Goal: Task Accomplishment & Management: Use online tool/utility

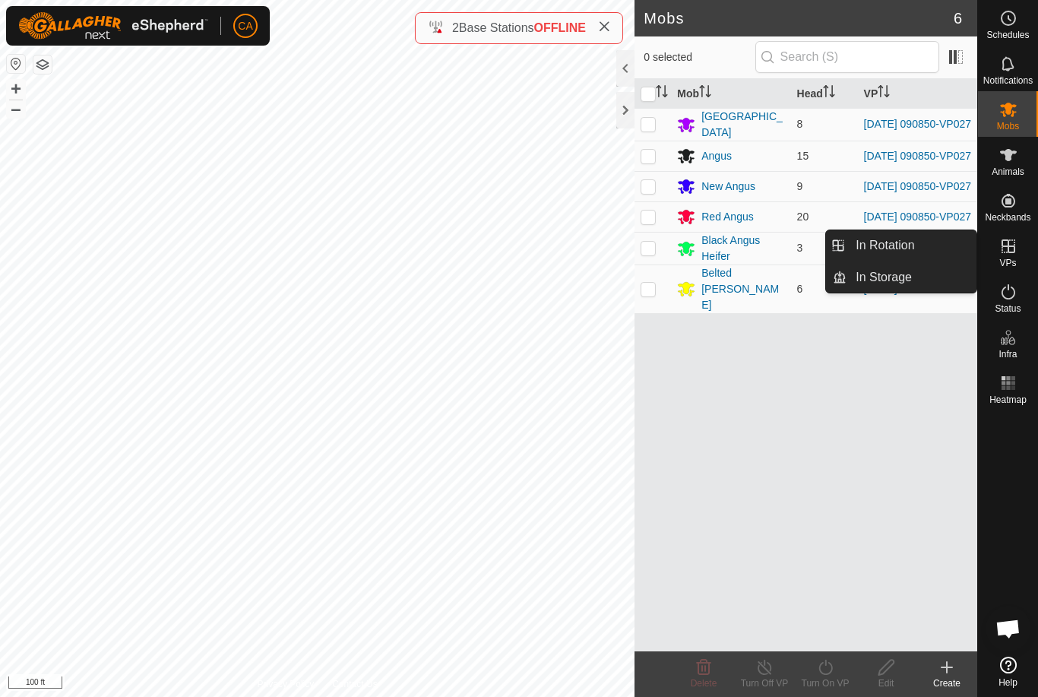
click at [908, 249] on span "In Rotation" at bounding box center [885, 245] width 59 height 18
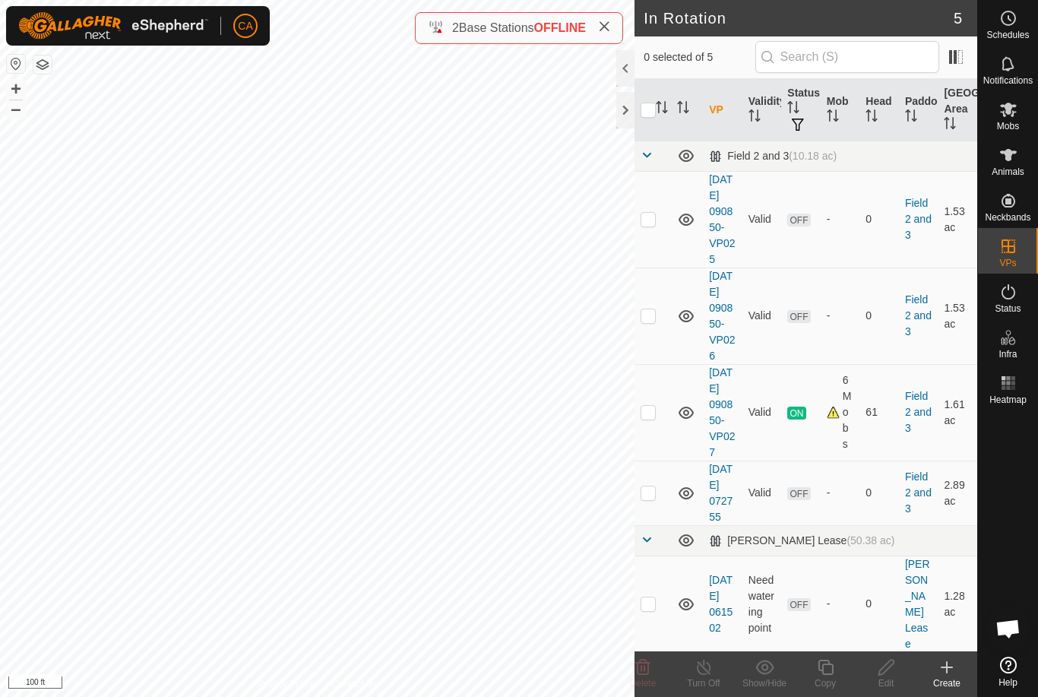
click at [648, 322] on p-checkbox at bounding box center [648, 315] width 15 height 12
click at [651, 676] on icon at bounding box center [643, 667] width 18 height 18
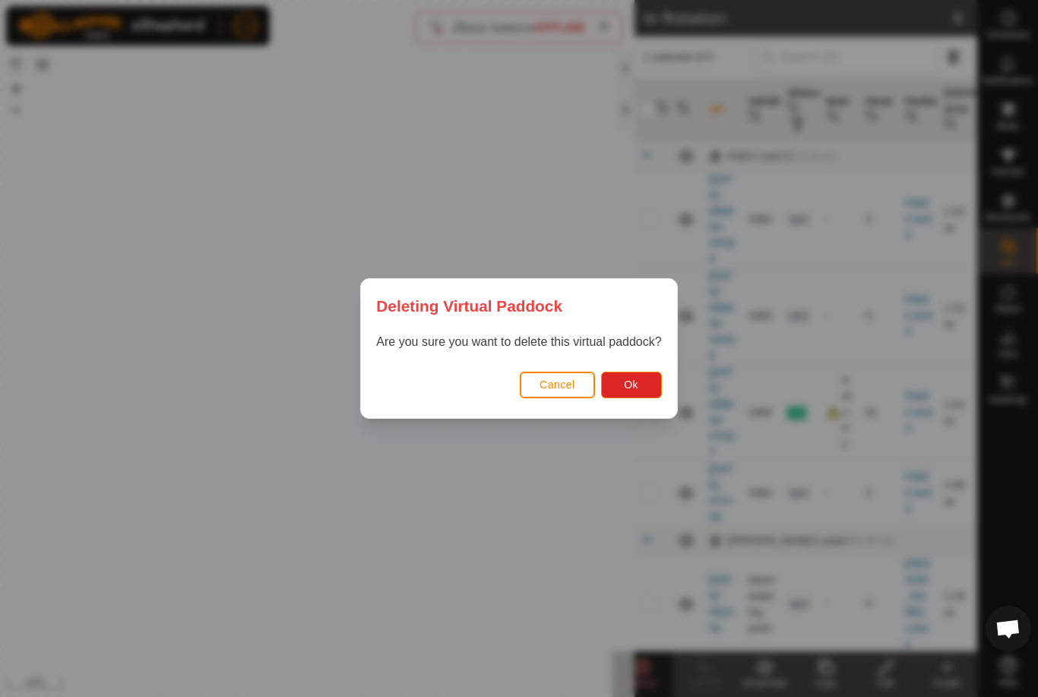
click at [651, 379] on button "Ok" at bounding box center [631, 385] width 61 height 27
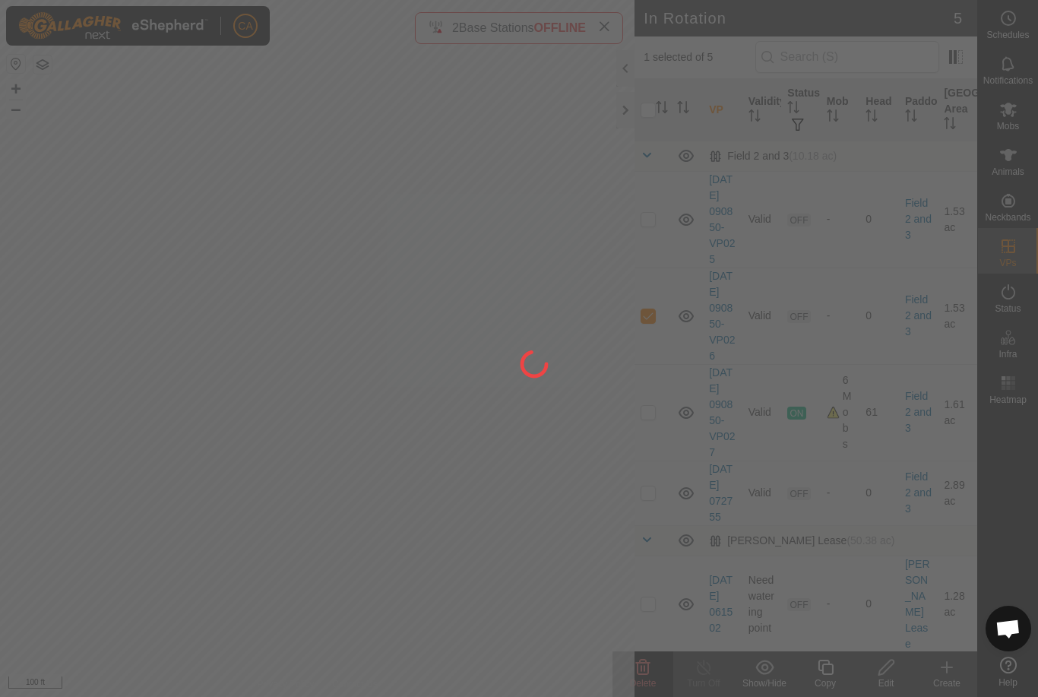
checkbox input "false"
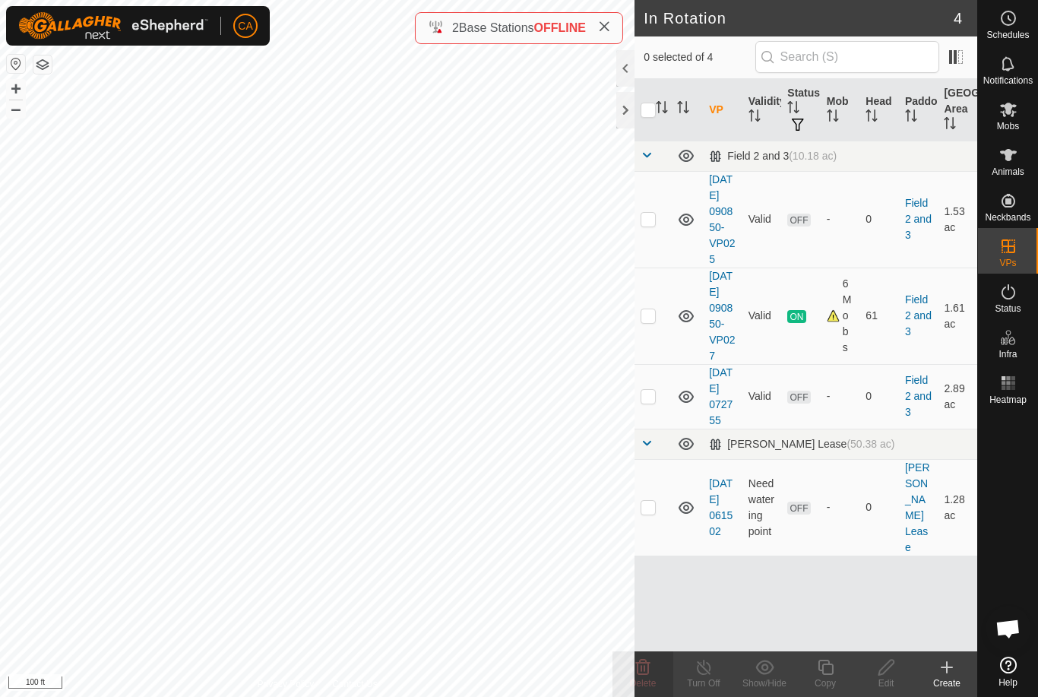
click at [651, 235] on td at bounding box center [653, 219] width 36 height 97
checkbox input "true"
click at [781, 686] on div "Show/Hide" at bounding box center [764, 683] width 61 height 14
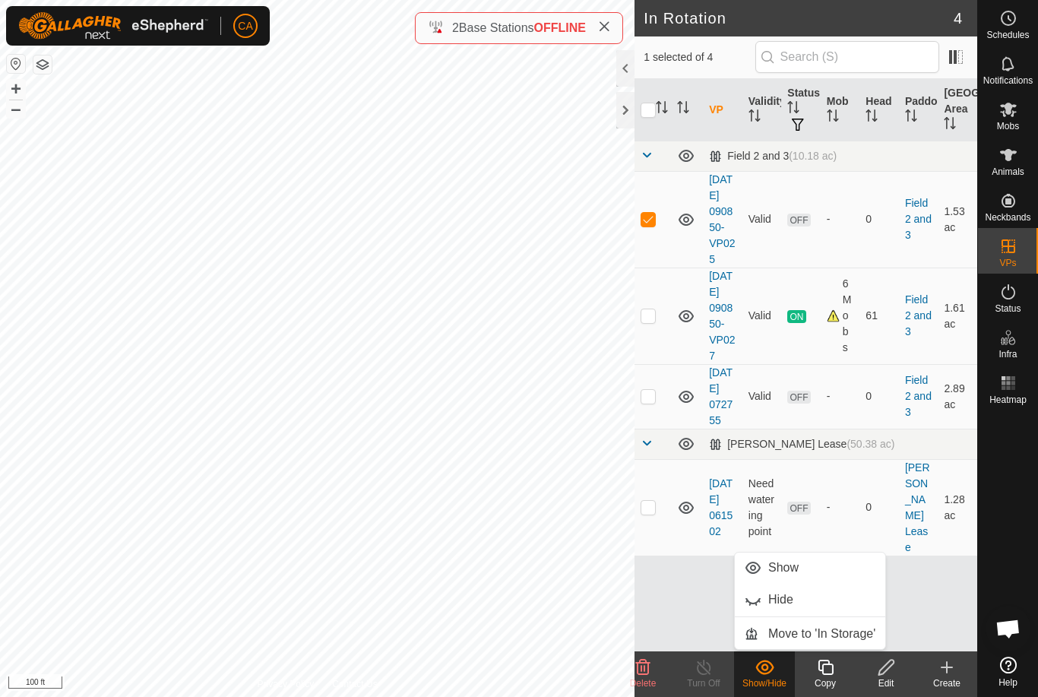
click at [656, 673] on delete-svg-icon at bounding box center [643, 667] width 61 height 18
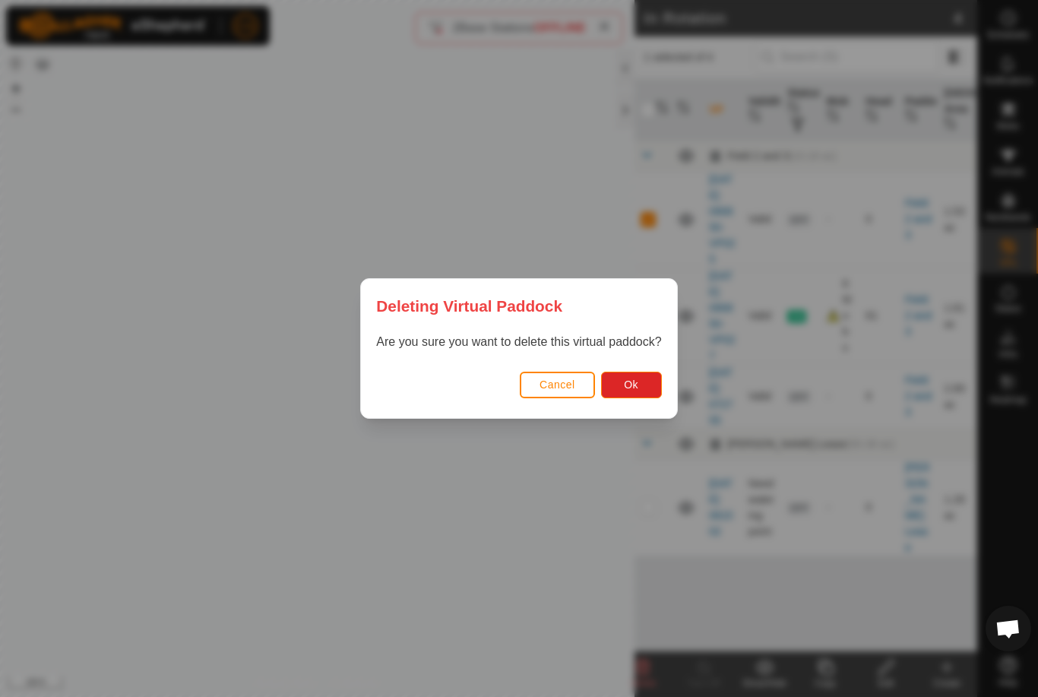
click at [633, 396] on button "Ok" at bounding box center [631, 385] width 61 height 27
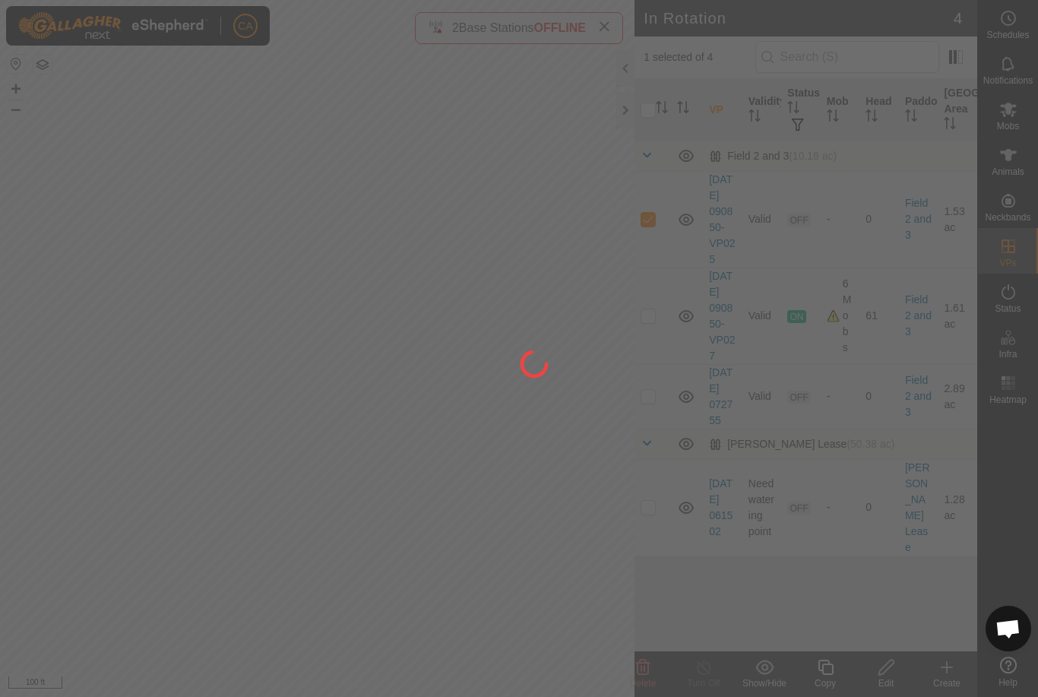
checkbox input "false"
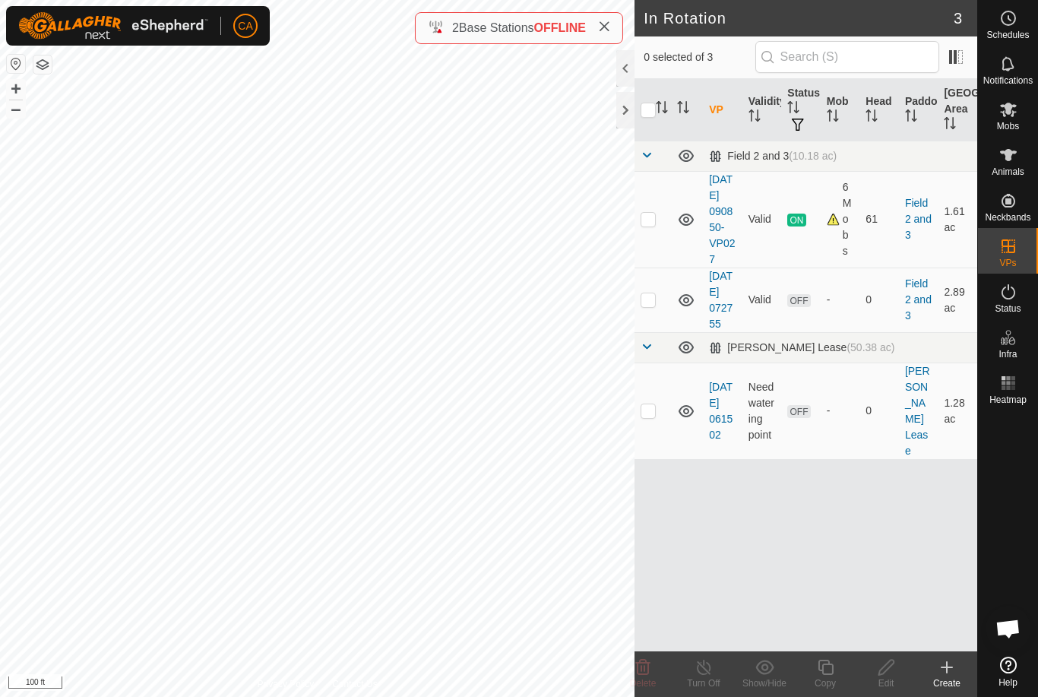
click at [655, 330] on td at bounding box center [653, 300] width 36 height 65
checkbox input "true"
click at [900, 673] on edit-svg-icon at bounding box center [886, 667] width 61 height 18
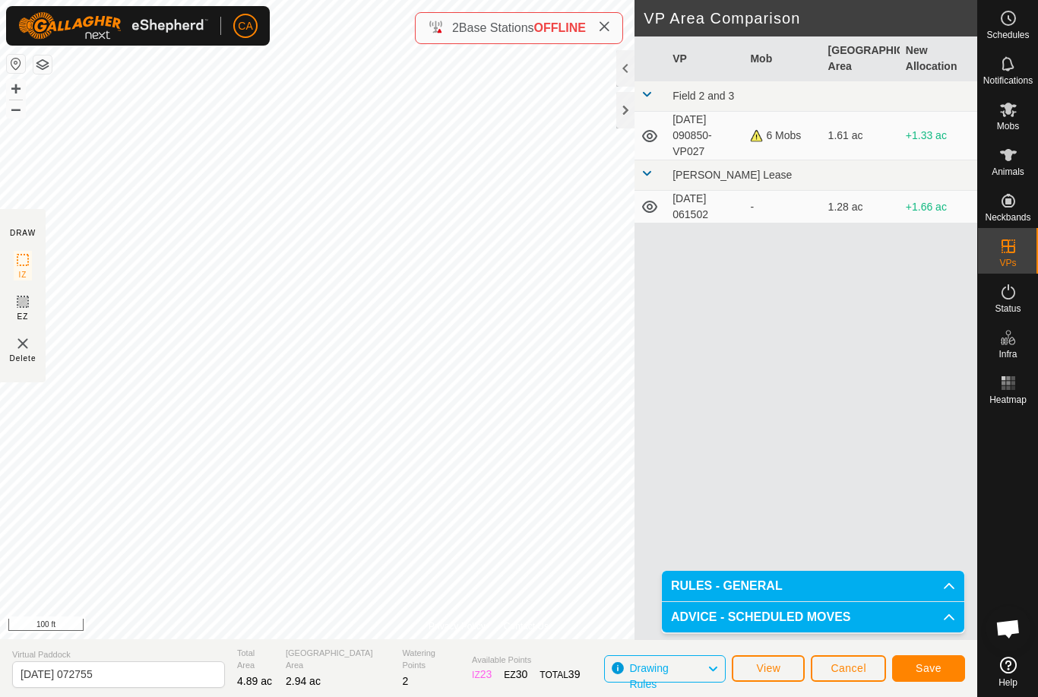
click at [935, 670] on span "Save" at bounding box center [929, 668] width 26 height 12
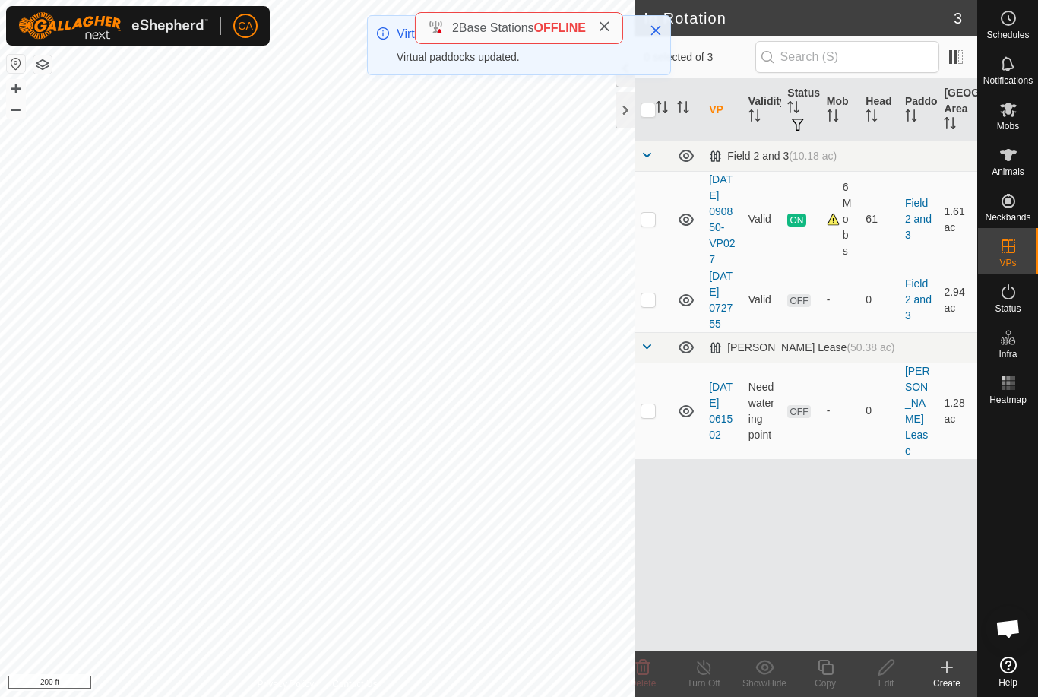
click at [610, 27] on icon at bounding box center [604, 27] width 12 height 12
click at [656, 27] on icon "Close" at bounding box center [656, 30] width 12 height 12
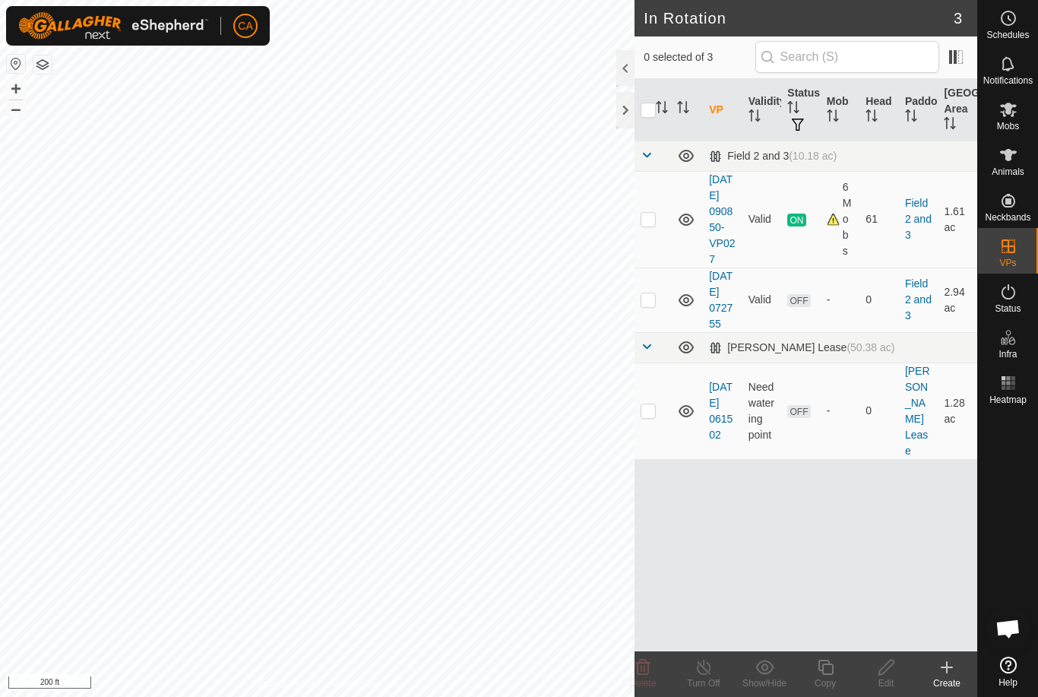
click at [631, 117] on div at bounding box center [625, 110] width 18 height 36
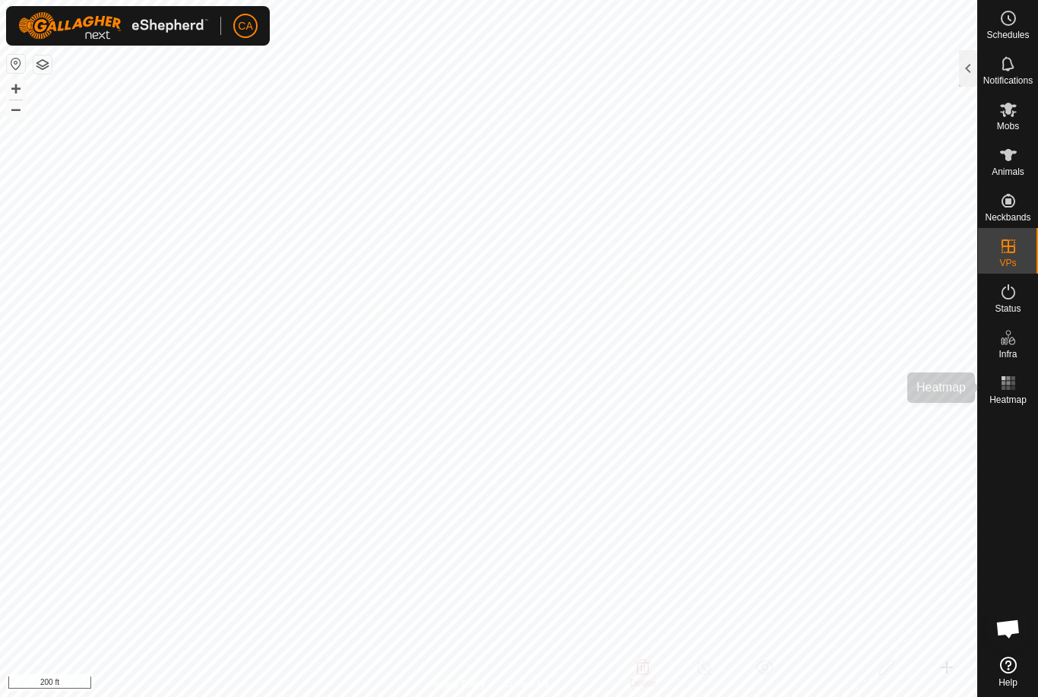
click at [1023, 401] on span "Heatmap" at bounding box center [1008, 399] width 37 height 9
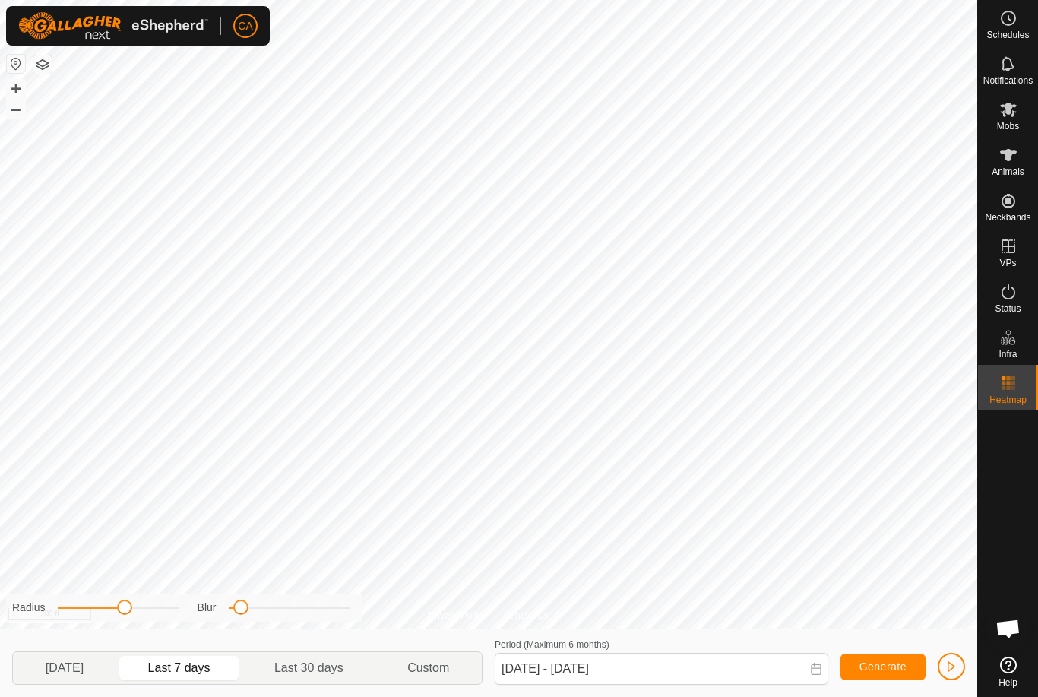
click at [59, 667] on span "[DATE]" at bounding box center [65, 668] width 38 height 18
type input "20 Sep, 2025 - 20 Sep, 2025"
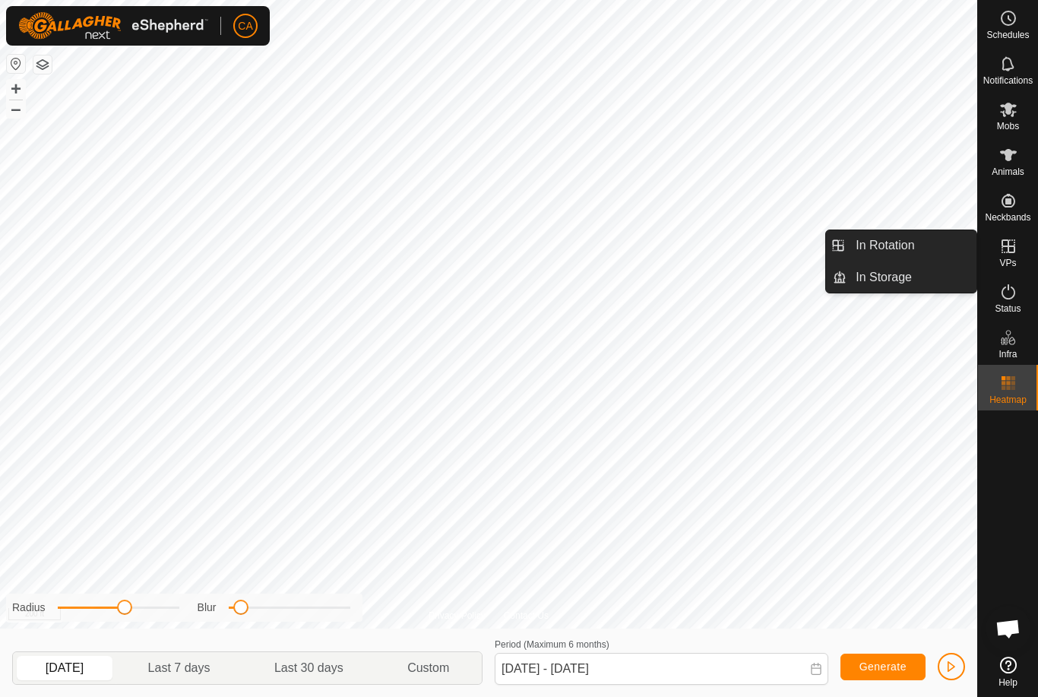
click at [921, 250] on link "In Rotation" at bounding box center [912, 245] width 130 height 30
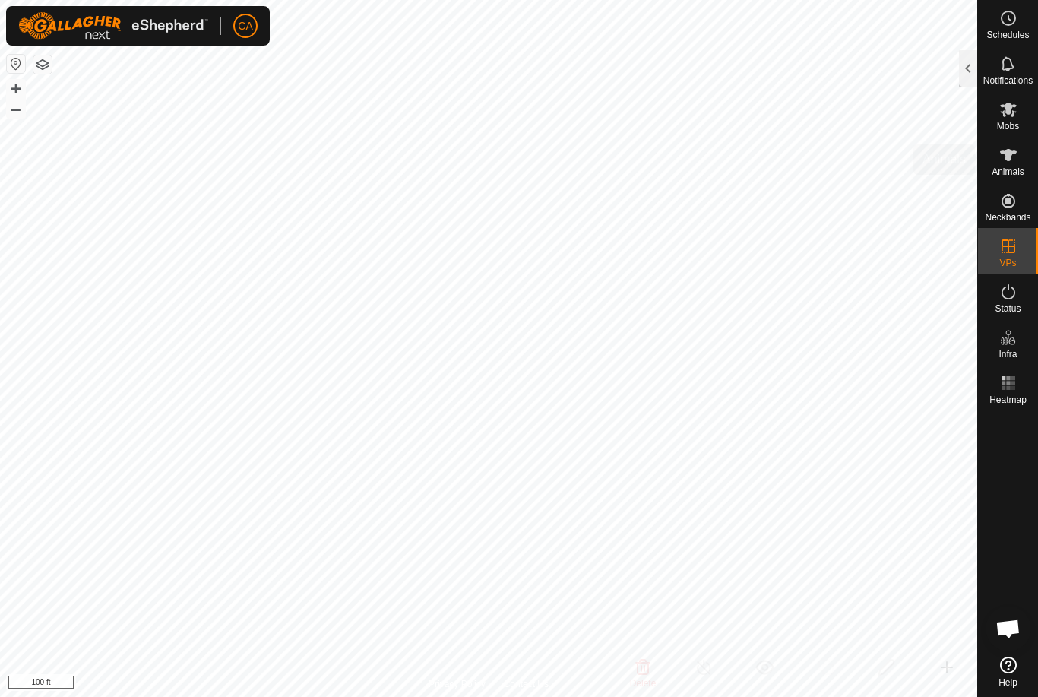
click at [1020, 172] on span "Animals" at bounding box center [1008, 171] width 33 height 9
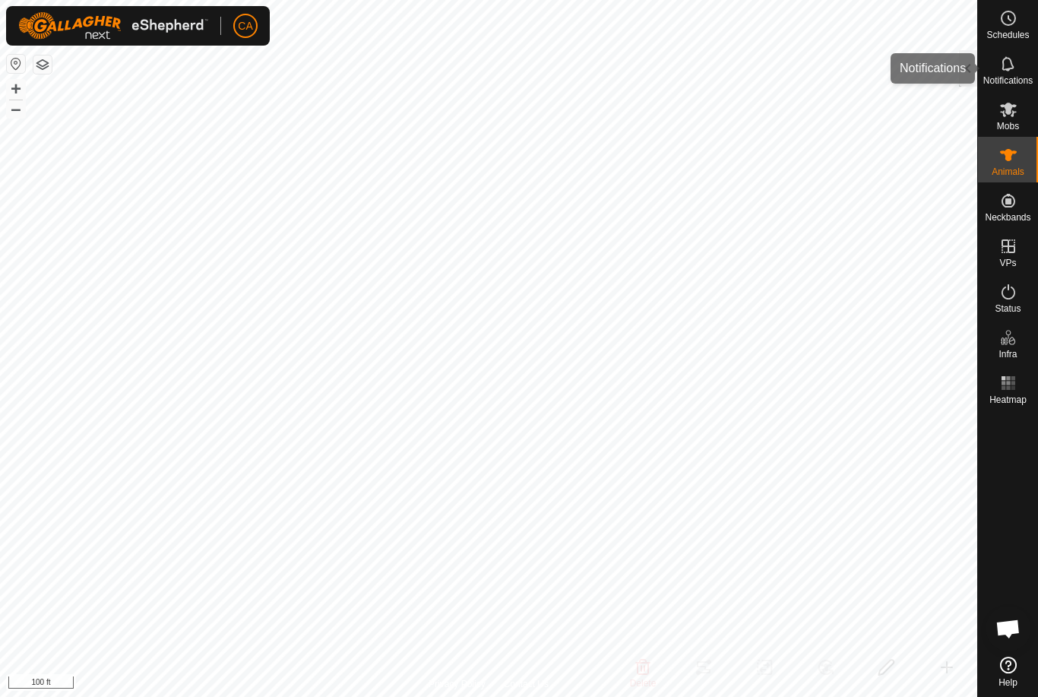
click at [978, 84] on div "Notifications" at bounding box center [1008, 69] width 60 height 46
click at [973, 67] on div at bounding box center [968, 68] width 18 height 36
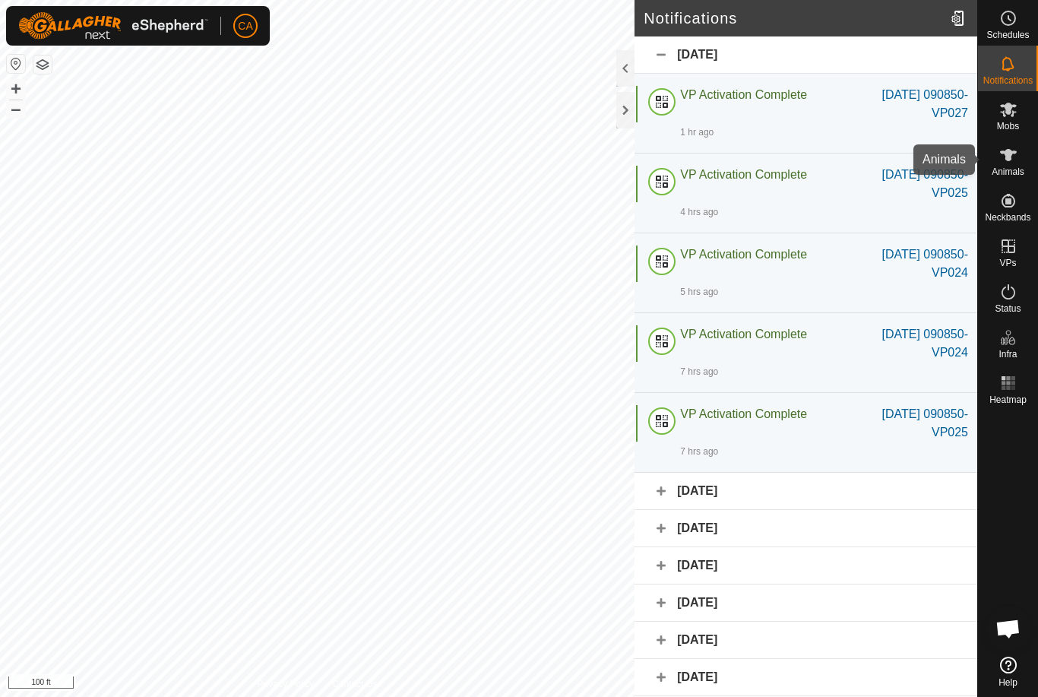
click at [1018, 167] on span "Animals" at bounding box center [1008, 171] width 33 height 9
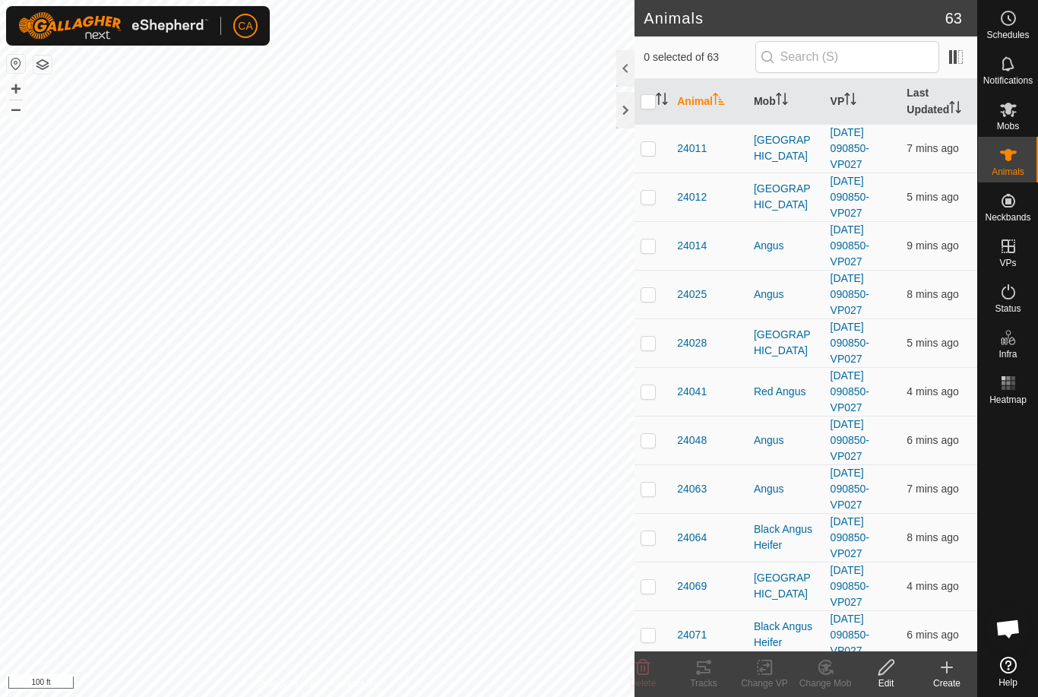
click at [654, 442] on p-checkbox at bounding box center [648, 440] width 15 height 12
checkbox input "true"
click at [657, 481] on td at bounding box center [653, 488] width 36 height 49
checkbox input "true"
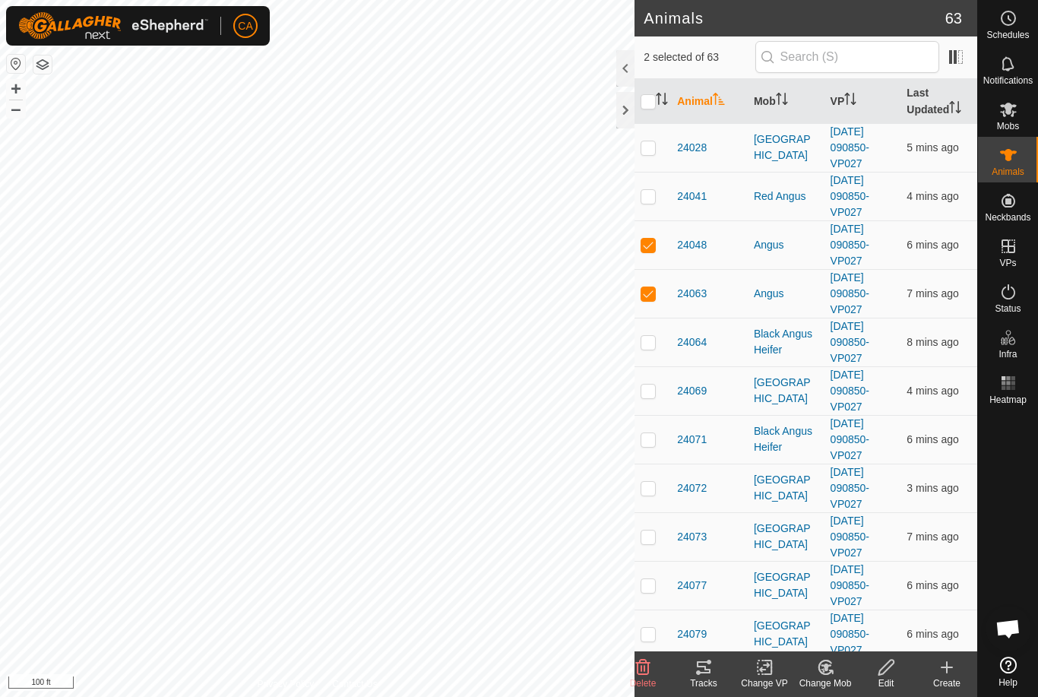
scroll to position [202, 0]
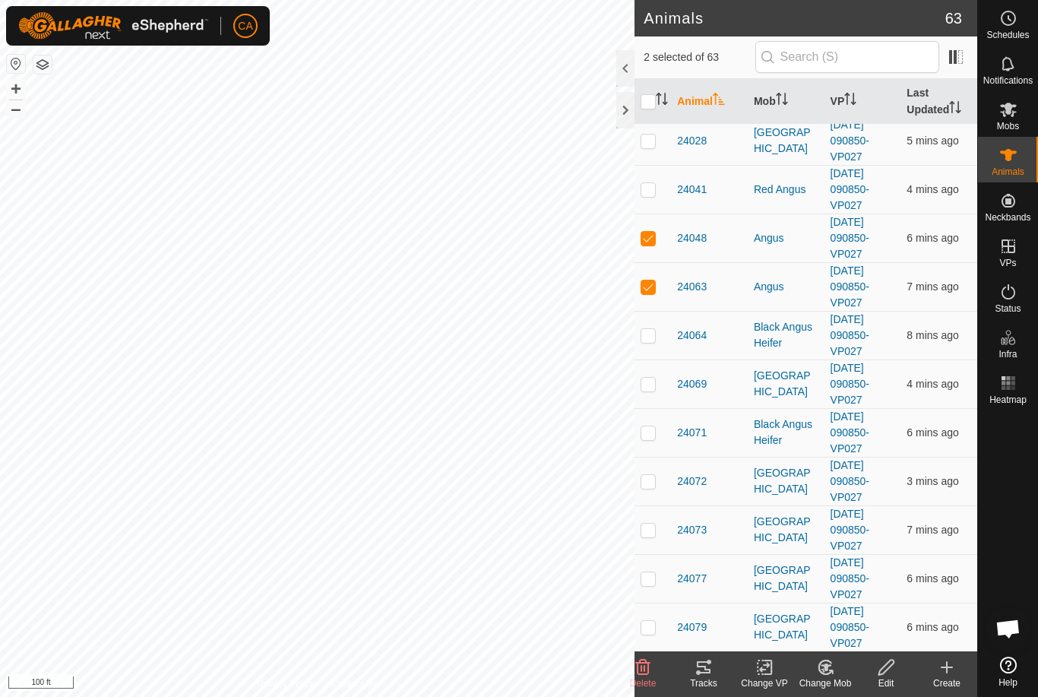
click at [664, 488] on td at bounding box center [653, 481] width 36 height 49
checkbox input "true"
click at [670, 392] on td at bounding box center [653, 384] width 36 height 49
checkbox input "true"
click at [647, 138] on p-checkbox at bounding box center [648, 141] width 15 height 12
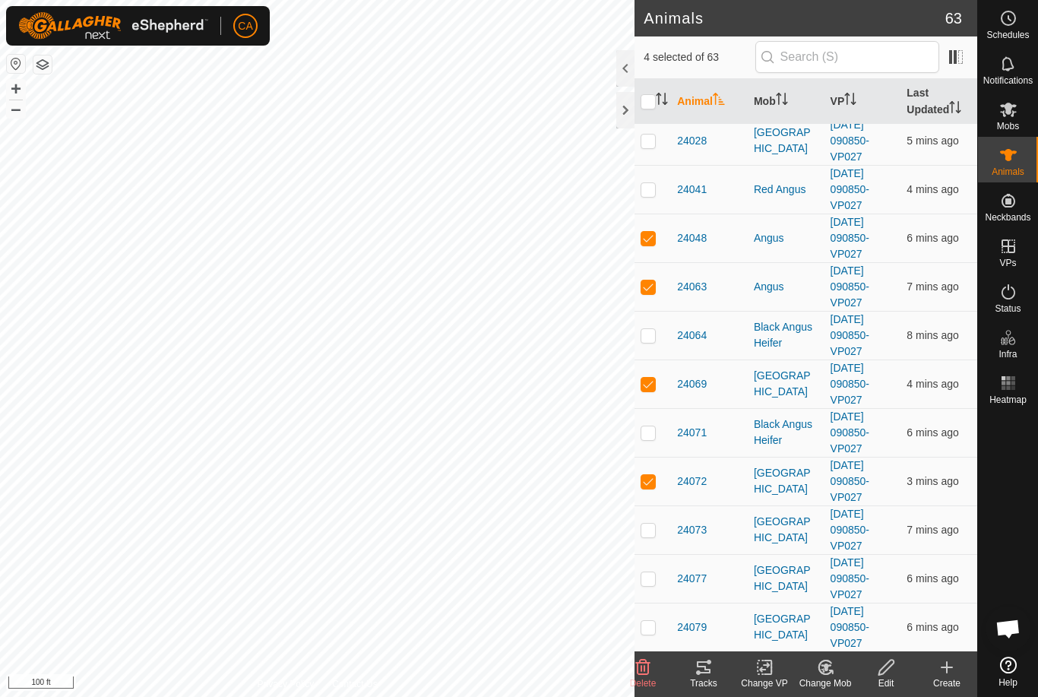
checkbox input "true"
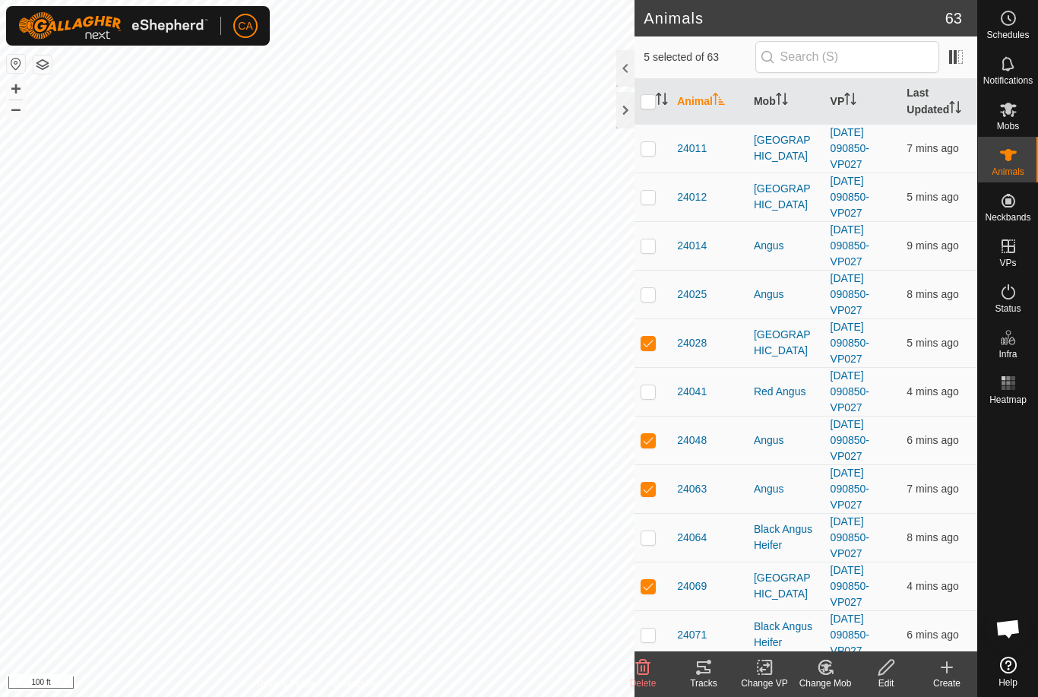
scroll to position [0, 0]
click at [654, 394] on p-checkbox at bounding box center [648, 391] width 15 height 12
checkbox input "true"
click at [661, 149] on td at bounding box center [653, 148] width 36 height 49
checkbox input "true"
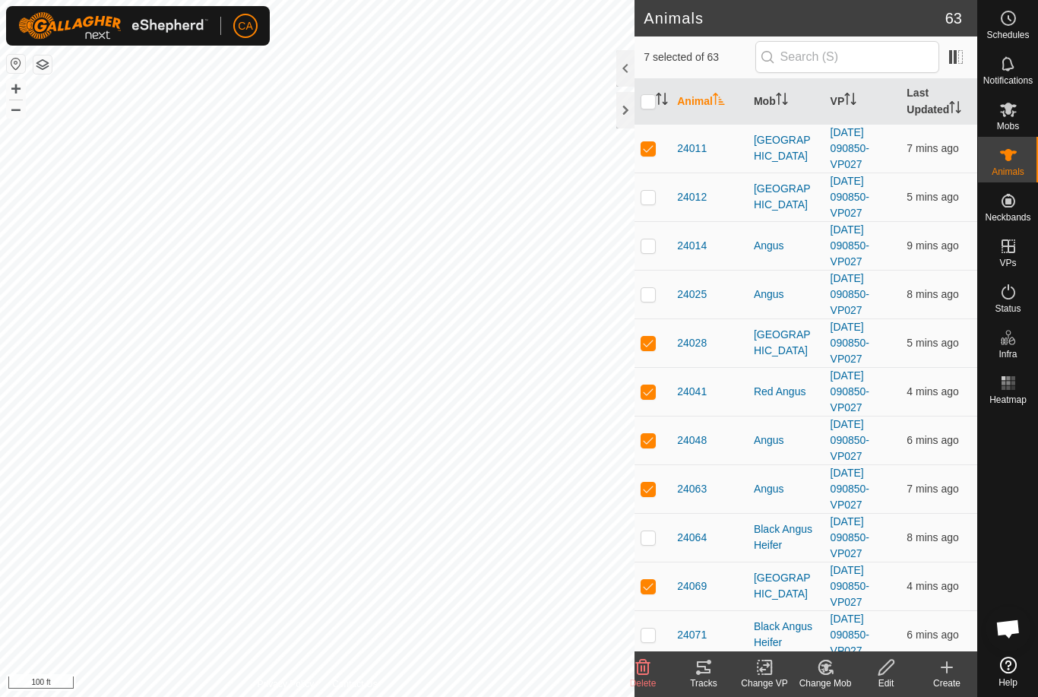
click at [662, 200] on td at bounding box center [653, 197] width 36 height 49
checkbox input "true"
click at [653, 250] on p-checkbox at bounding box center [648, 245] width 15 height 12
checkbox input "true"
click at [660, 306] on td at bounding box center [653, 294] width 36 height 49
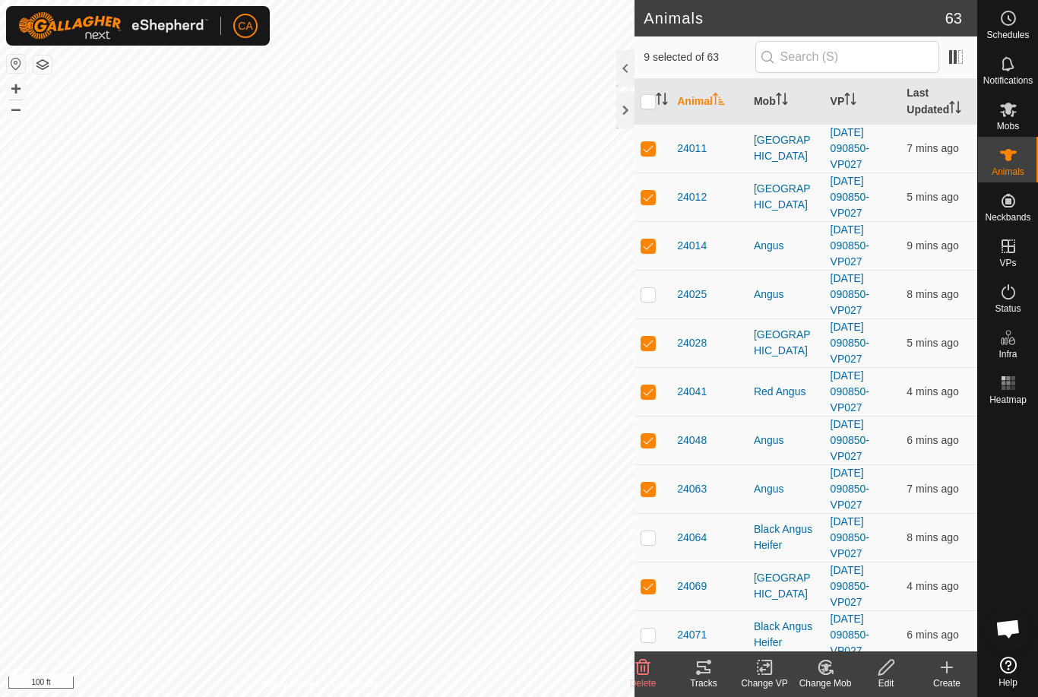
checkbox input "true"
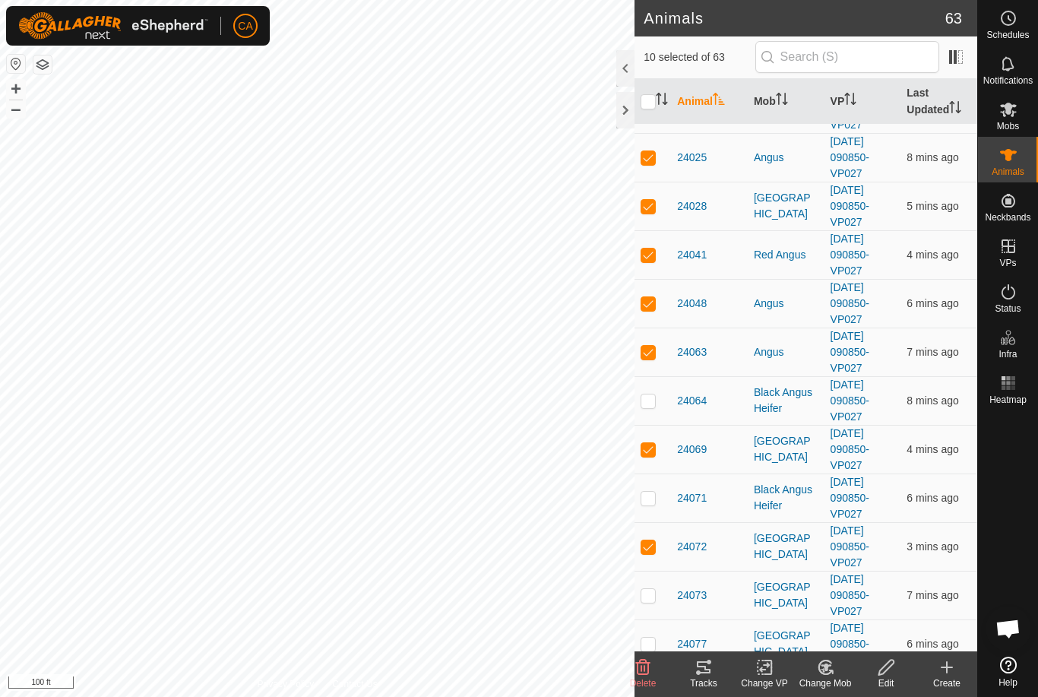
scroll to position [165, 0]
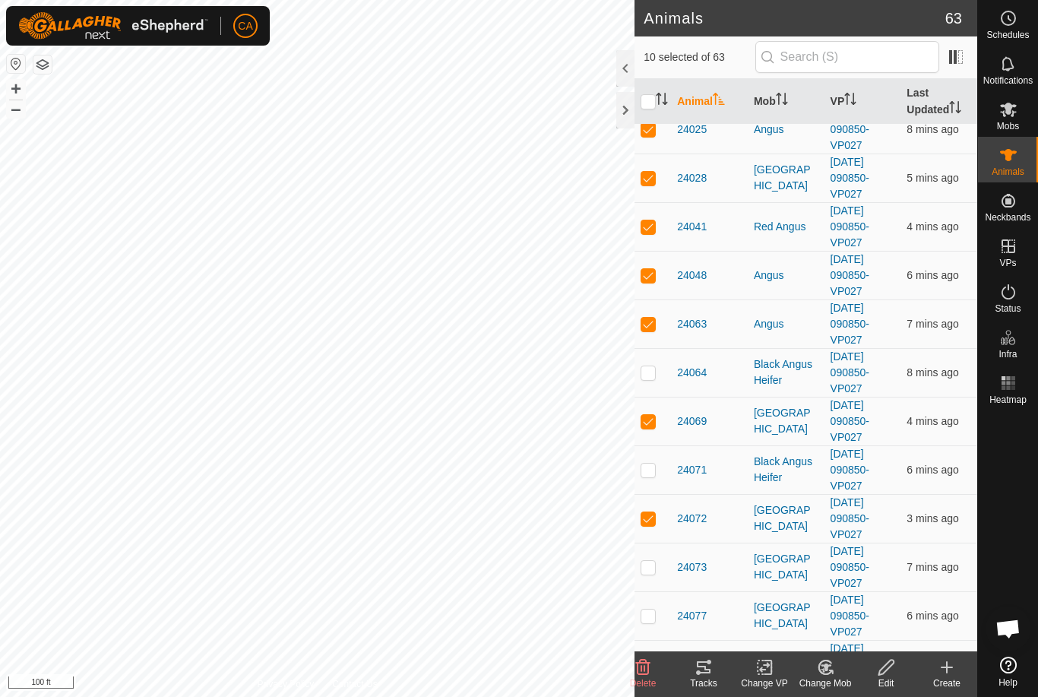
click at [651, 632] on td at bounding box center [653, 615] width 36 height 49
click at [655, 616] on p-checkbox at bounding box center [648, 616] width 15 height 12
checkbox input "false"
click at [702, 684] on div "Tracks" at bounding box center [703, 683] width 61 height 14
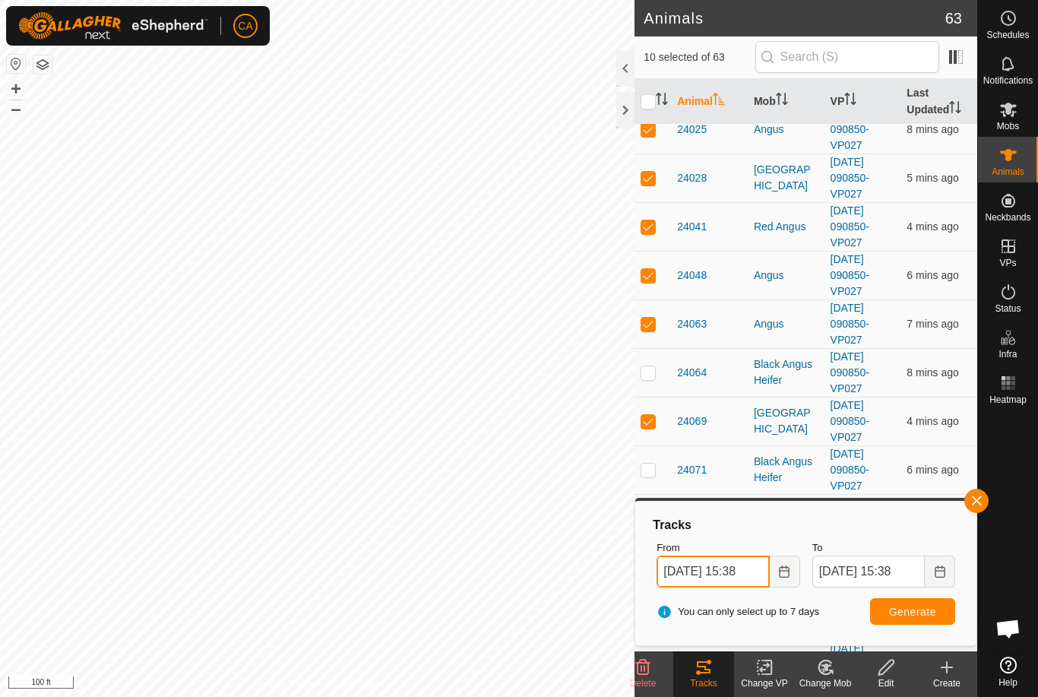
click at [733, 582] on input "20 Sep, 2025 15:38" at bounding box center [713, 572] width 112 height 32
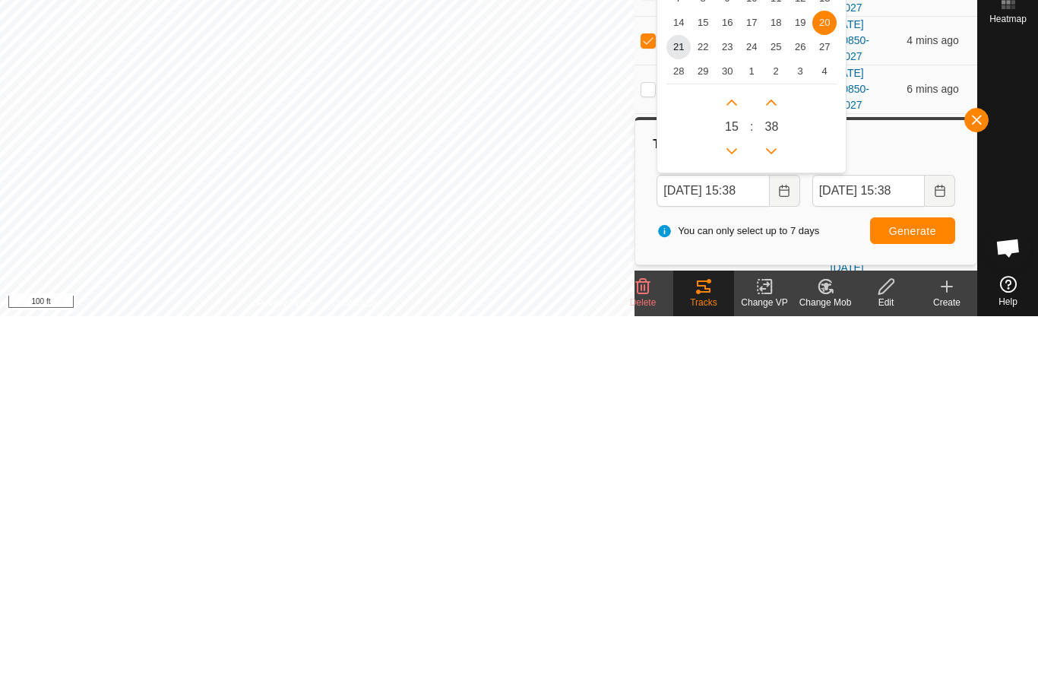
click at [675, 416] on span "21" at bounding box center [679, 428] width 24 height 24
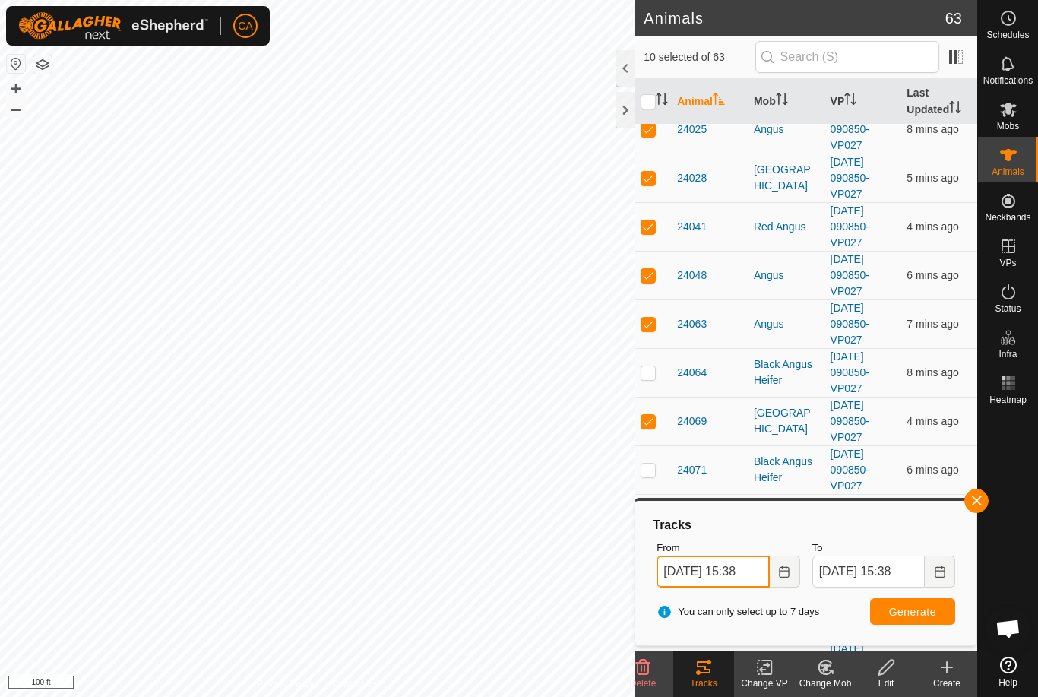
click at [741, 569] on input "21 Sep, 2025 15:38" at bounding box center [713, 572] width 112 height 32
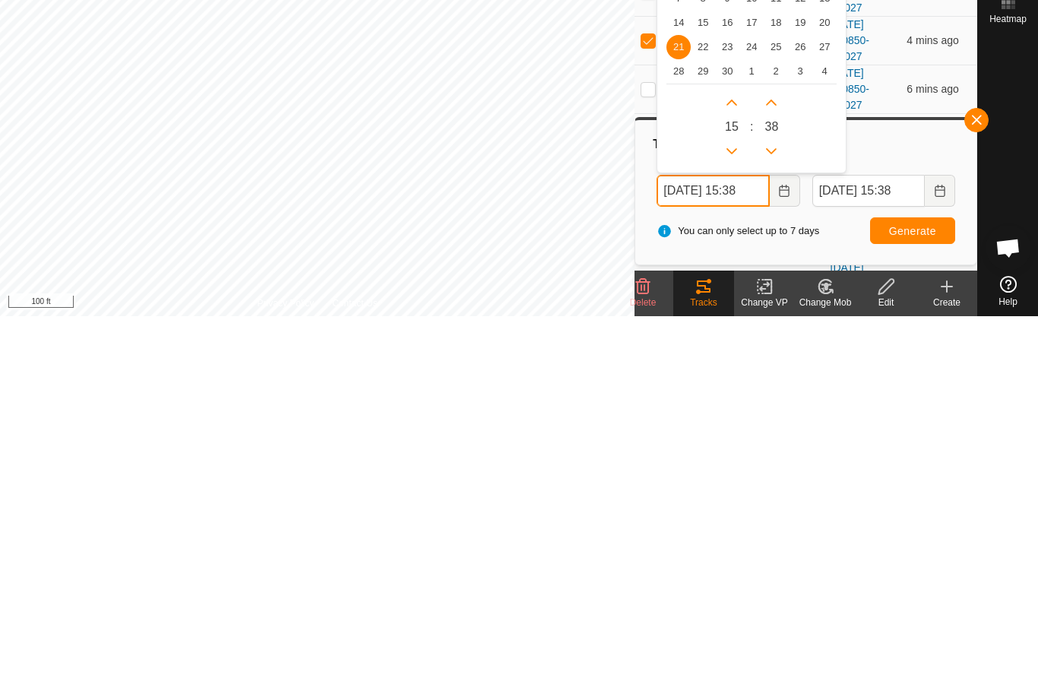
click at [736, 526] on icon "Previous Hour" at bounding box center [732, 532] width 12 height 12
click at [736, 520] on button "Previous Hour" at bounding box center [732, 532] width 24 height 24
click at [736, 526] on icon "Previous Hour" at bounding box center [732, 532] width 12 height 12
click at [736, 520] on button "Previous Hour" at bounding box center [732, 532] width 24 height 24
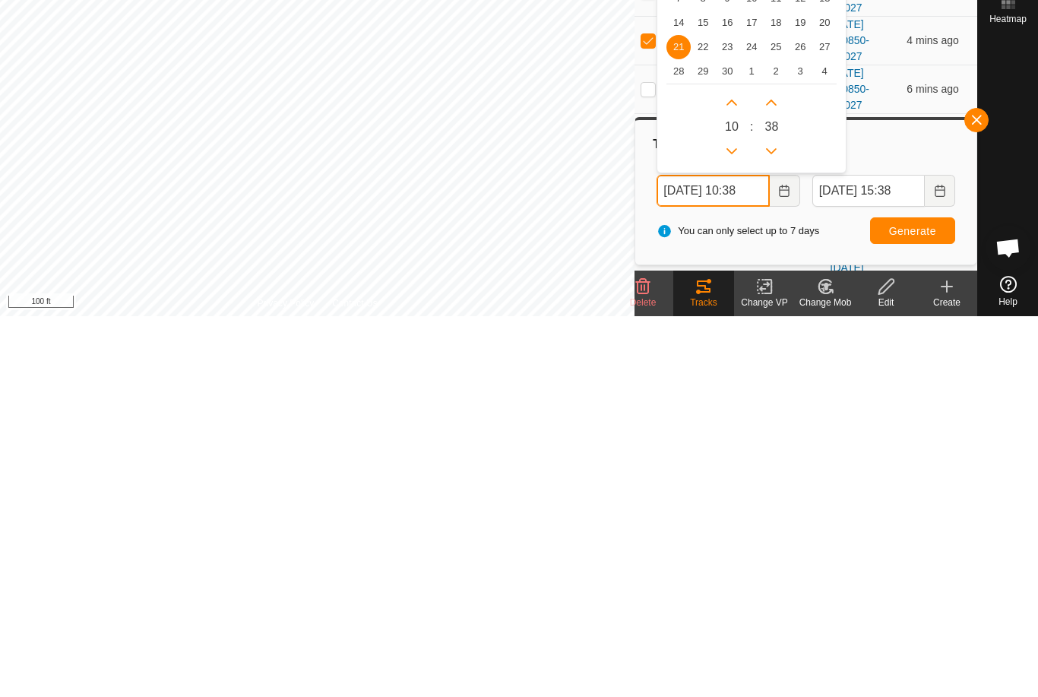
click at [733, 526] on icon "Previous Hour" at bounding box center [732, 532] width 12 height 12
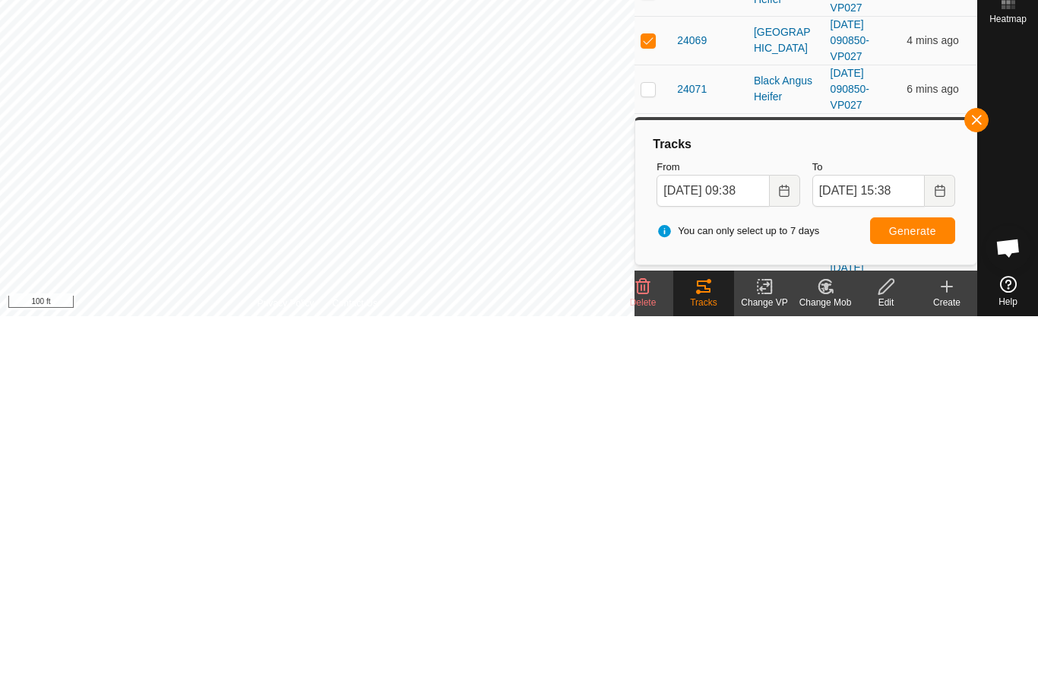
click at [931, 606] on span "Generate" at bounding box center [912, 612] width 47 height 12
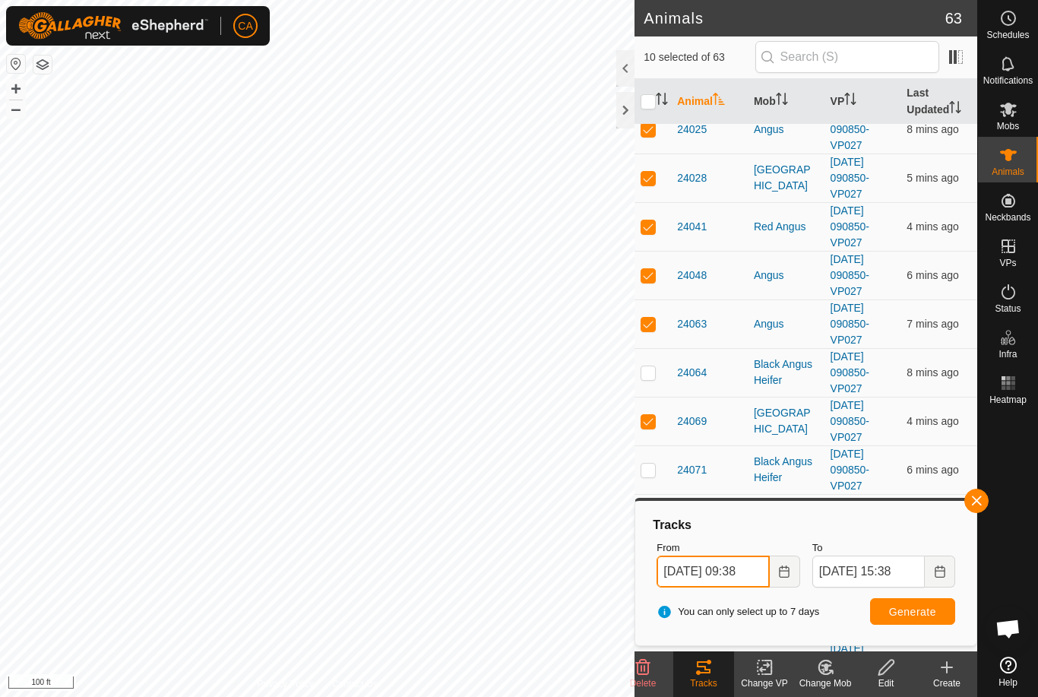
click at [733, 581] on input "21 Sep, 2025 09:38" at bounding box center [713, 572] width 112 height 32
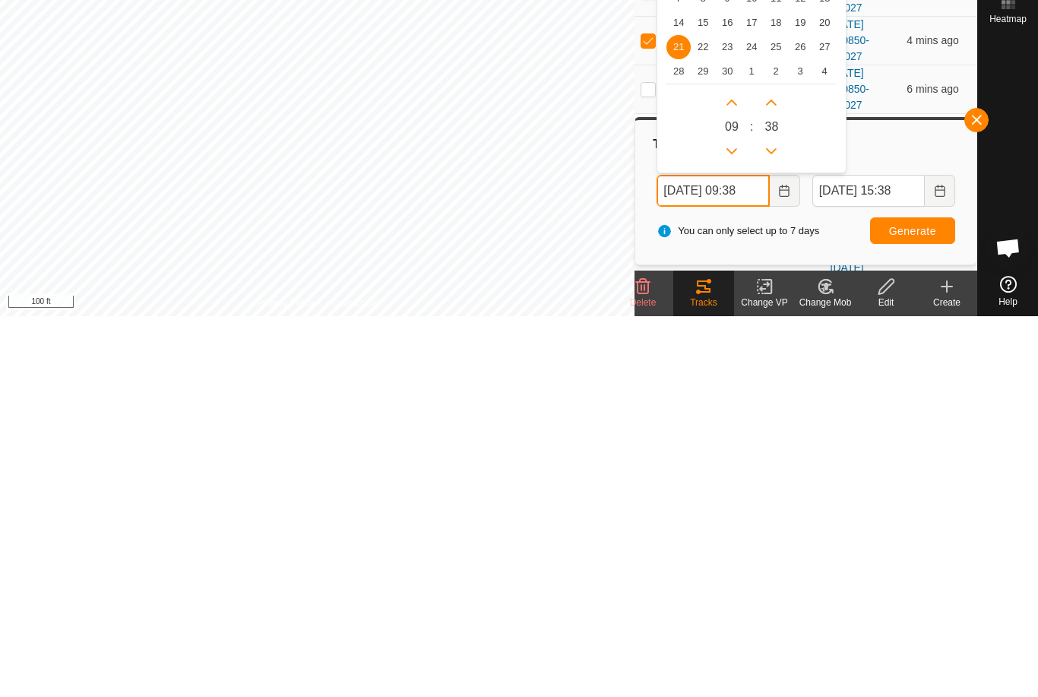
click at [742, 520] on button "Previous Hour" at bounding box center [732, 532] width 24 height 24
click at [741, 520] on button "Previous Hour" at bounding box center [732, 532] width 24 height 24
type input "21 Sep, 2025 07:38"
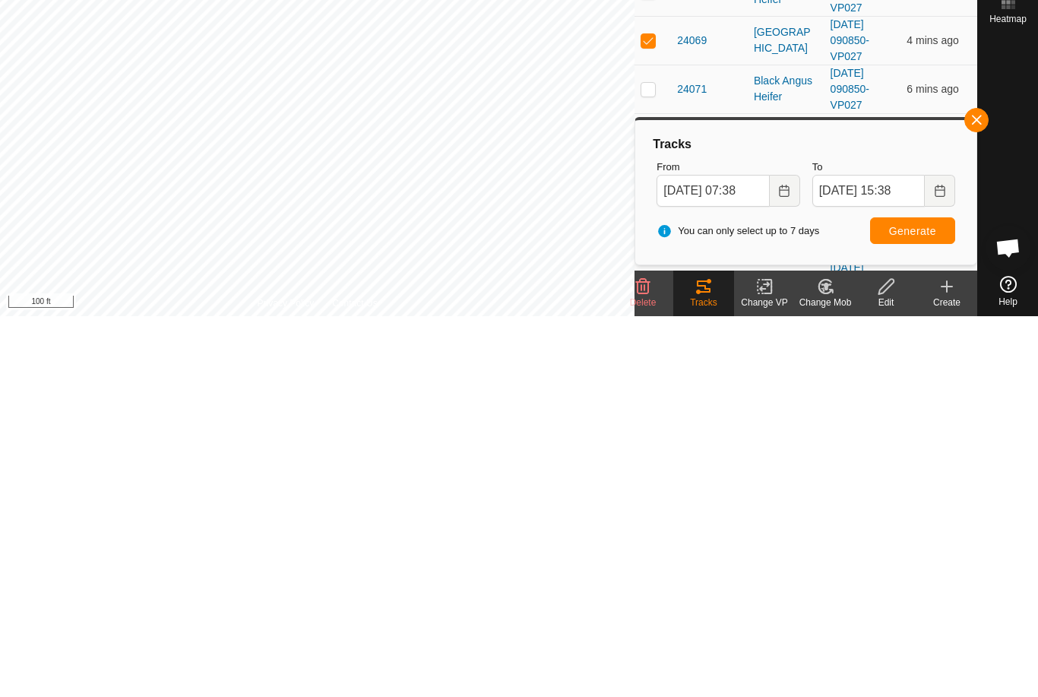
click at [937, 598] on button "Generate" at bounding box center [912, 611] width 85 height 27
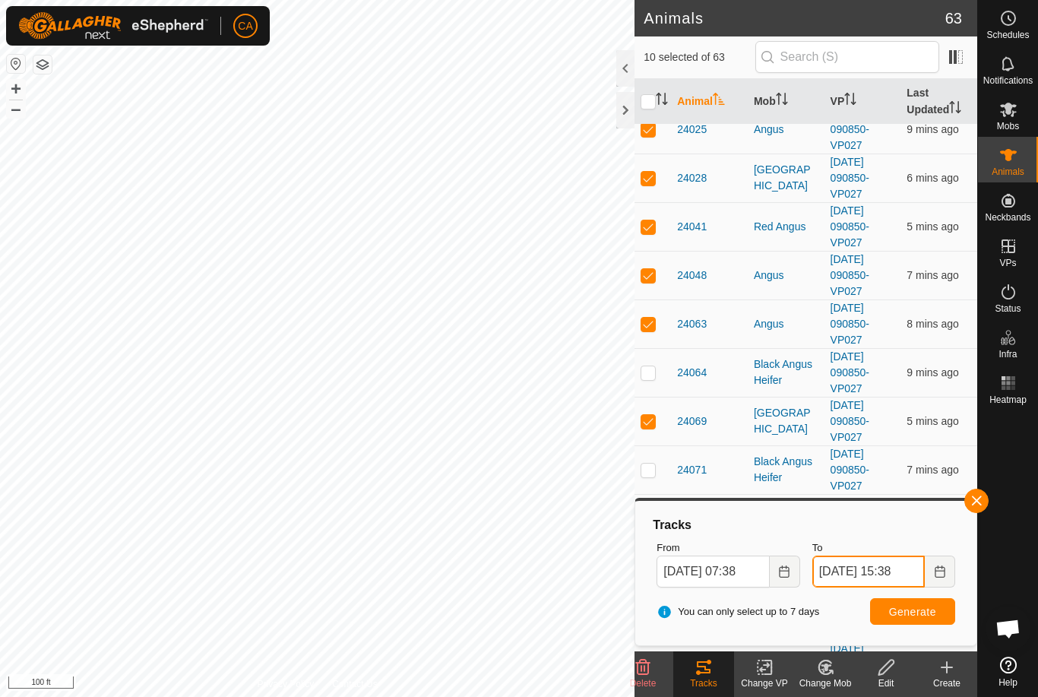
click at [892, 578] on input "21 Sep, 2025 15:38" at bounding box center [868, 572] width 112 height 32
click at [664, 102] on icon "Activate to sort" at bounding box center [662, 99] width 12 height 12
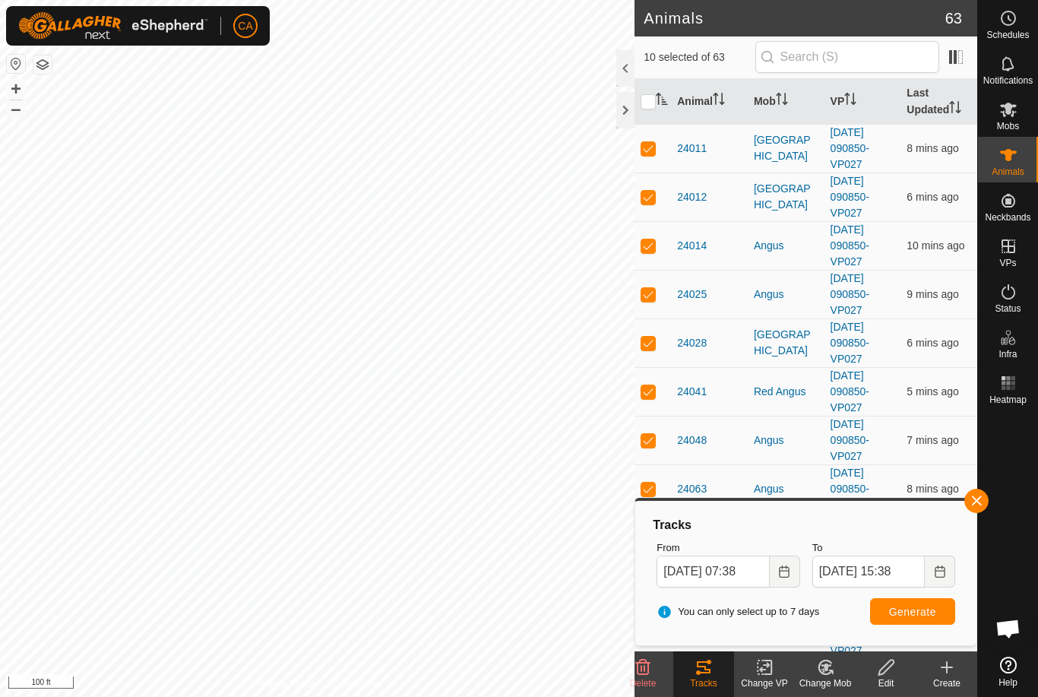
click at [653, 98] on input "checkbox" at bounding box center [648, 101] width 15 height 15
checkbox input "true"
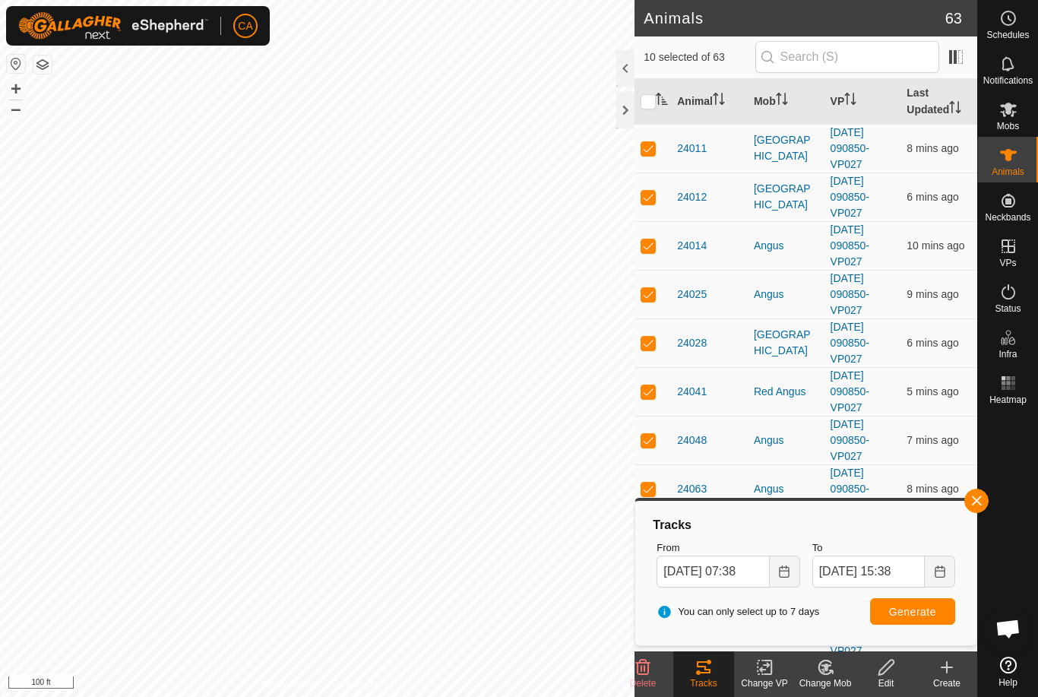
checkbox input "true"
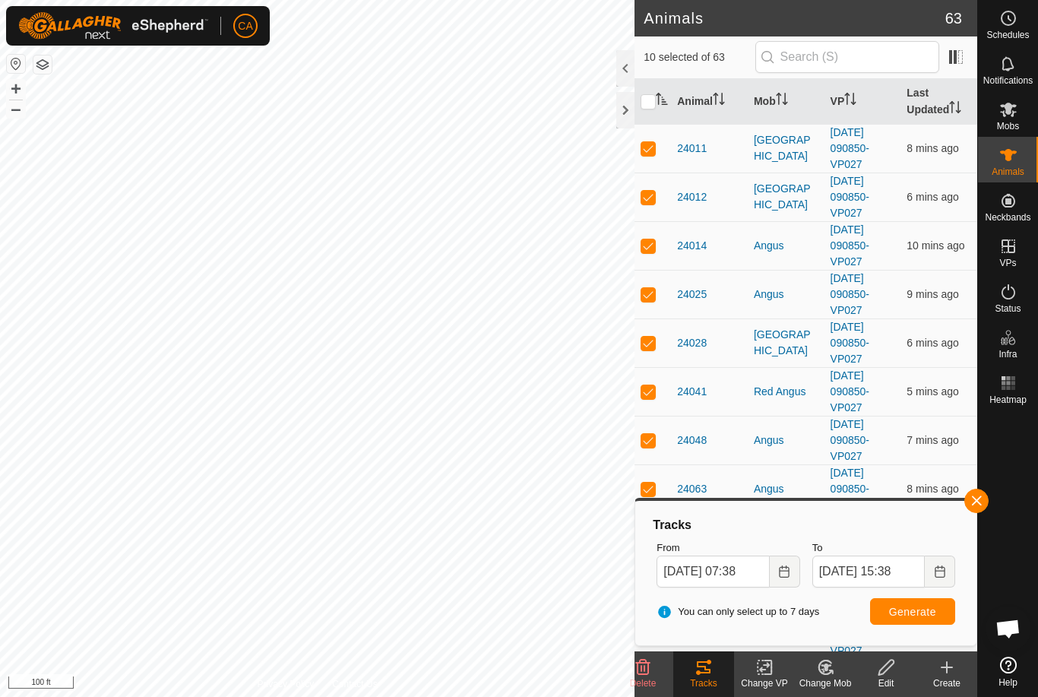
checkbox input "true"
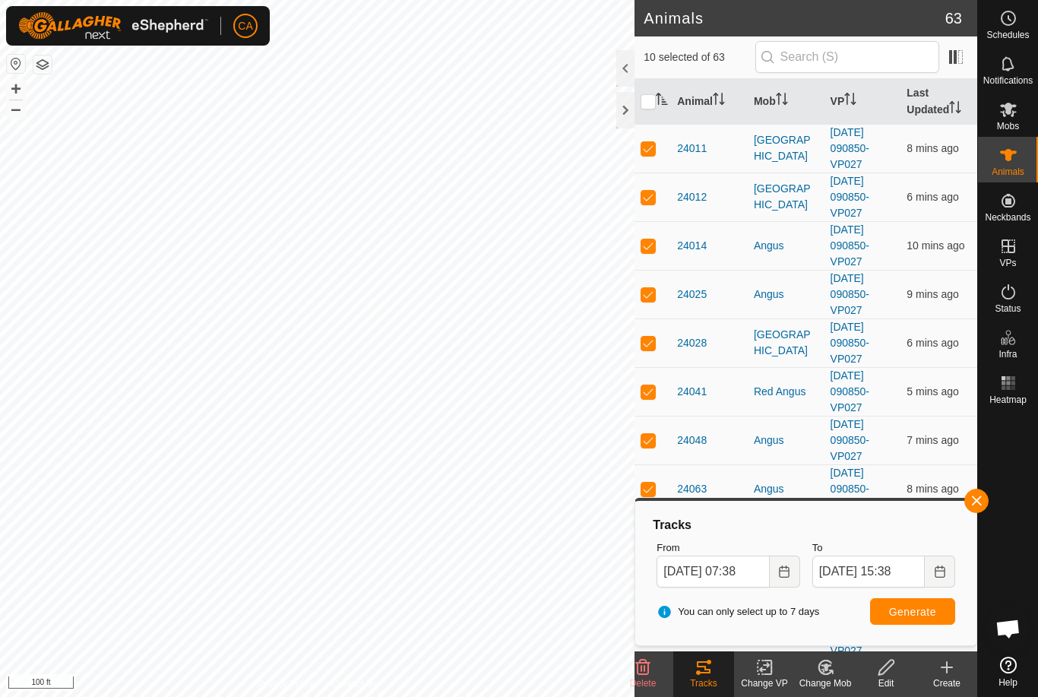
checkbox input "true"
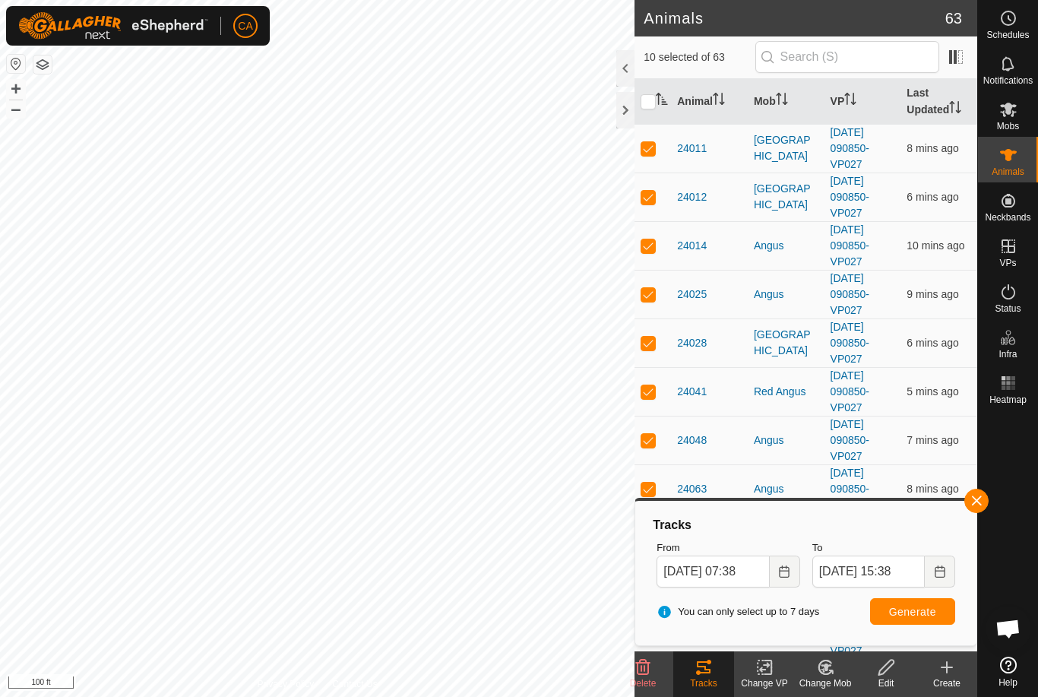
checkbox input "true"
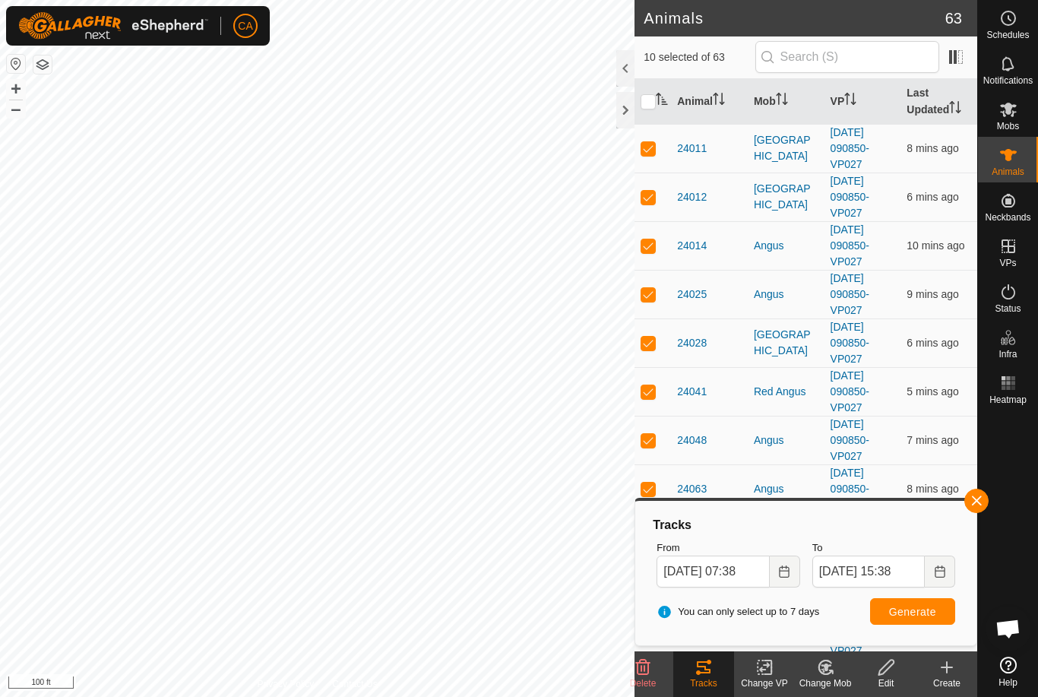
checkbox input "true"
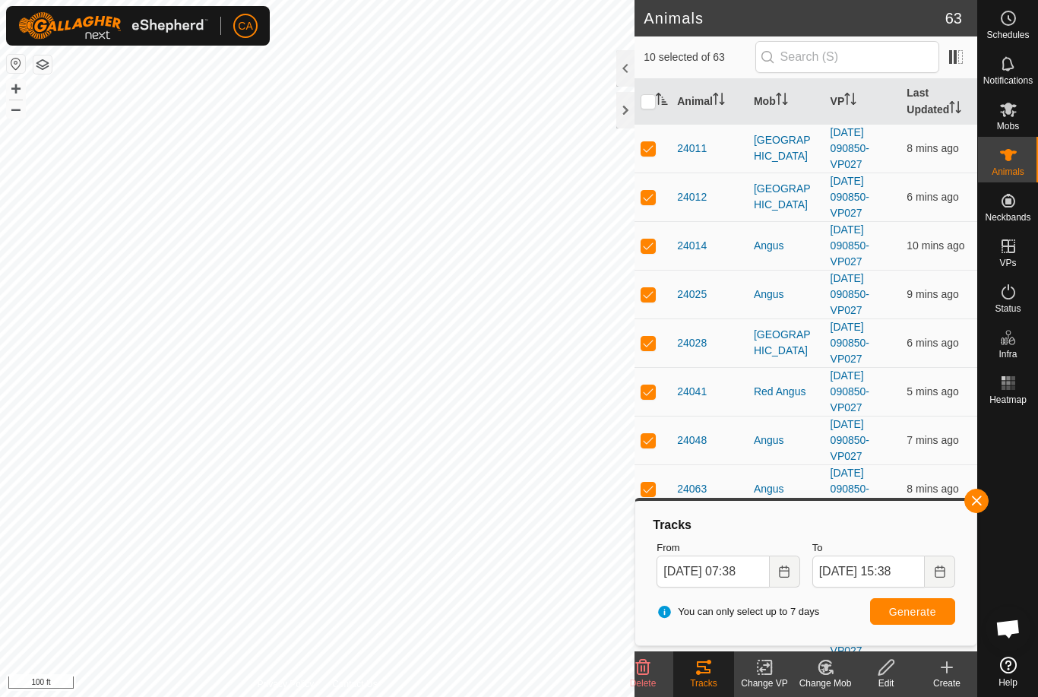
checkbox input "true"
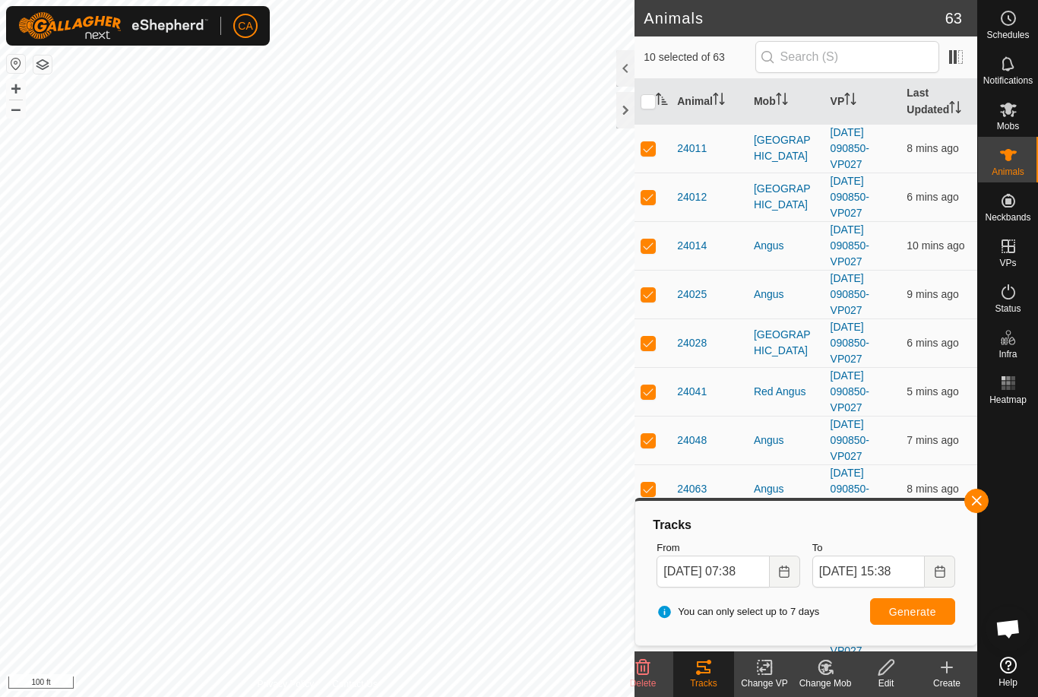
checkbox input "true"
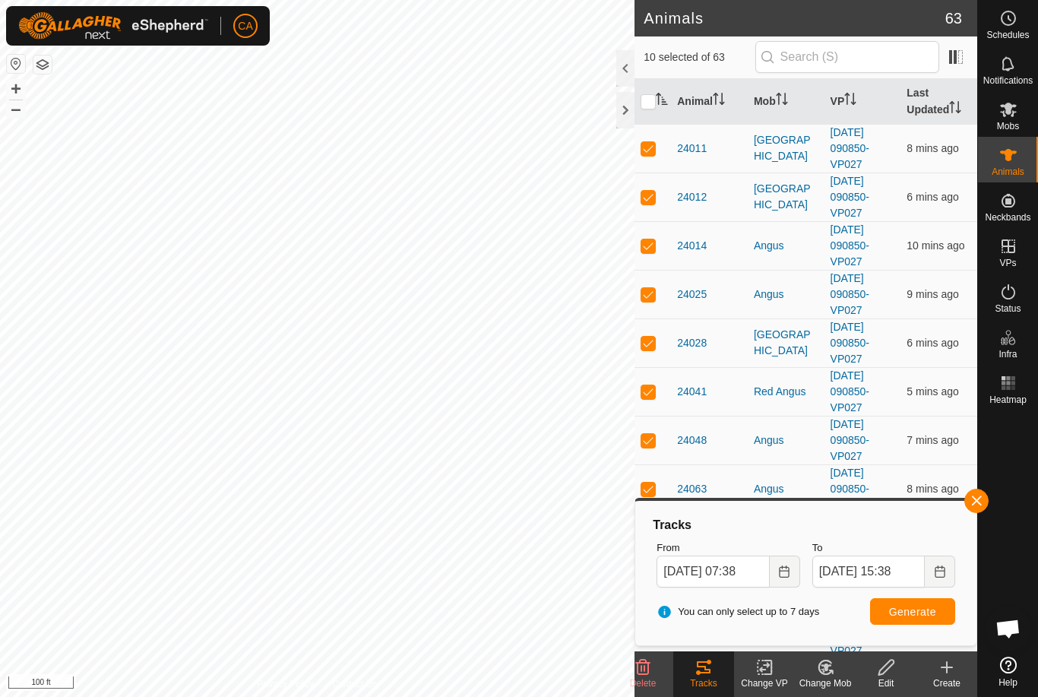
checkbox input "true"
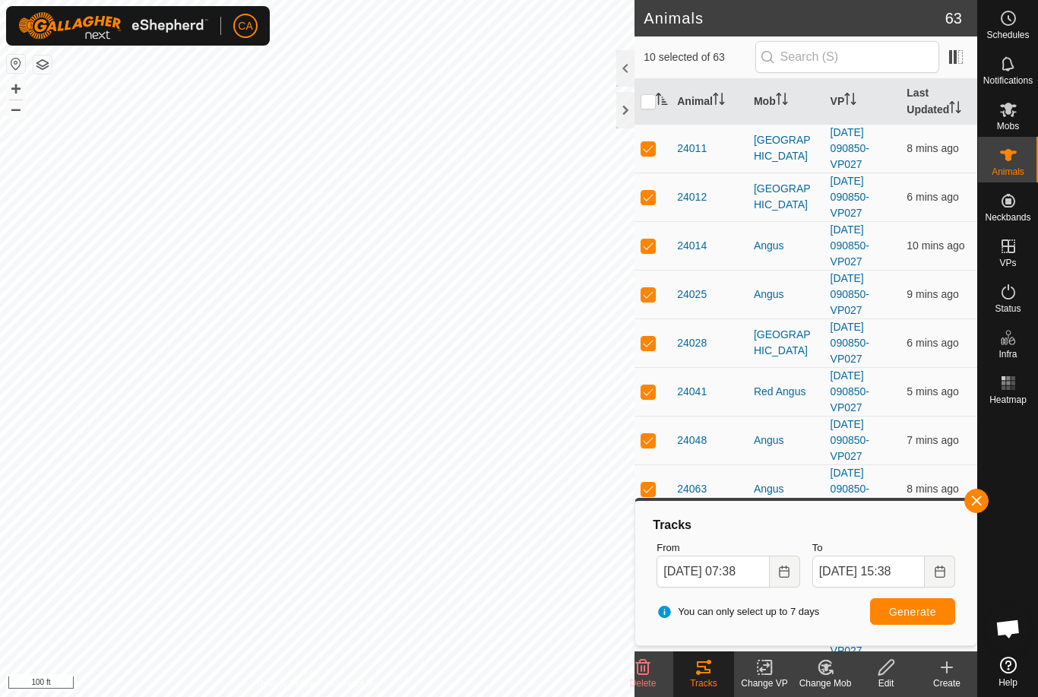
checkbox input "true"
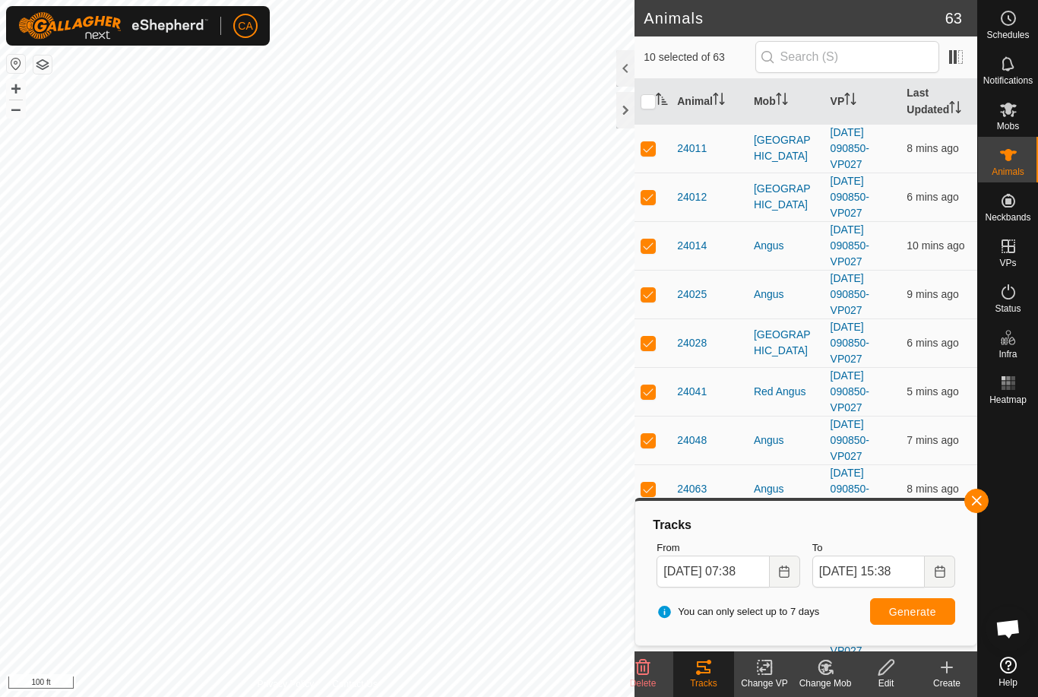
checkbox input "true"
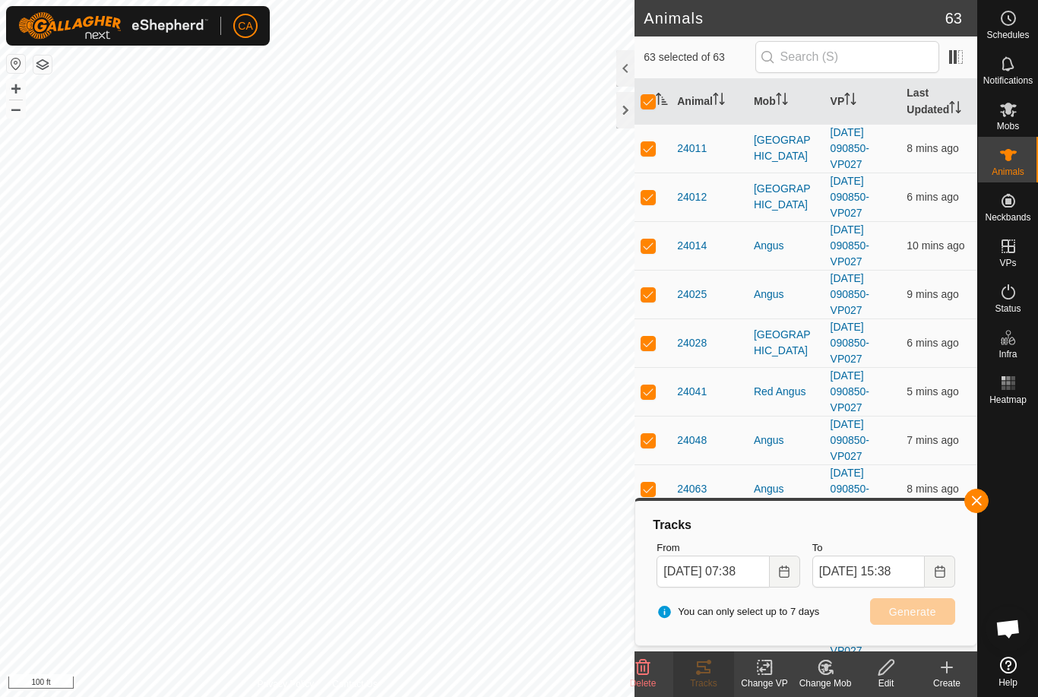
click at [650, 104] on input "checkbox" at bounding box center [648, 101] width 15 height 15
checkbox input "false"
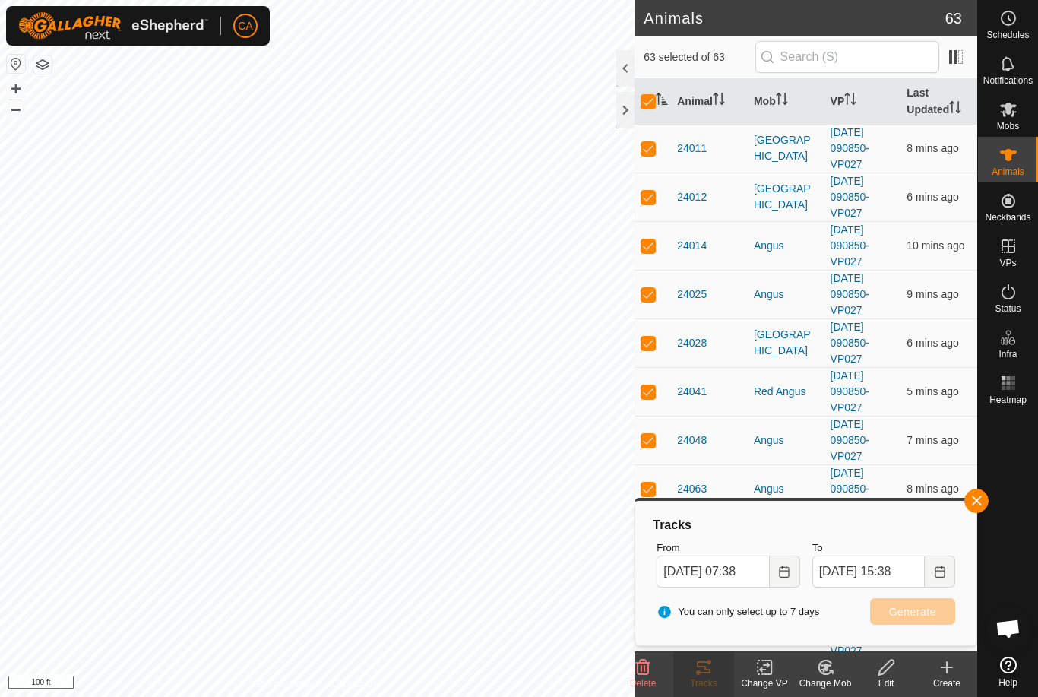
checkbox input "false"
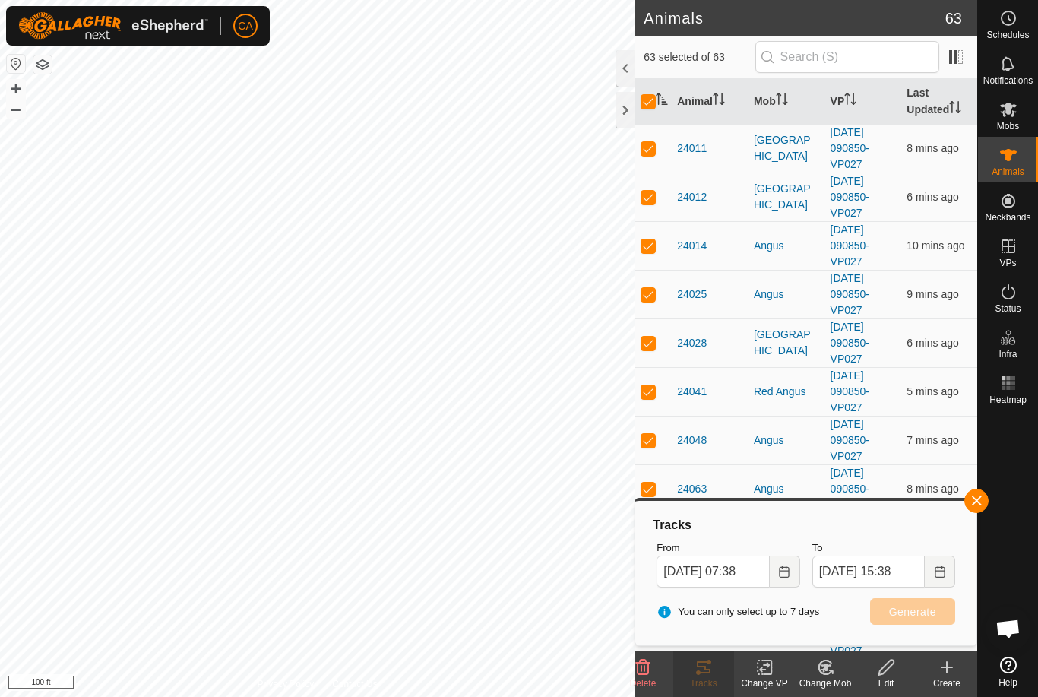
checkbox input "false"
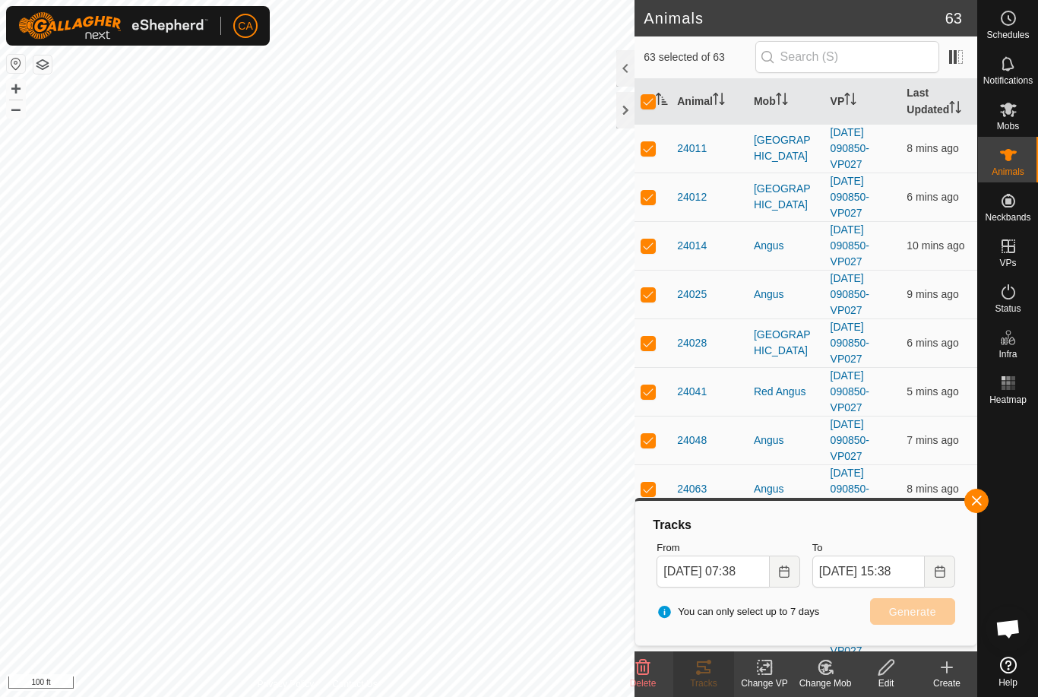
checkbox input "false"
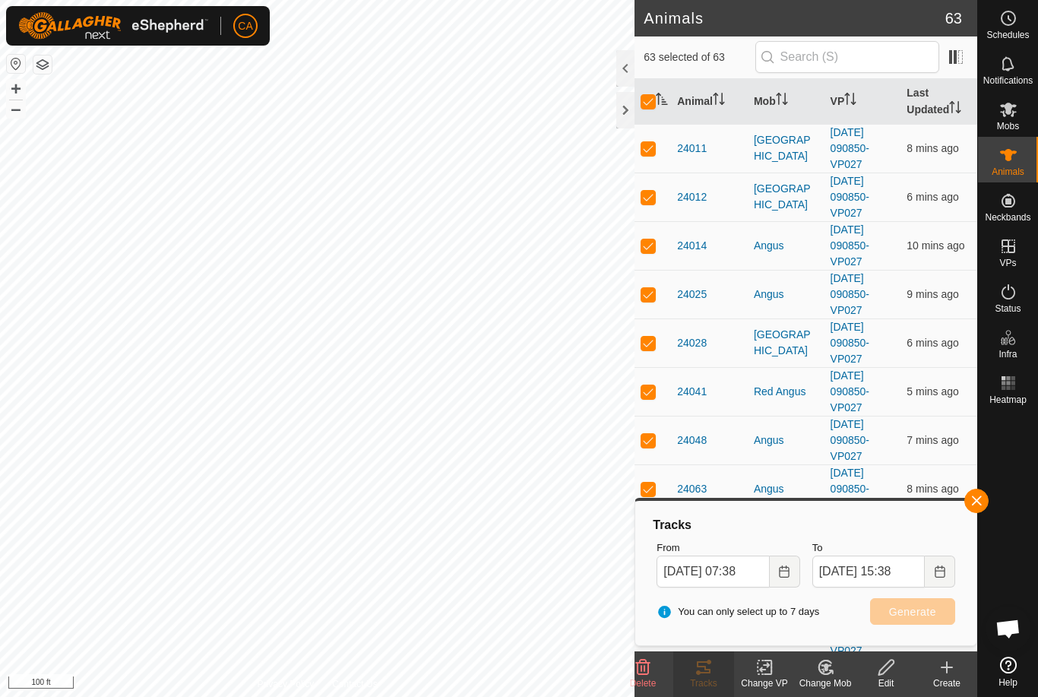
checkbox input "false"
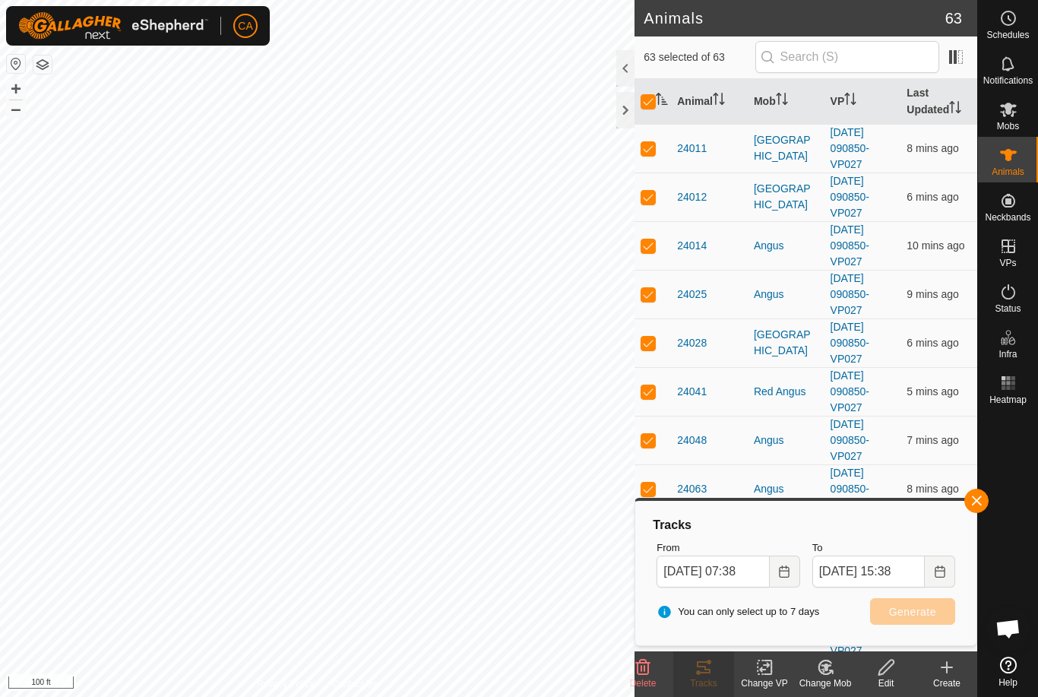
checkbox input "false"
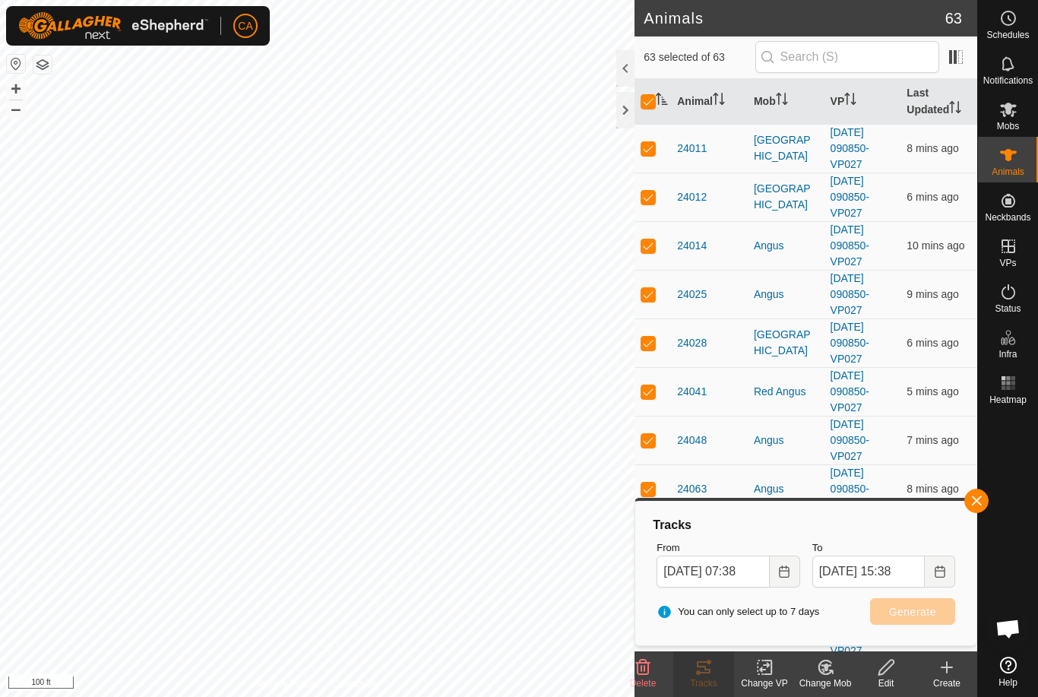
checkbox input "false"
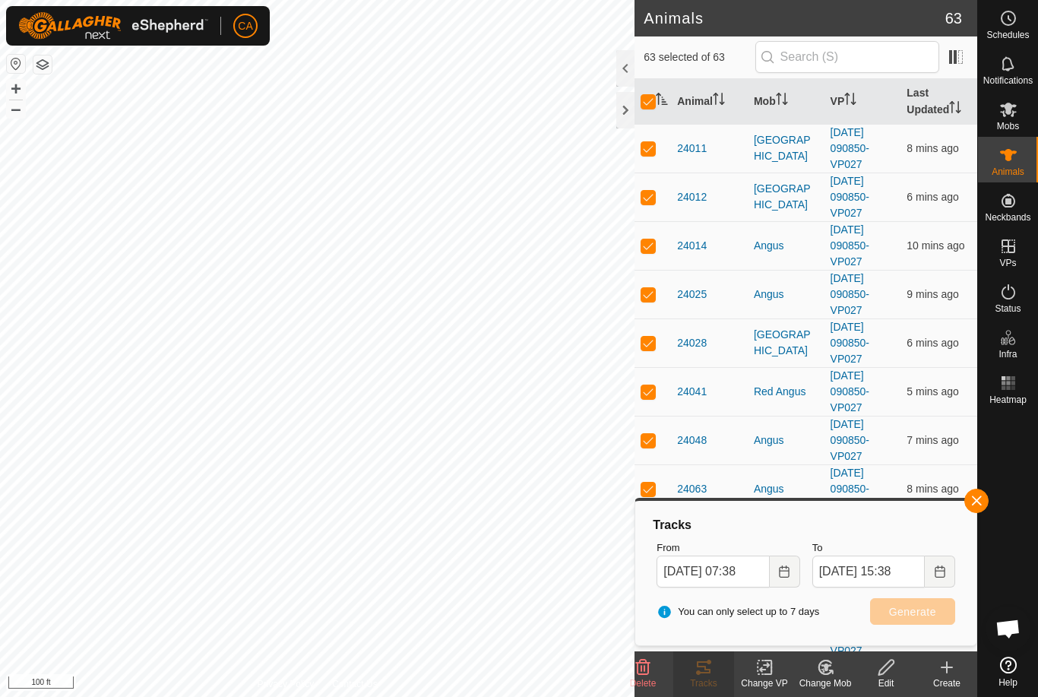
checkbox input "false"
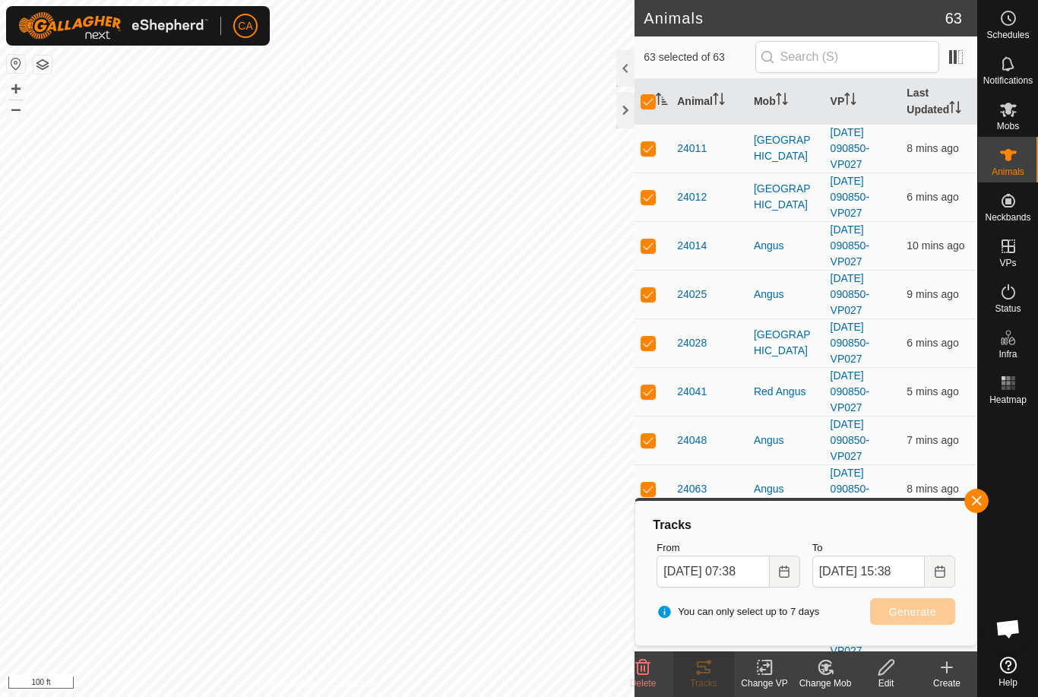
checkbox input "false"
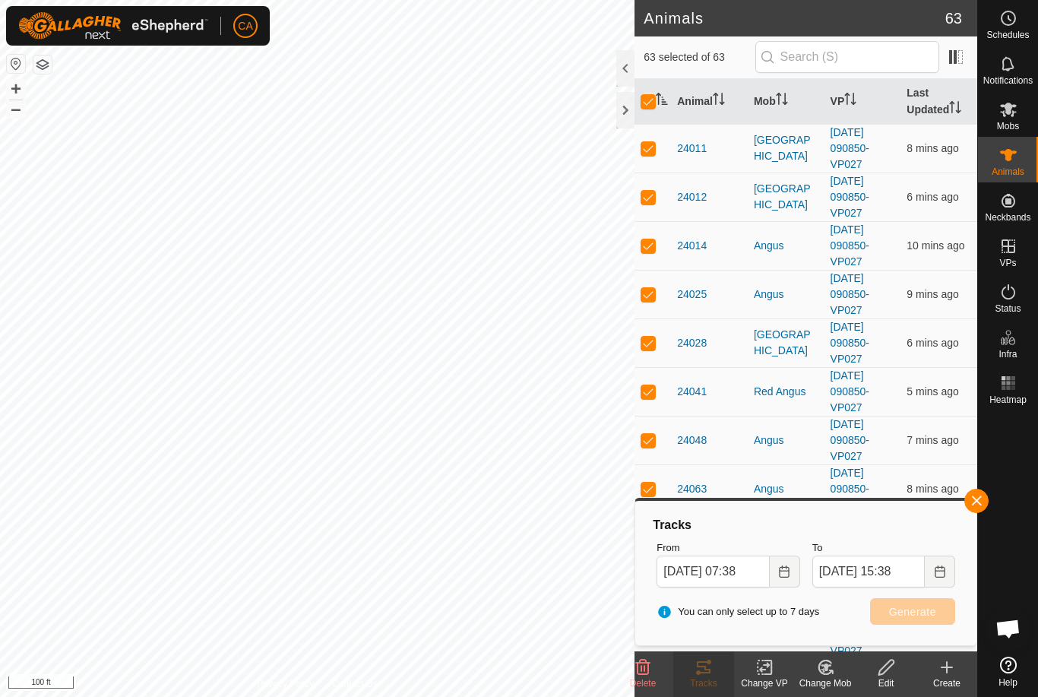
checkbox input "false"
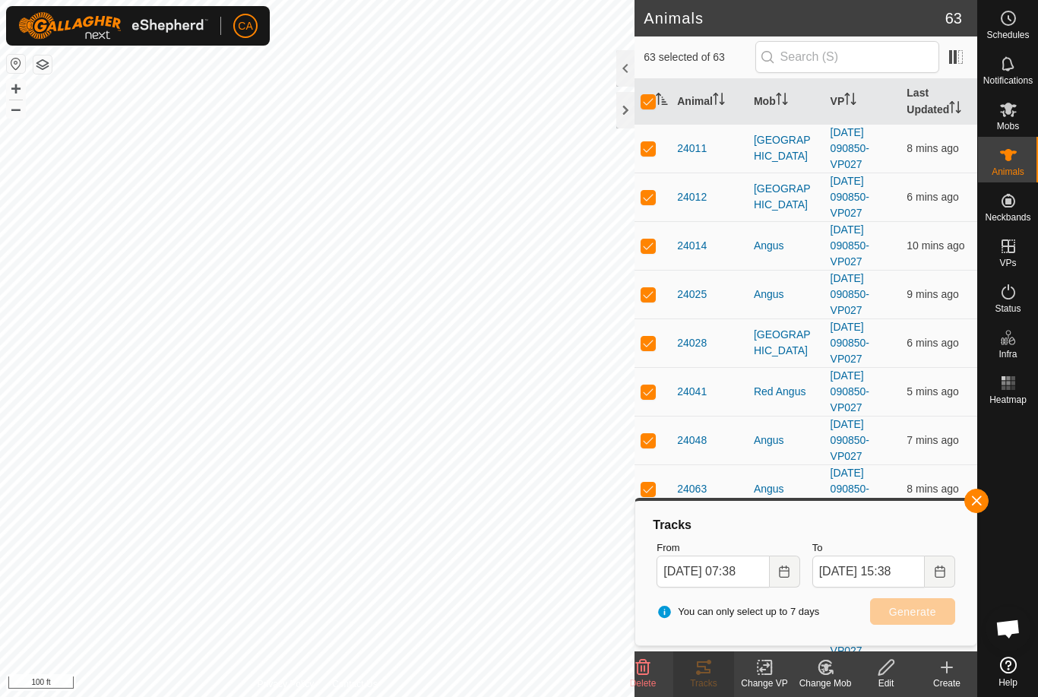
checkbox input "false"
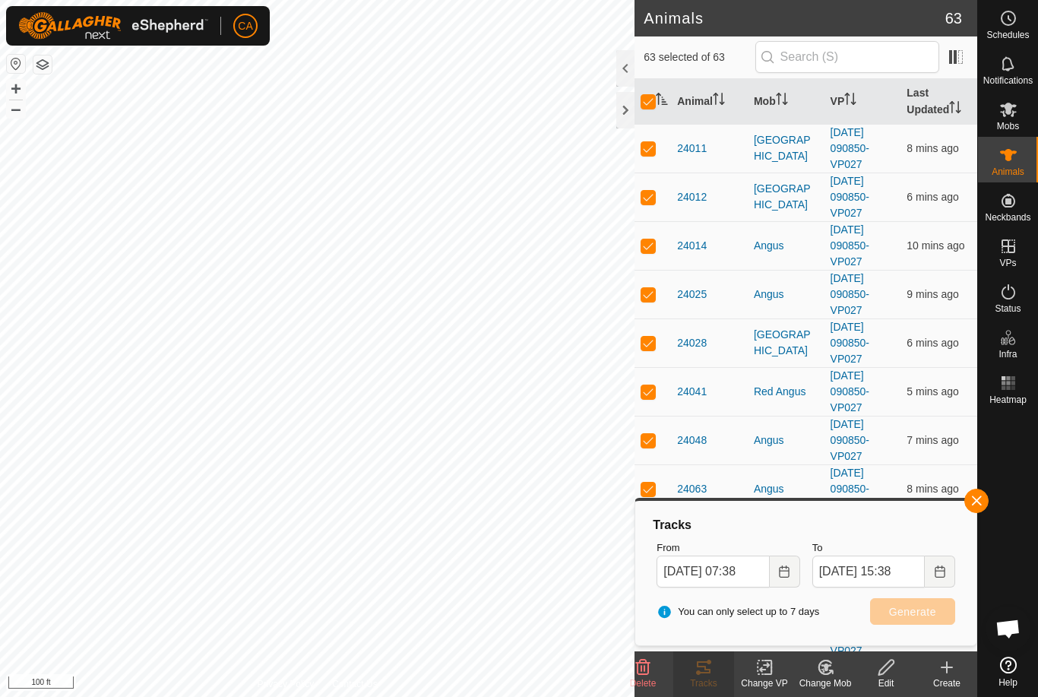
checkbox input "false"
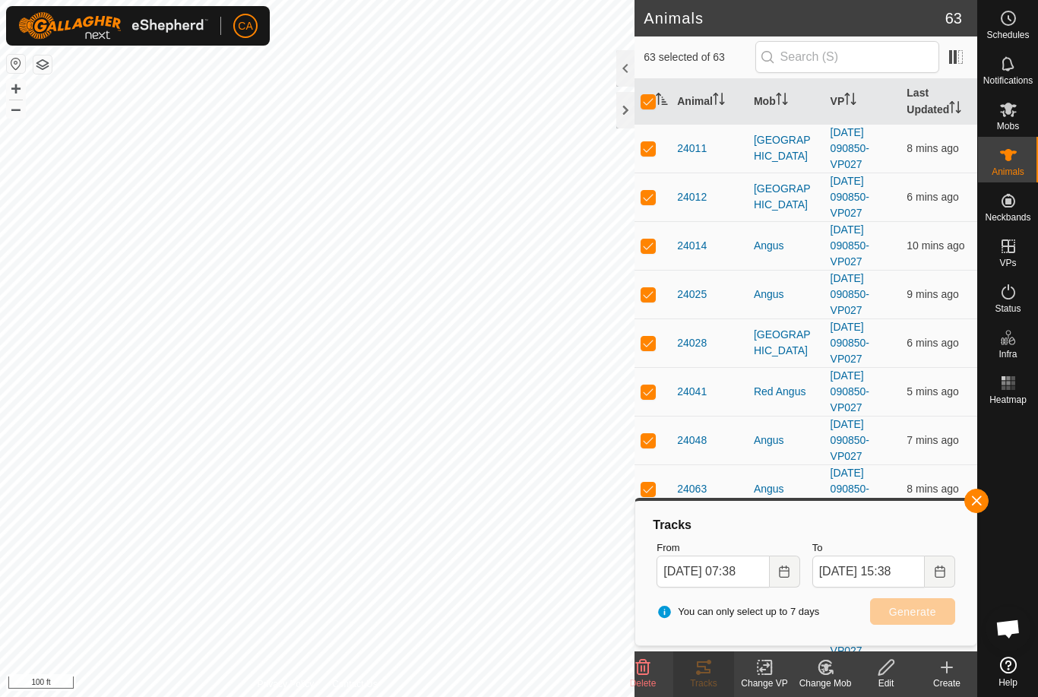
checkbox input "false"
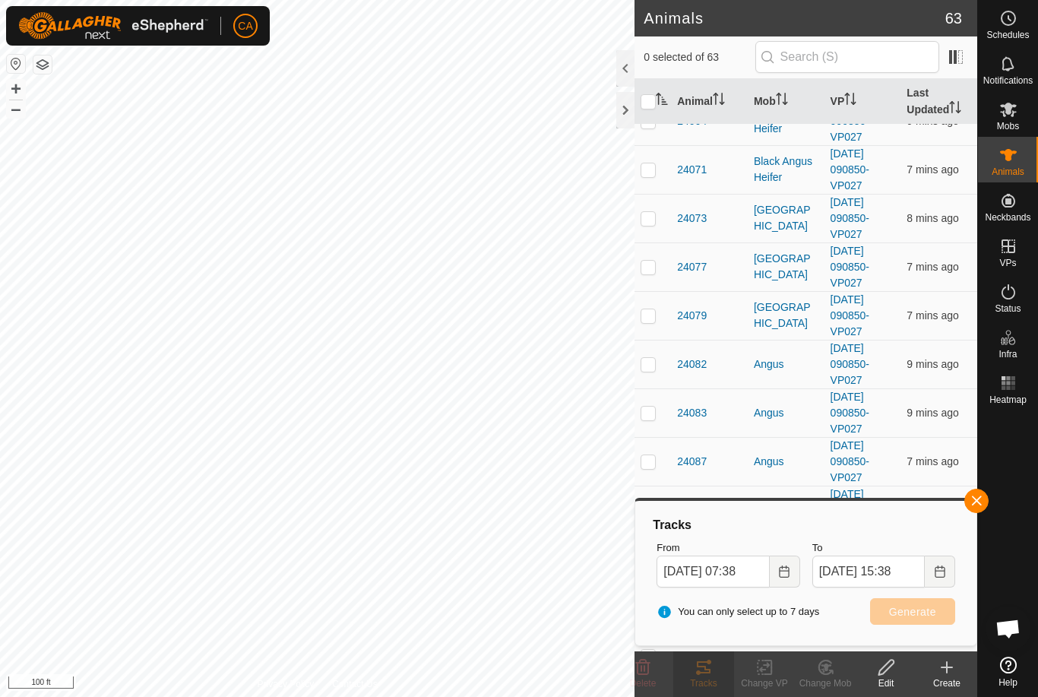
scroll to position [676, 0]
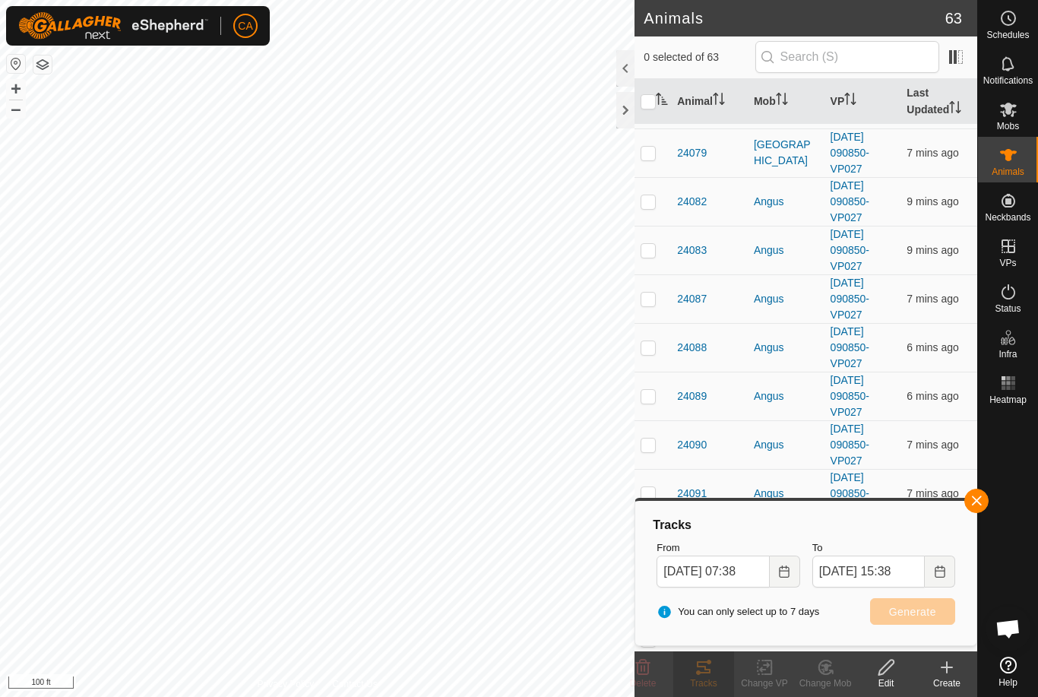
click at [660, 255] on td at bounding box center [653, 250] width 36 height 49
checkbox input "true"
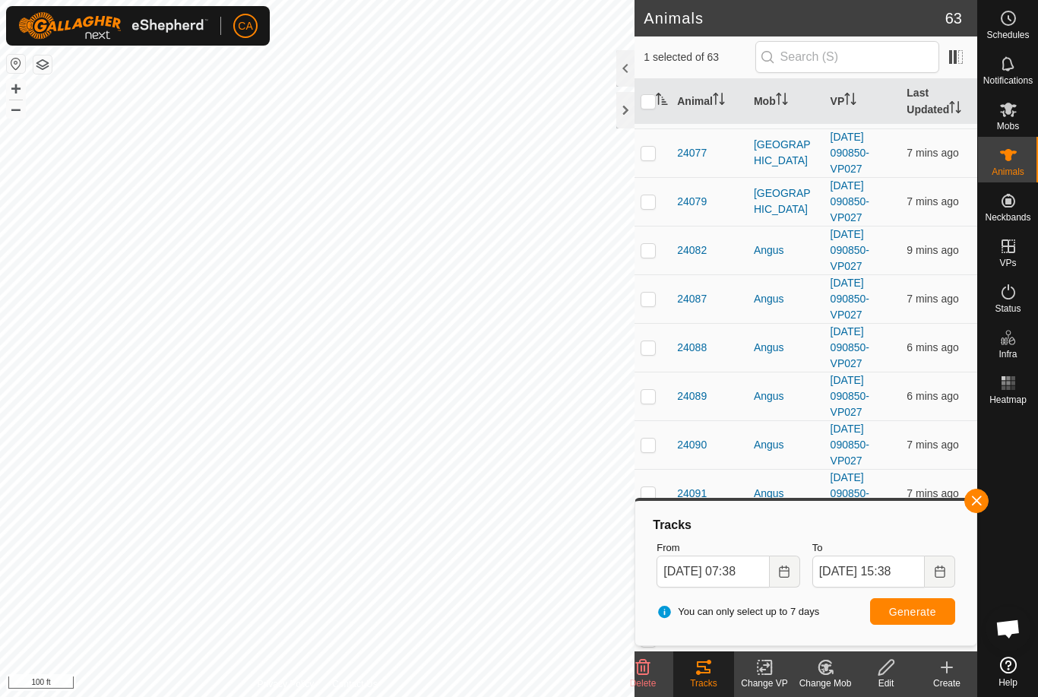
click at [654, 311] on td at bounding box center [653, 298] width 36 height 49
checkbox input "true"
click at [654, 295] on p-checkbox at bounding box center [648, 299] width 15 height 12
checkbox input "true"
click at [660, 303] on td at bounding box center [653, 298] width 36 height 49
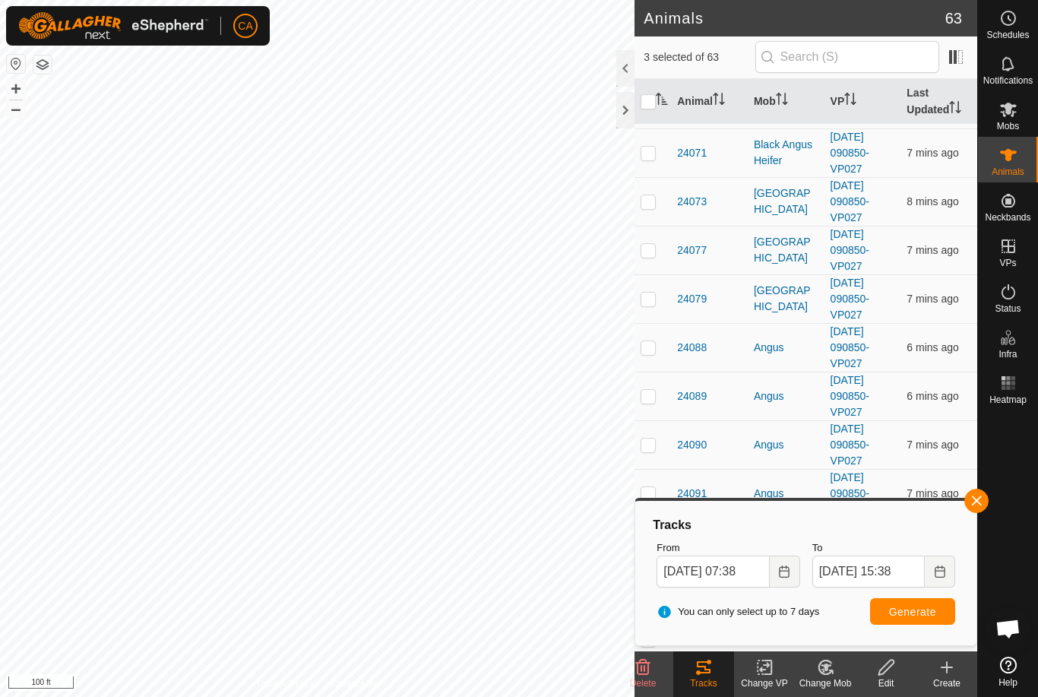
checkbox input "true"
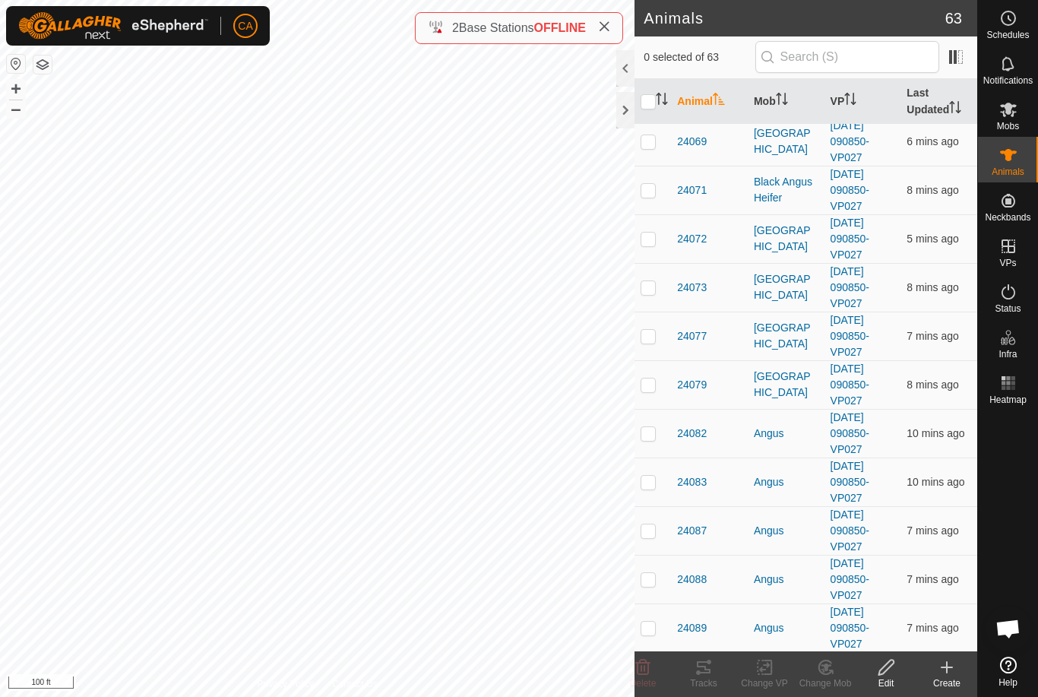
scroll to position [480, 0]
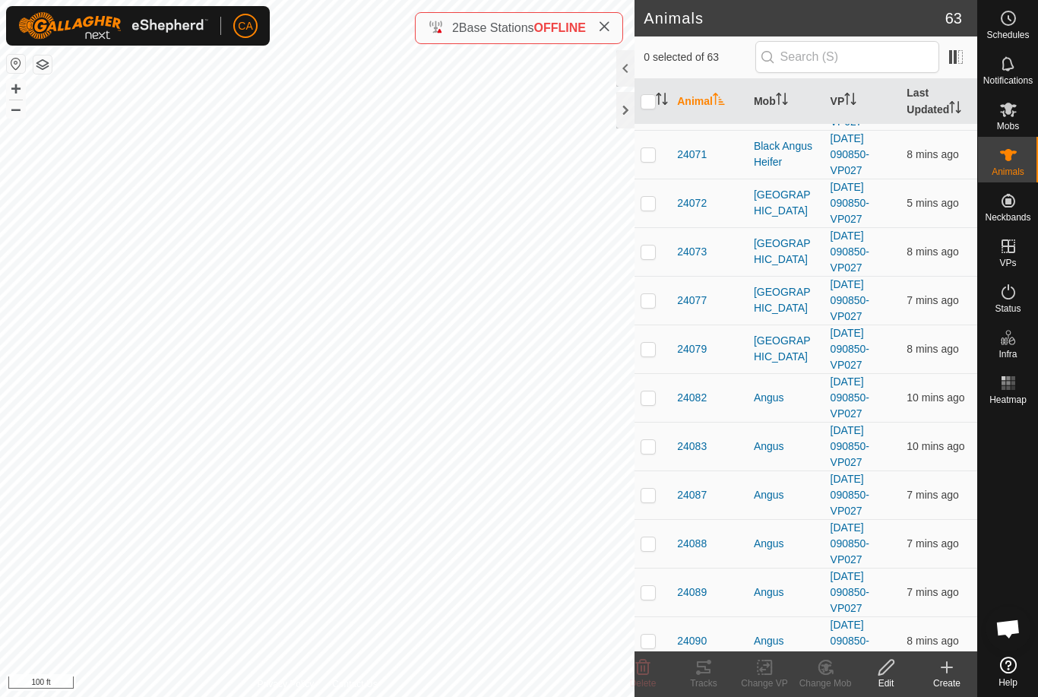
click at [653, 399] on p-checkbox at bounding box center [648, 397] width 15 height 12
checkbox input "true"
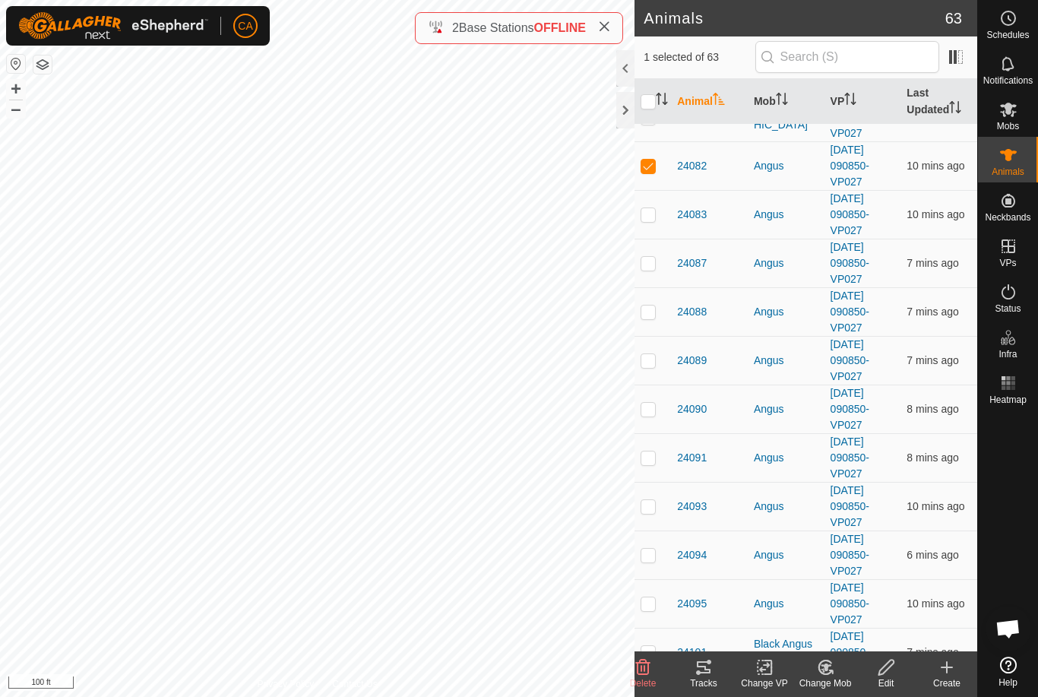
scroll to position [721, 0]
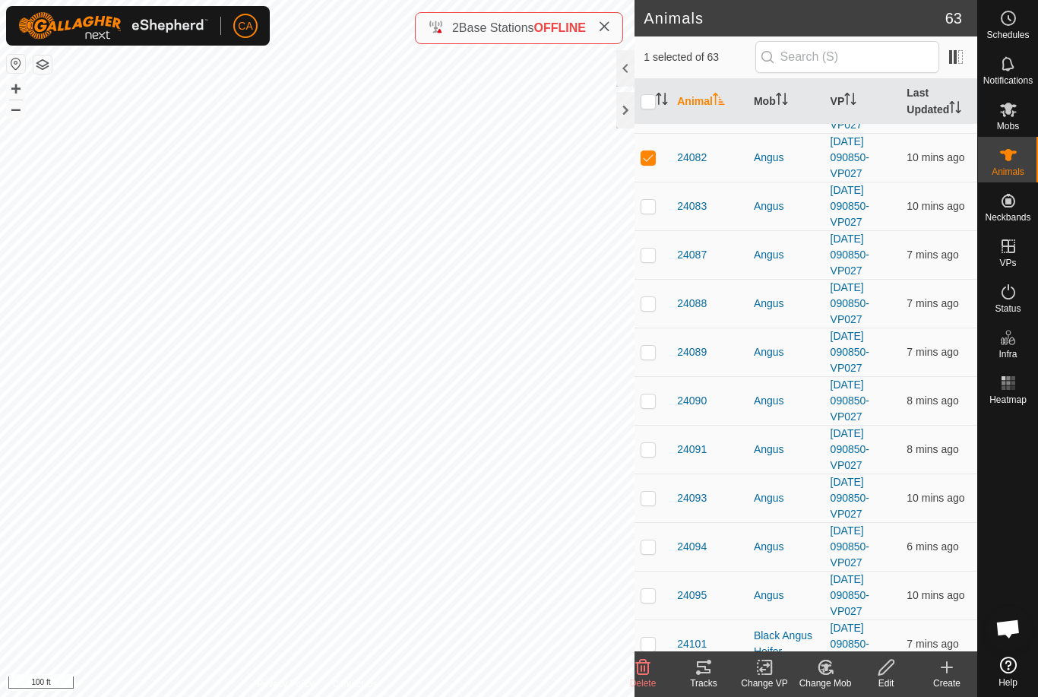
click at [652, 507] on td at bounding box center [653, 498] width 36 height 49
checkbox input "true"
click at [660, 623] on td at bounding box center [653, 643] width 36 height 49
checkbox input "true"
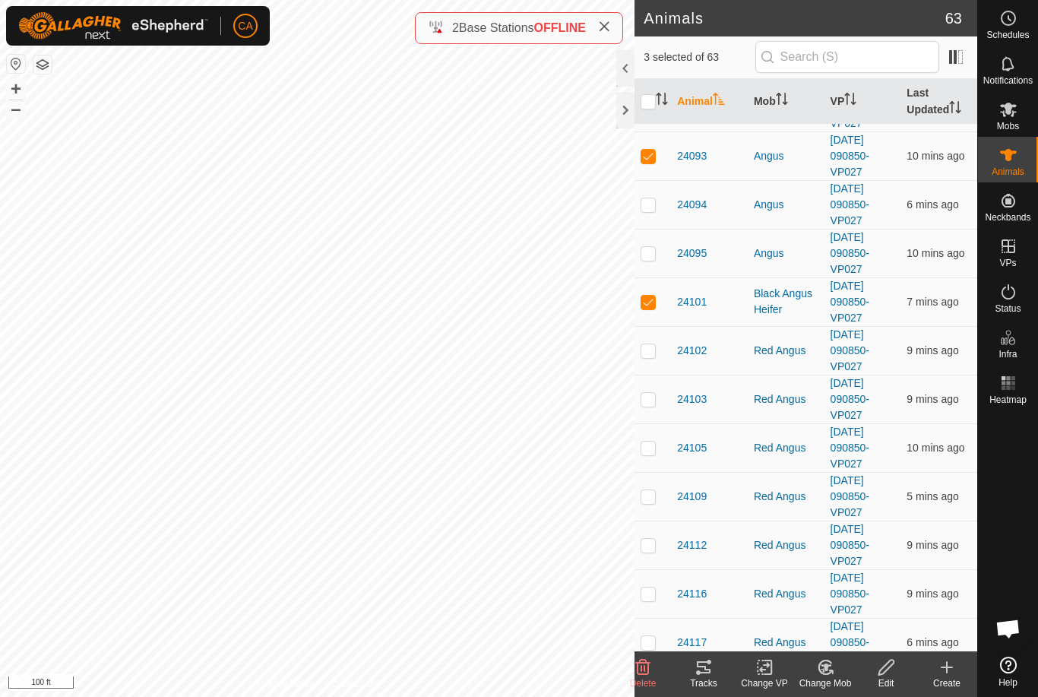
scroll to position [1107, 0]
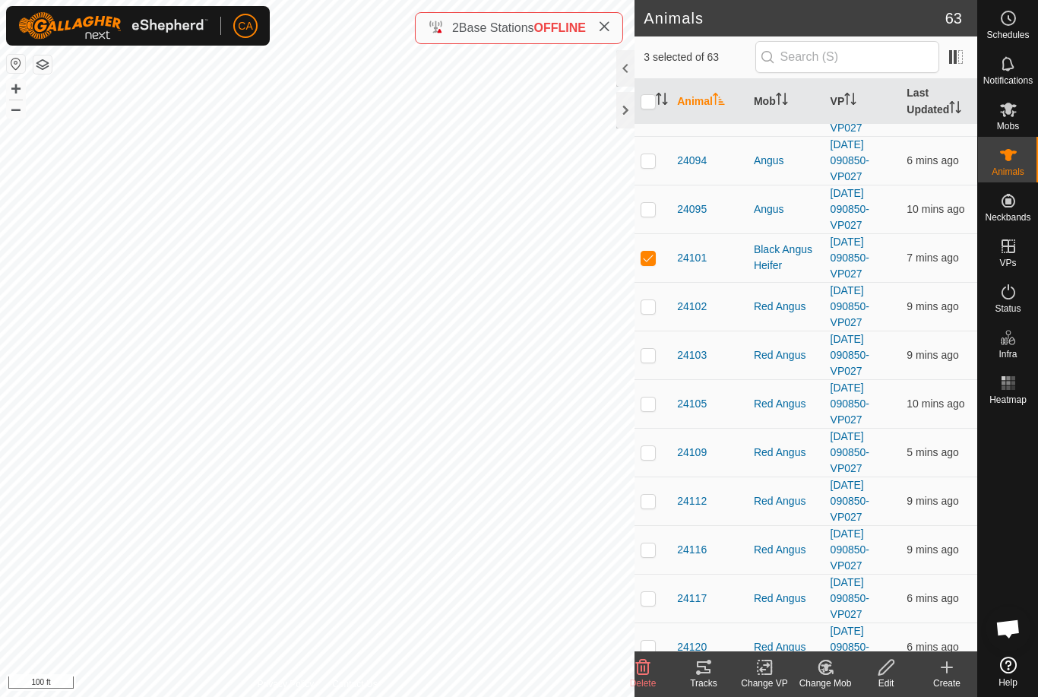
click at [654, 349] on p-checkbox at bounding box center [648, 355] width 15 height 12
checkbox input "true"
click at [660, 402] on td at bounding box center [653, 403] width 36 height 49
checkbox input "true"
click at [656, 459] on td at bounding box center [653, 452] width 36 height 49
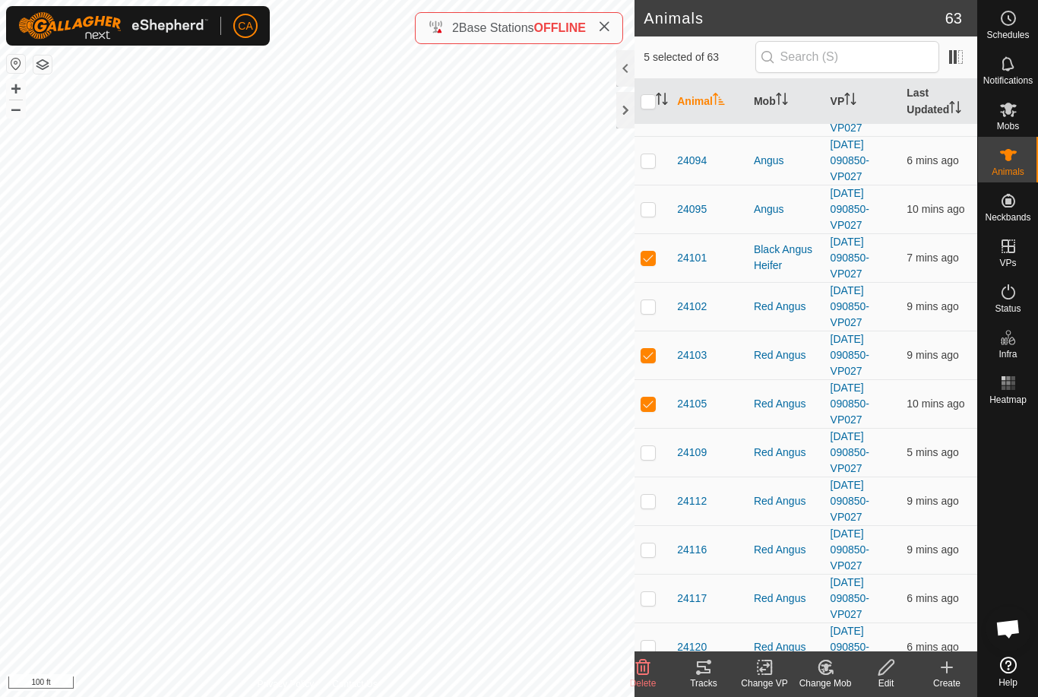
checkbox input "true"
click at [654, 507] on p-checkbox at bounding box center [648, 501] width 15 height 12
checkbox input "true"
click at [657, 546] on td at bounding box center [653, 549] width 36 height 49
checkbox input "true"
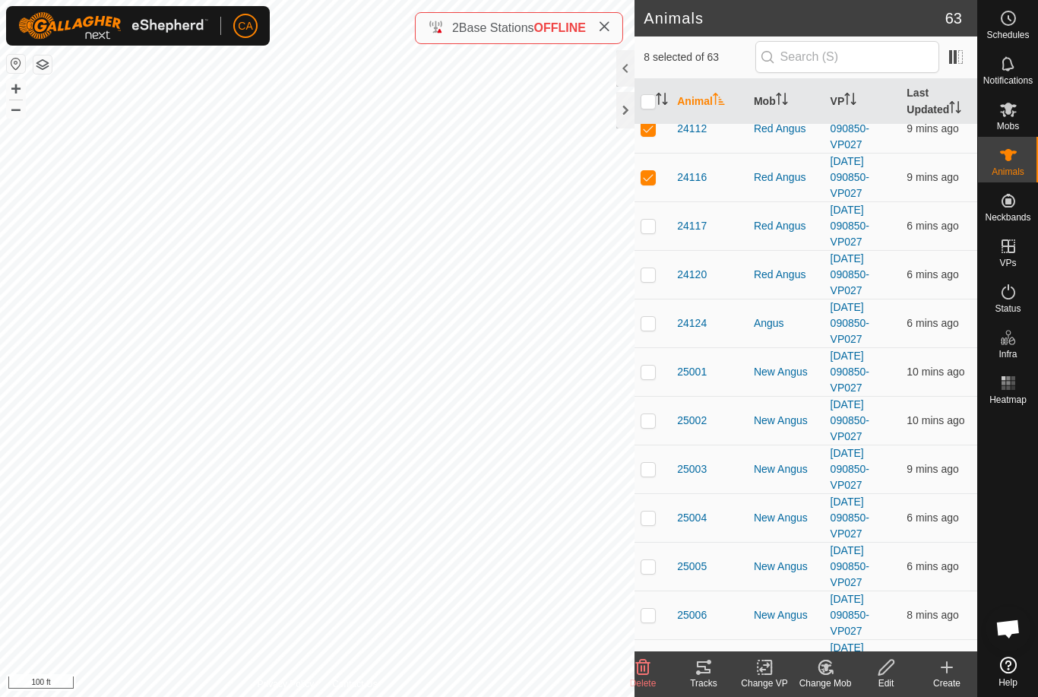
scroll to position [1481, 0]
click at [658, 467] on td at bounding box center [653, 466] width 36 height 49
checkbox input "true"
click at [654, 515] on p-checkbox at bounding box center [648, 515] width 15 height 12
checkbox input "true"
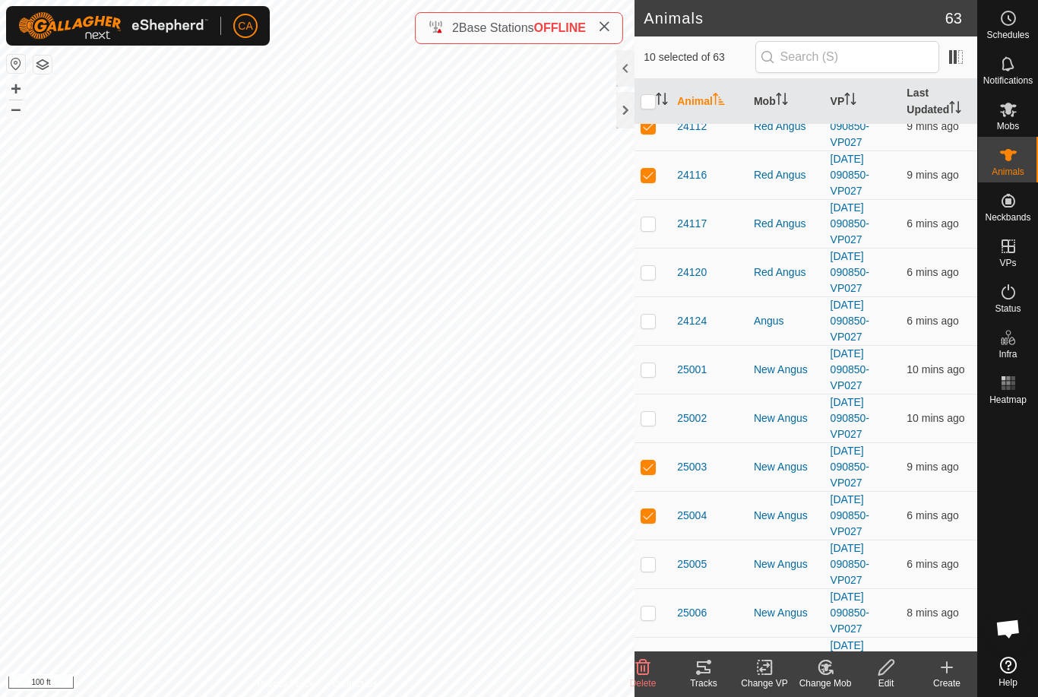
click at [654, 565] on p-checkbox at bounding box center [648, 564] width 15 height 12
click at [656, 571] on td at bounding box center [653, 564] width 36 height 49
checkbox input "false"
click at [708, 671] on icon at bounding box center [704, 667] width 18 height 18
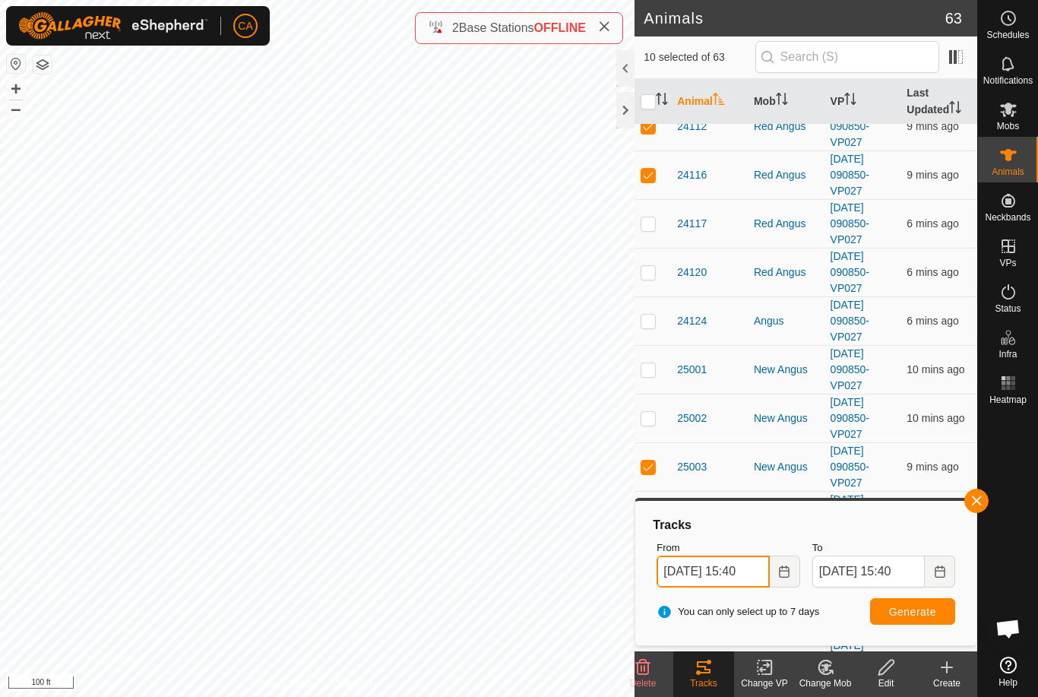
click at [740, 566] on input "[DATE] 15:40" at bounding box center [713, 572] width 112 height 32
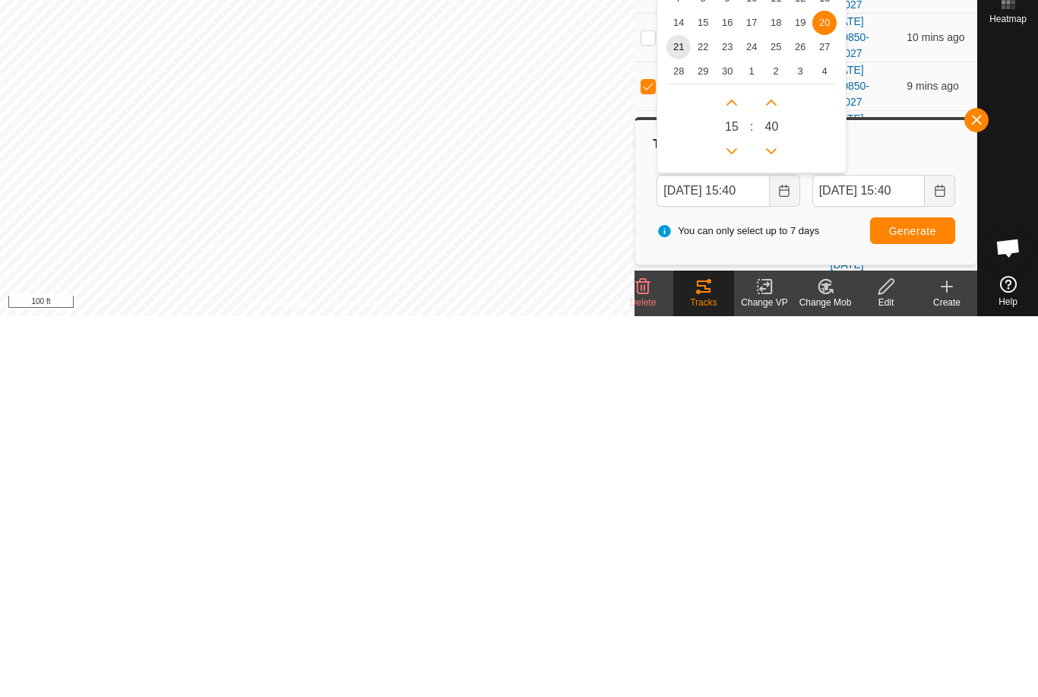
click at [684, 416] on span "21" at bounding box center [679, 428] width 24 height 24
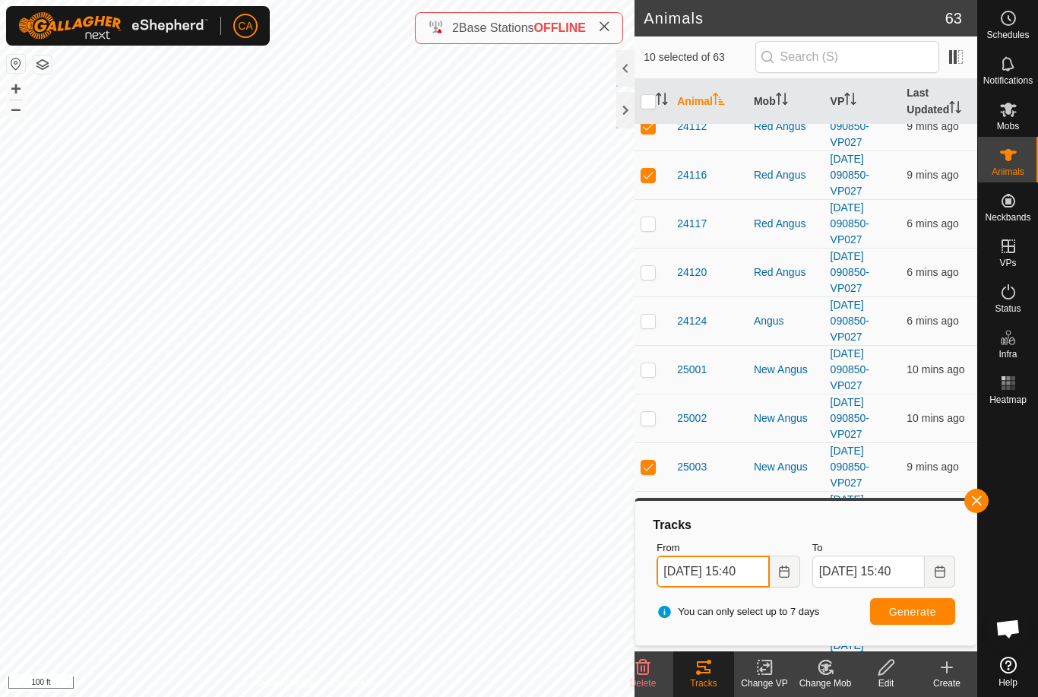
click at [722, 575] on input "[DATE] 15:40" at bounding box center [713, 572] width 112 height 32
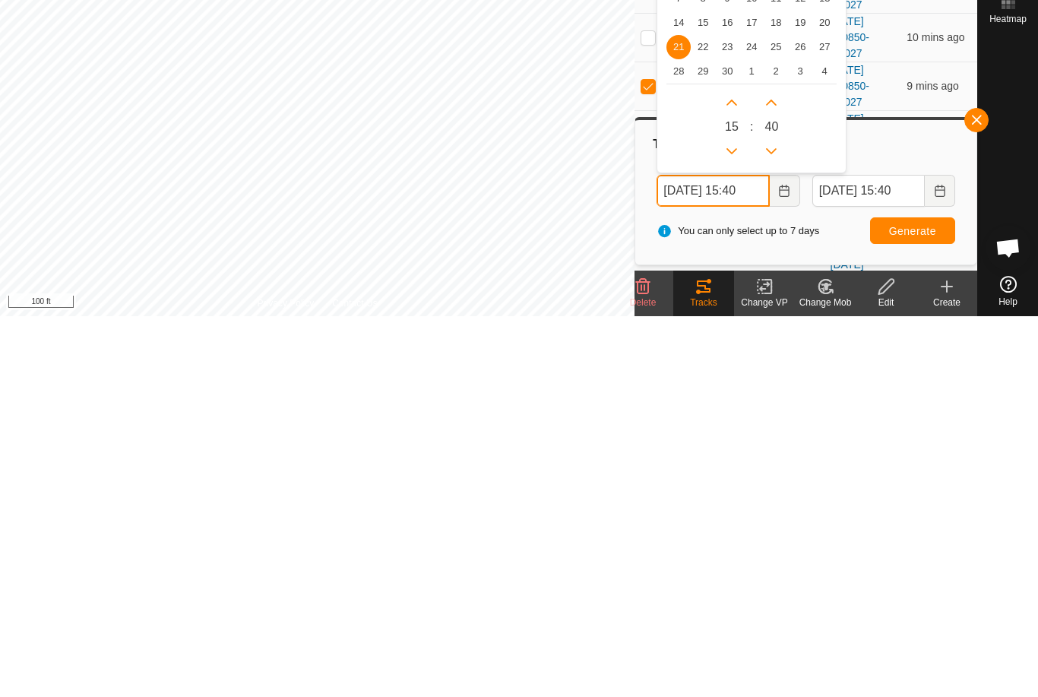
click at [742, 520] on button "Previous Hour" at bounding box center [732, 532] width 24 height 24
click at [739, 520] on button "Previous Hour" at bounding box center [732, 532] width 24 height 24
click at [736, 526] on icon "Previous Hour" at bounding box center [732, 532] width 12 height 12
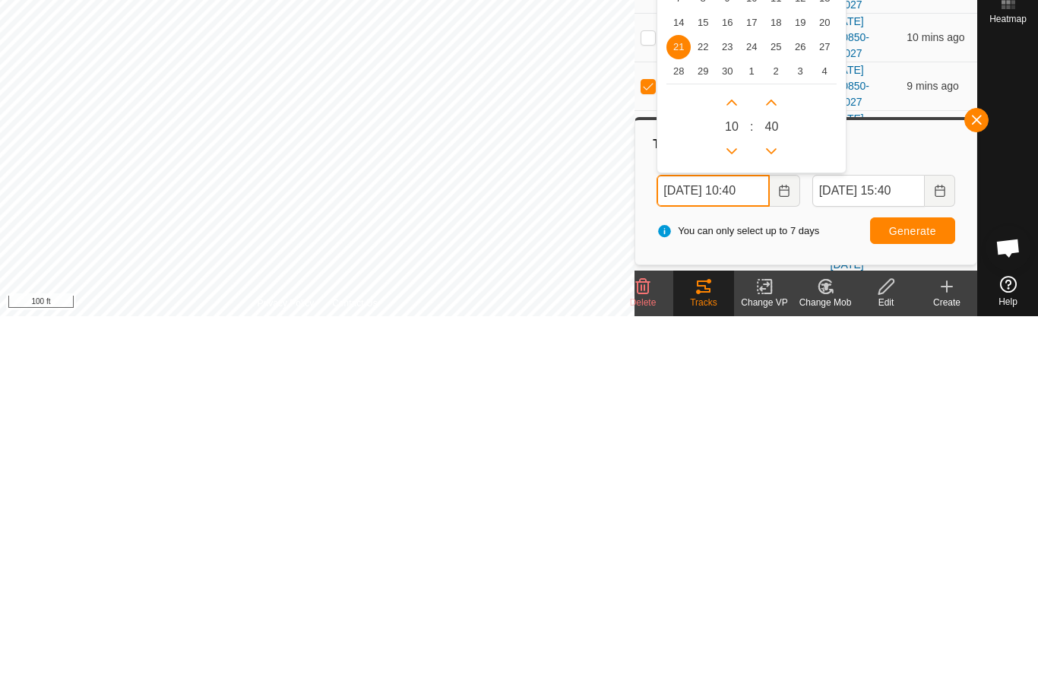
click at [736, 520] on button "Previous Hour" at bounding box center [732, 532] width 24 height 24
click at [731, 520] on button "Previous Hour" at bounding box center [732, 532] width 24 height 24
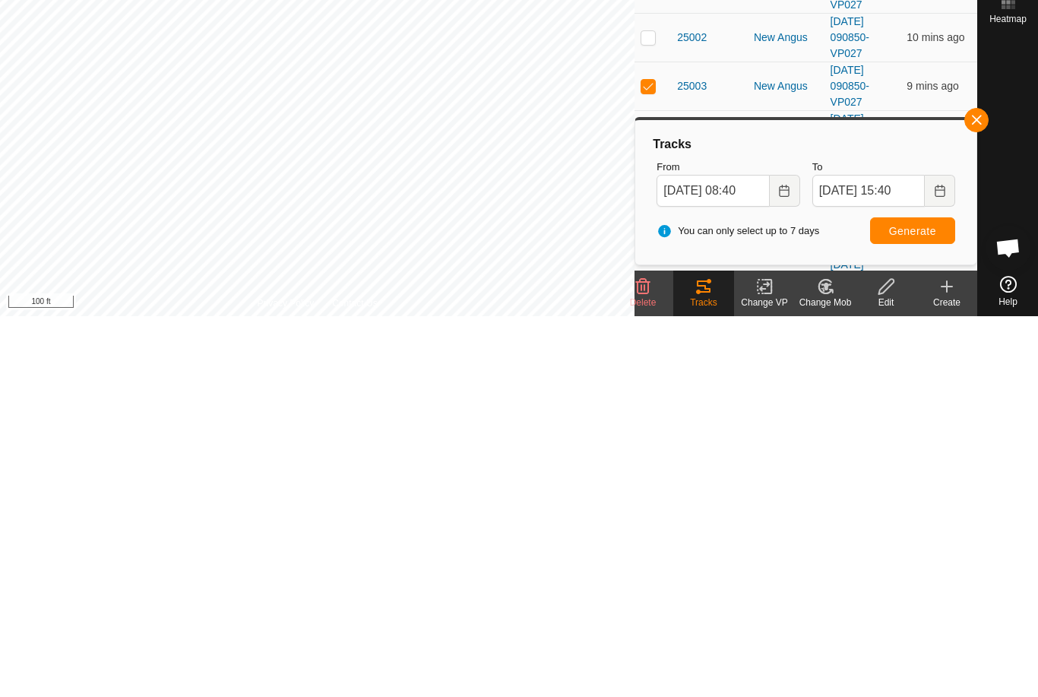
click at [931, 606] on span "Generate" at bounding box center [912, 612] width 47 height 12
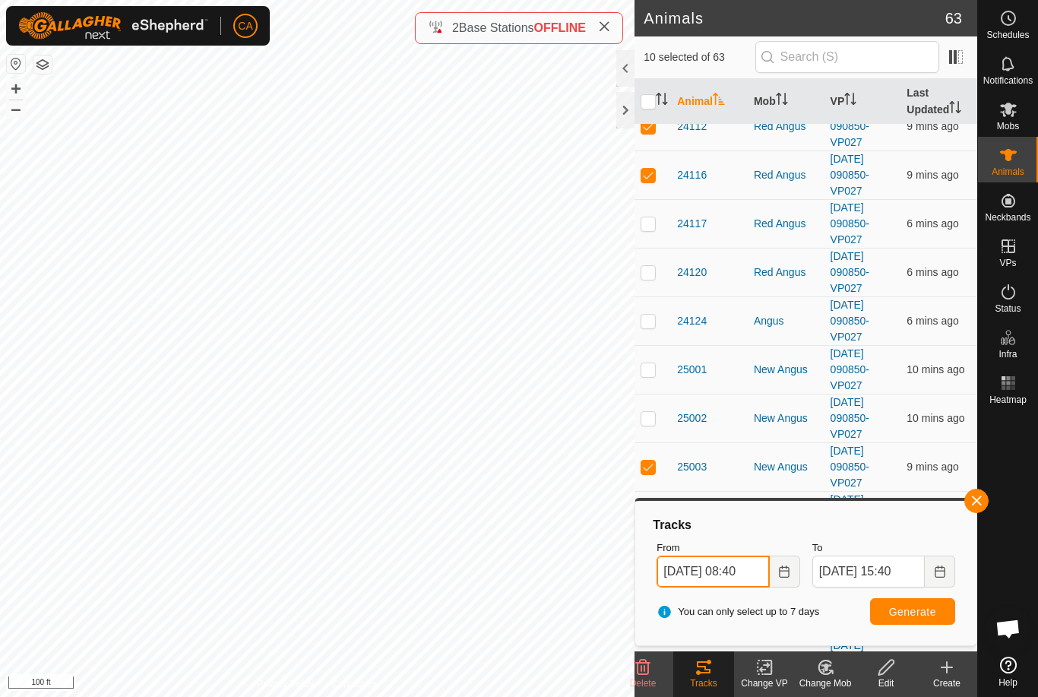
click at [728, 575] on input "[DATE] 08:40" at bounding box center [713, 572] width 112 height 32
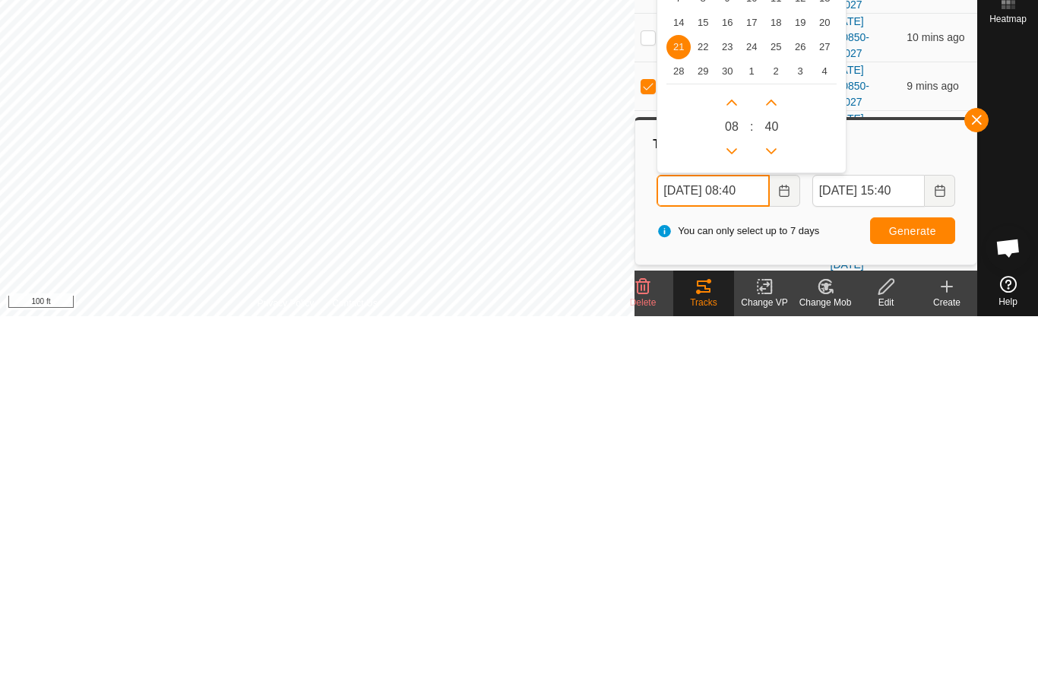
click at [737, 477] on icon "Next Hour" at bounding box center [732, 483] width 12 height 12
type input "[DATE] 09:40"
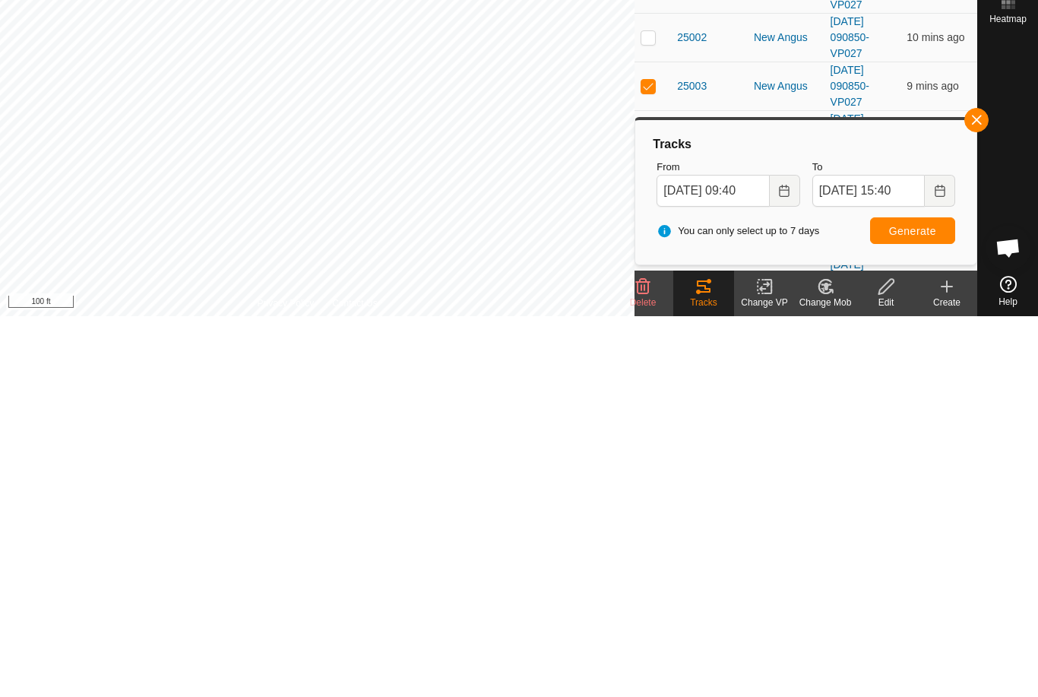
click at [932, 598] on button "Generate" at bounding box center [912, 611] width 85 height 27
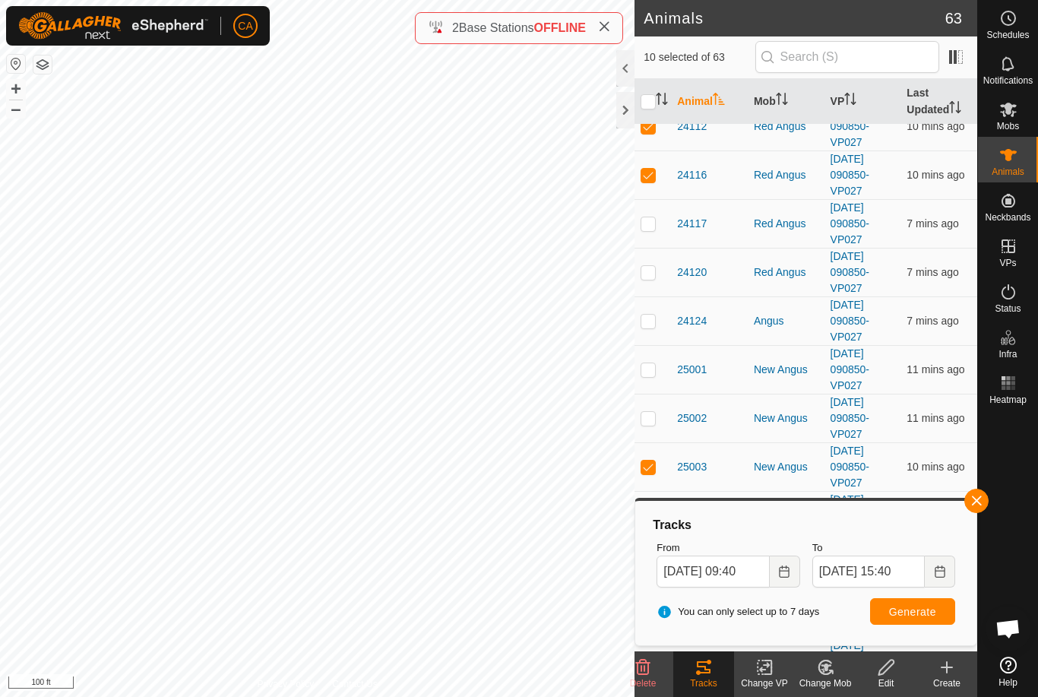
click at [653, 97] on input "checkbox" at bounding box center [648, 101] width 15 height 15
checkbox input "true"
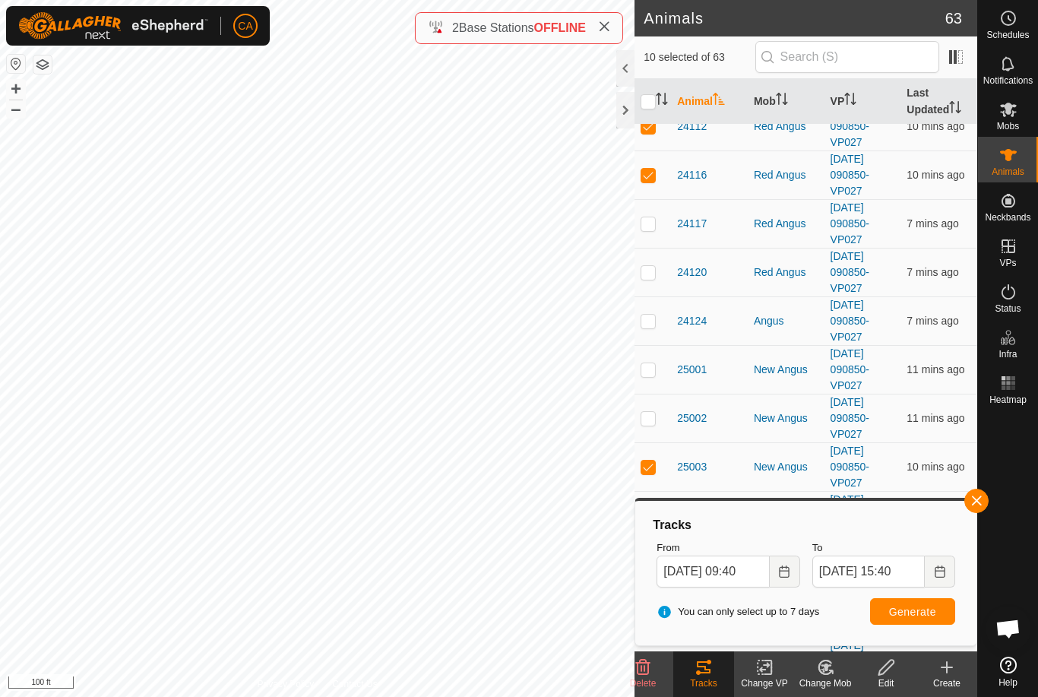
checkbox input "true"
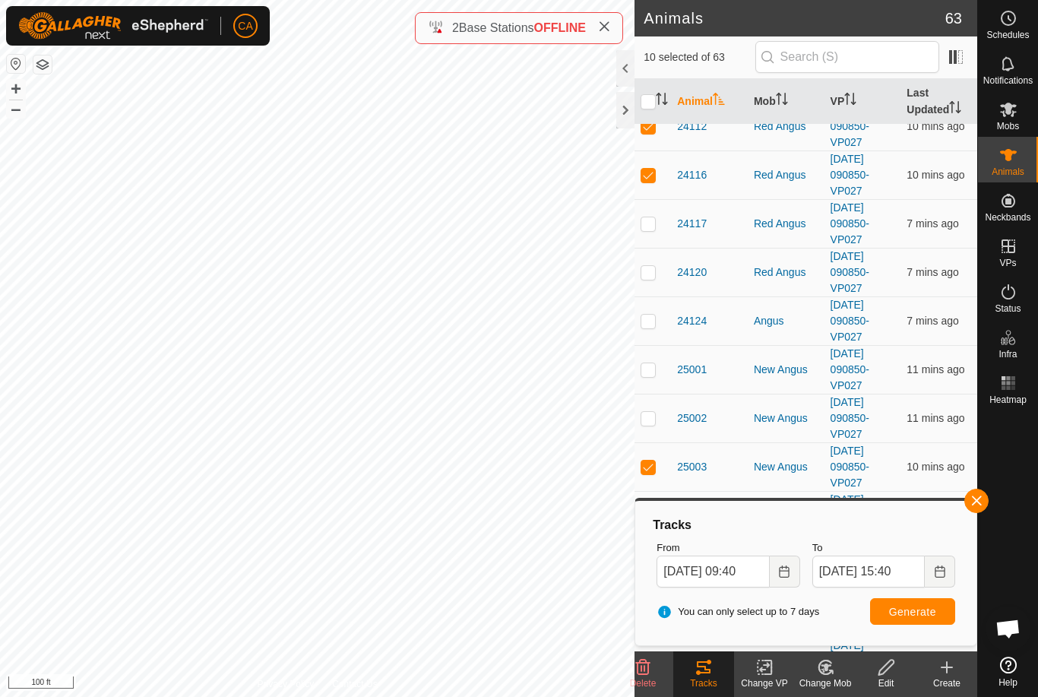
checkbox input "true"
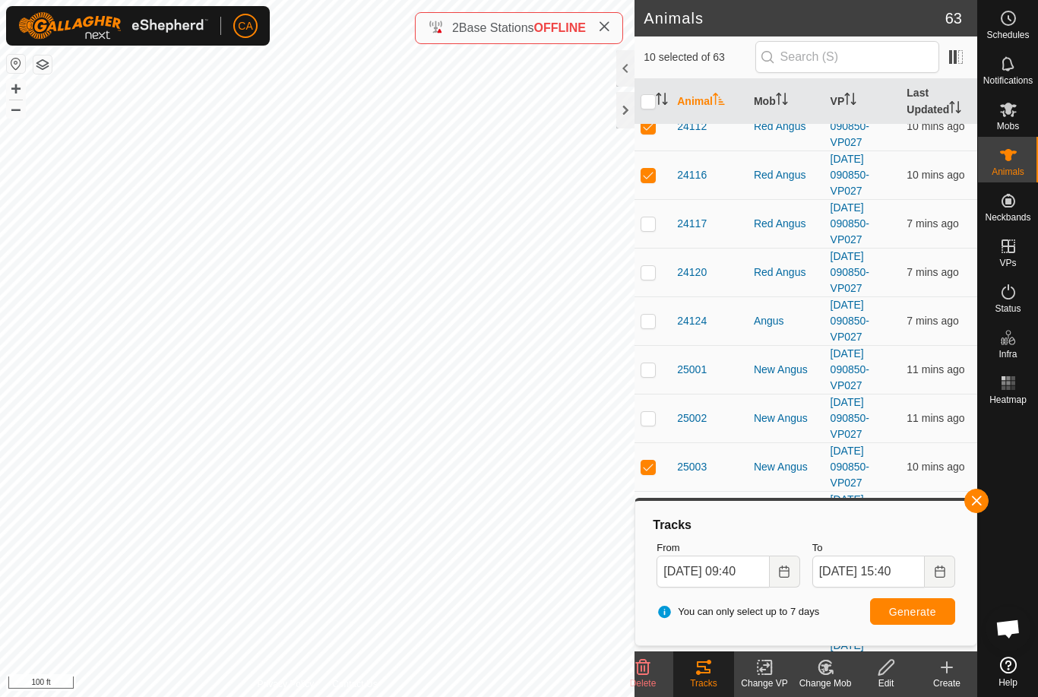
checkbox input "true"
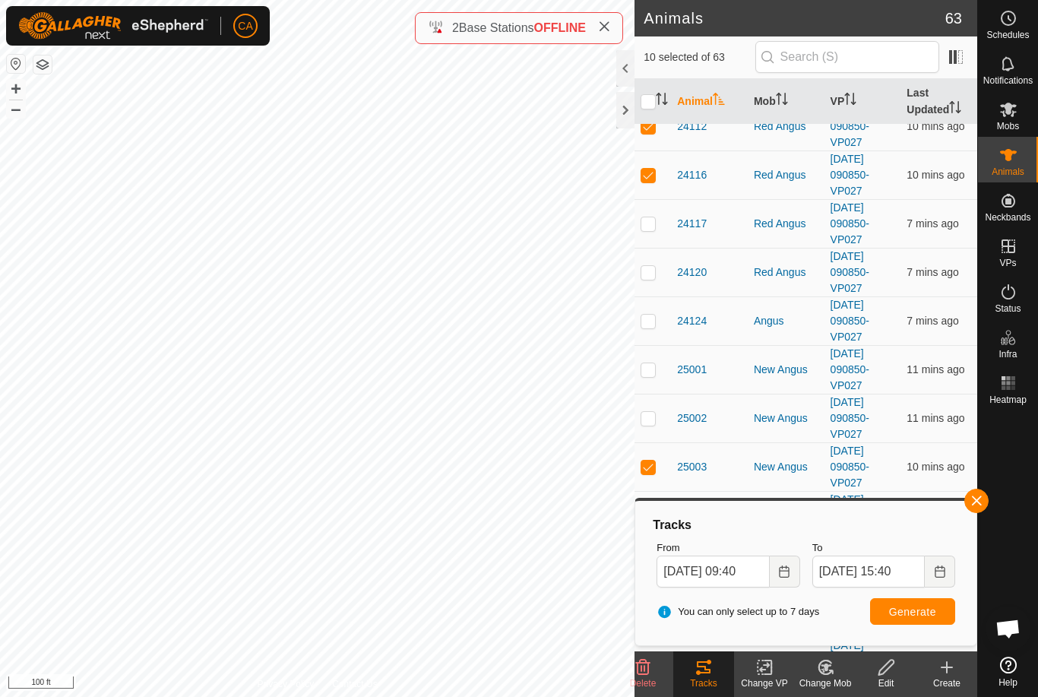
checkbox input "true"
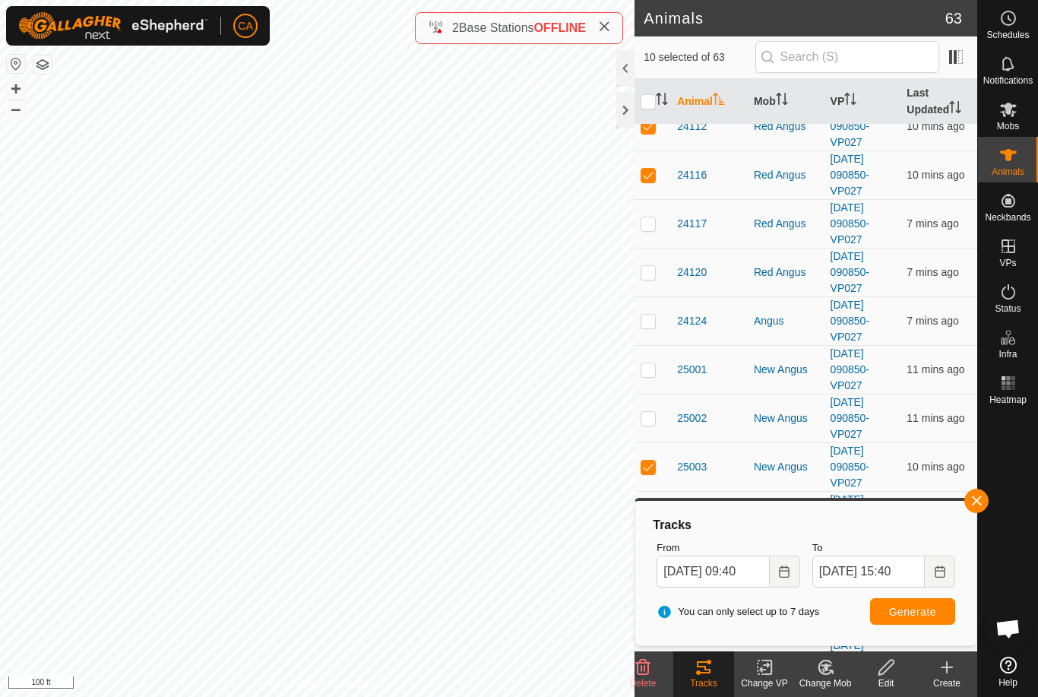
checkbox input "true"
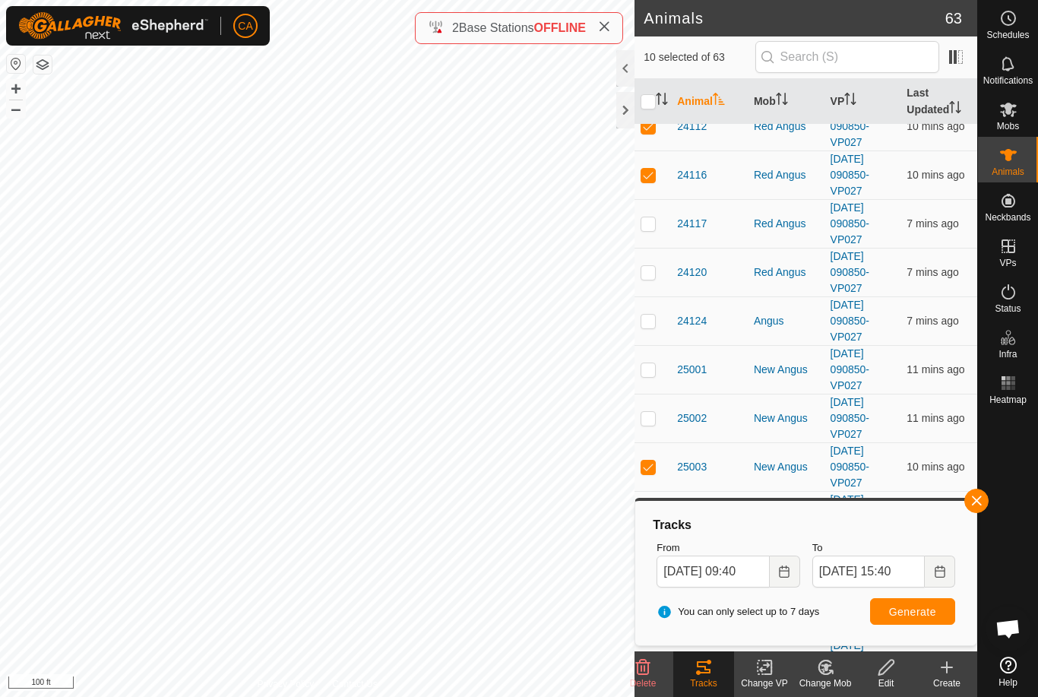
checkbox input "true"
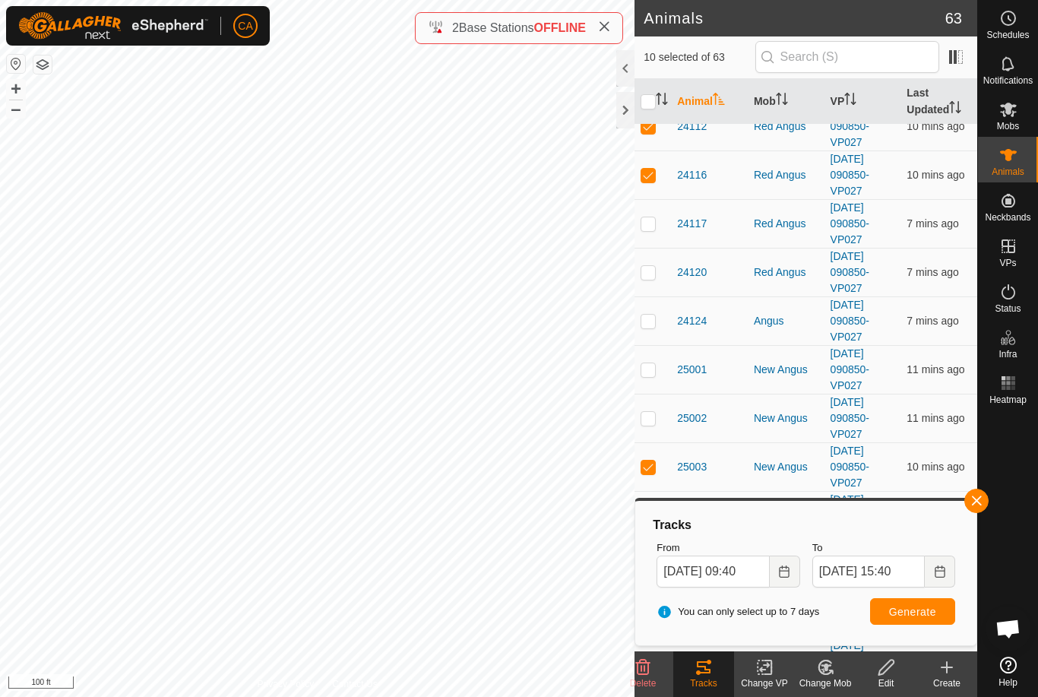
checkbox input "true"
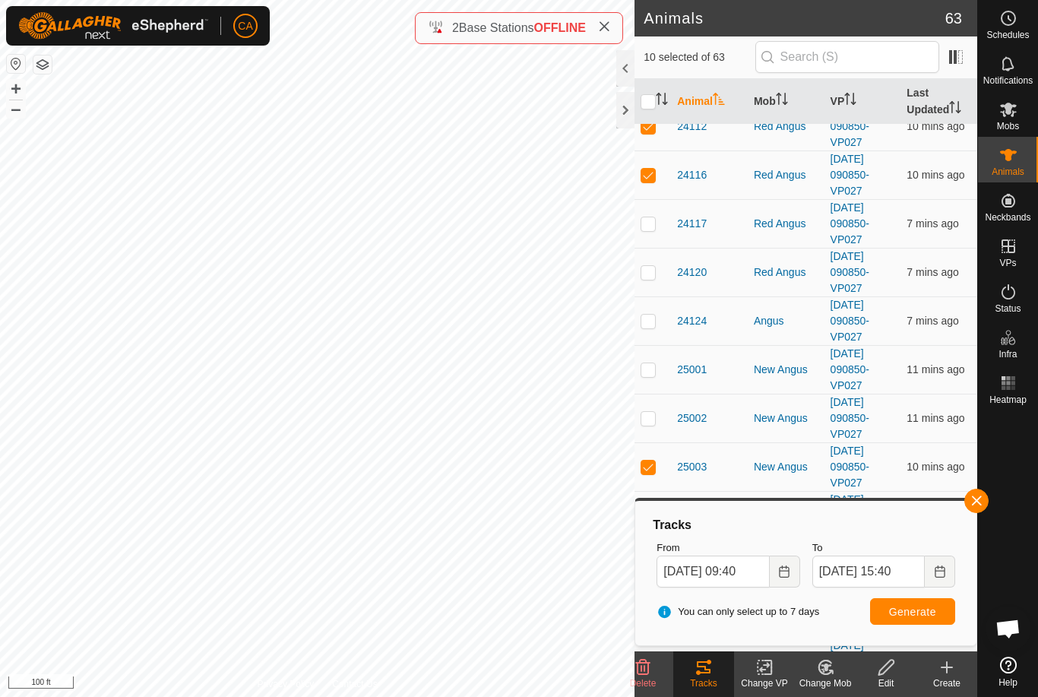
checkbox input "true"
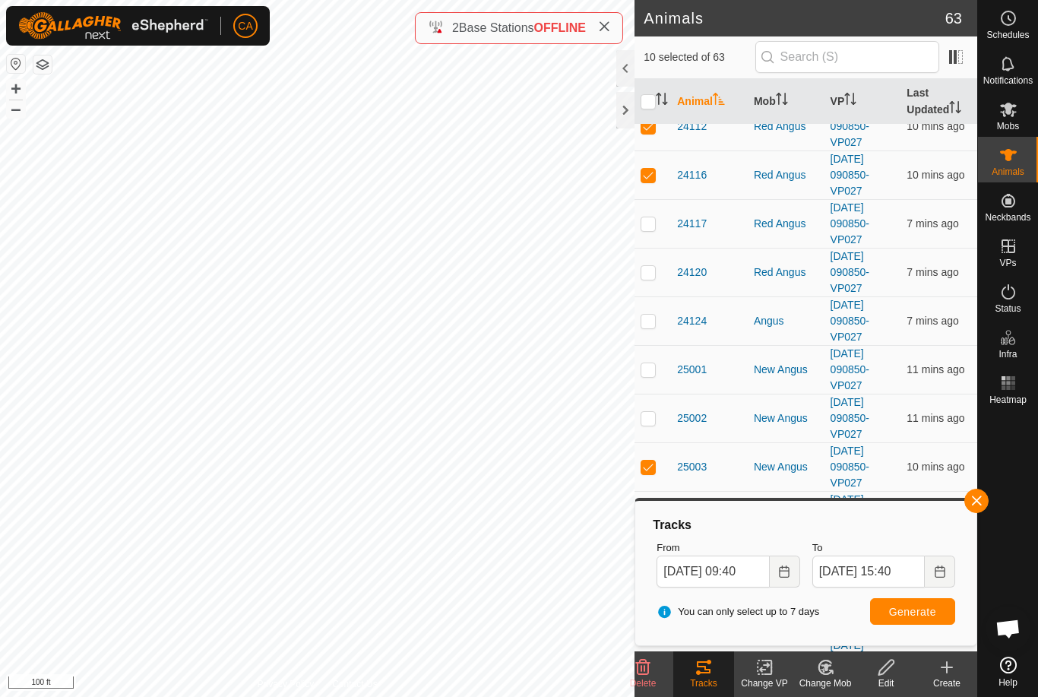
checkbox input "true"
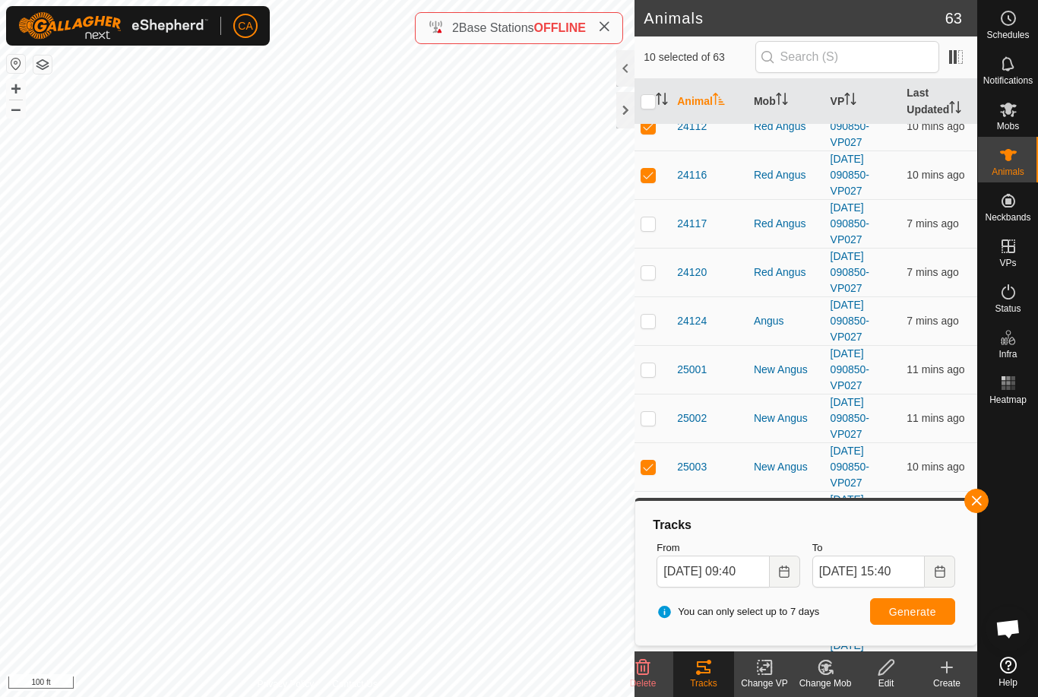
checkbox input "true"
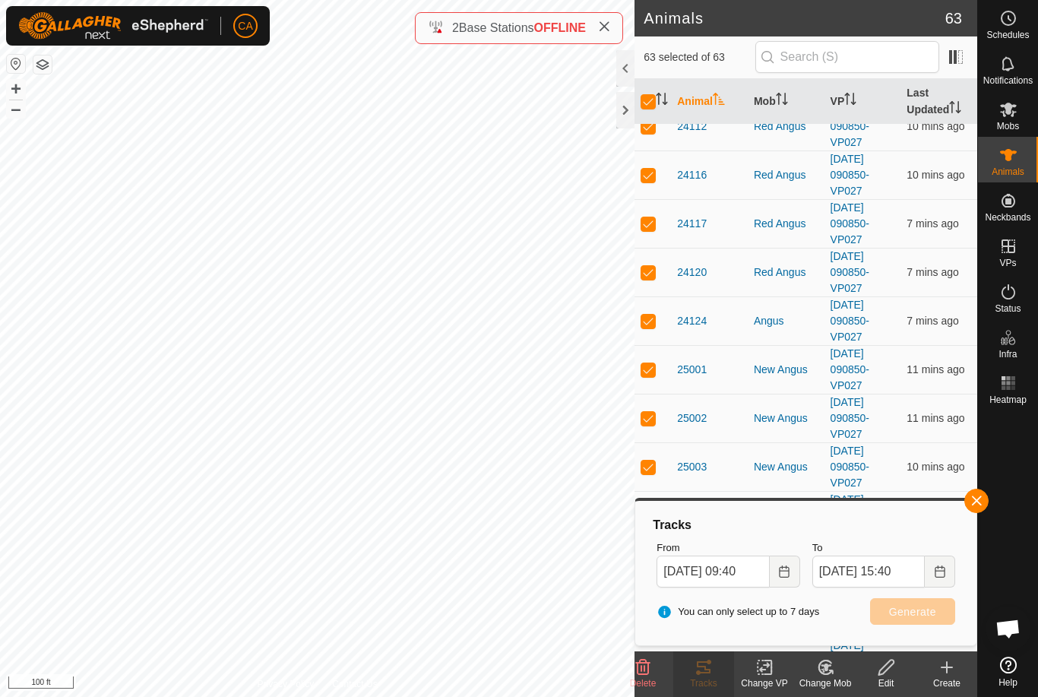
click at [654, 100] on input "checkbox" at bounding box center [648, 101] width 15 height 15
checkbox input "false"
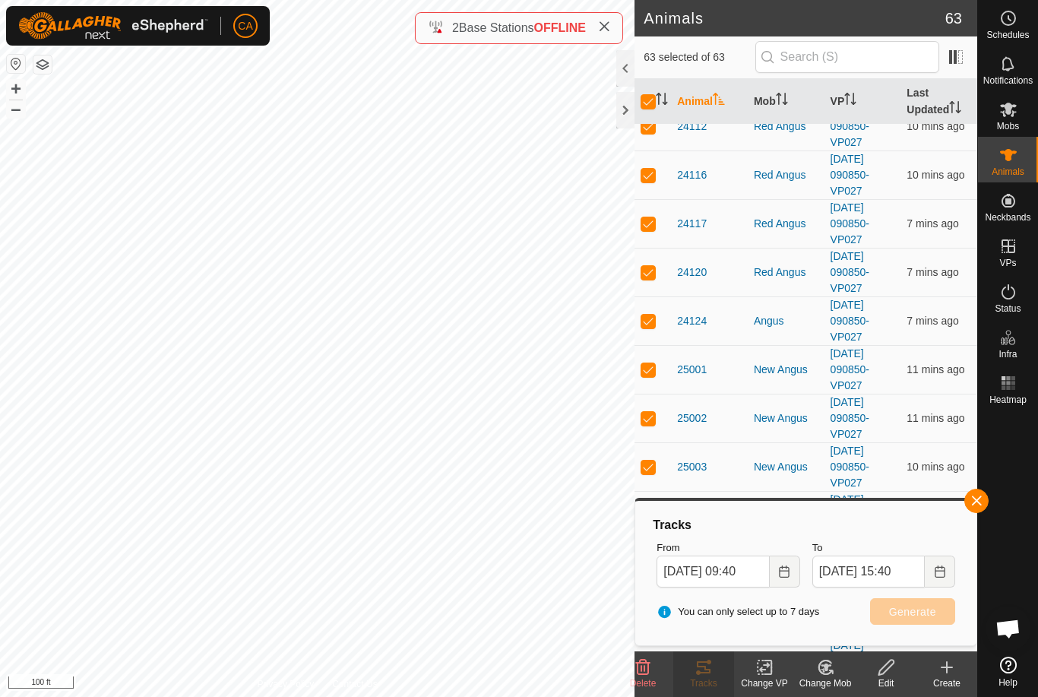
checkbox input "false"
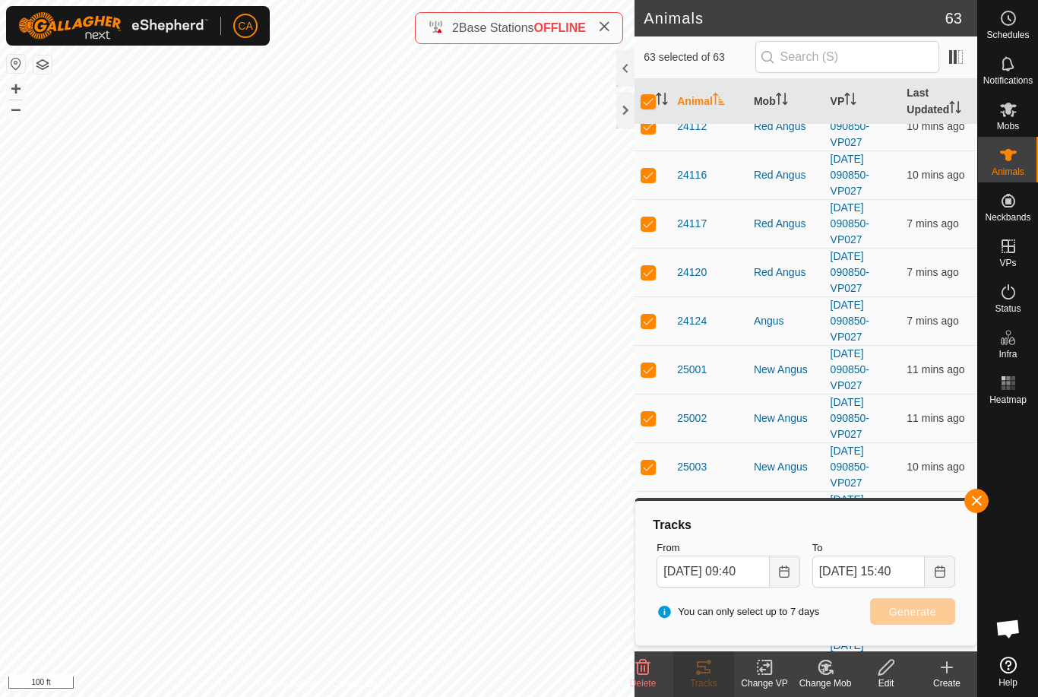
checkbox input "false"
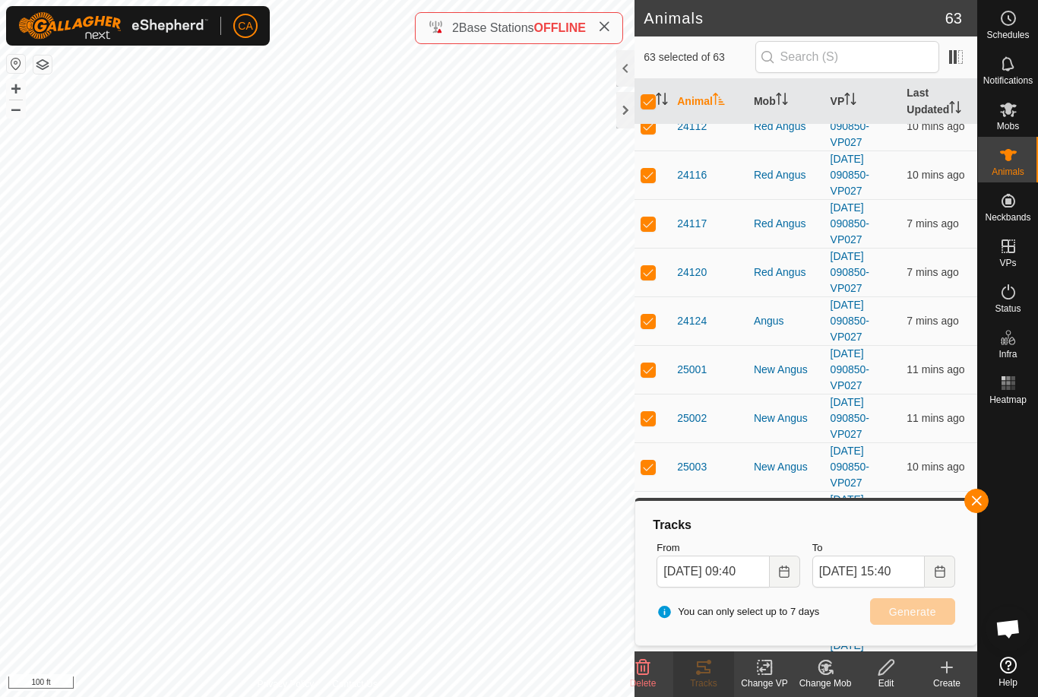
checkbox input "false"
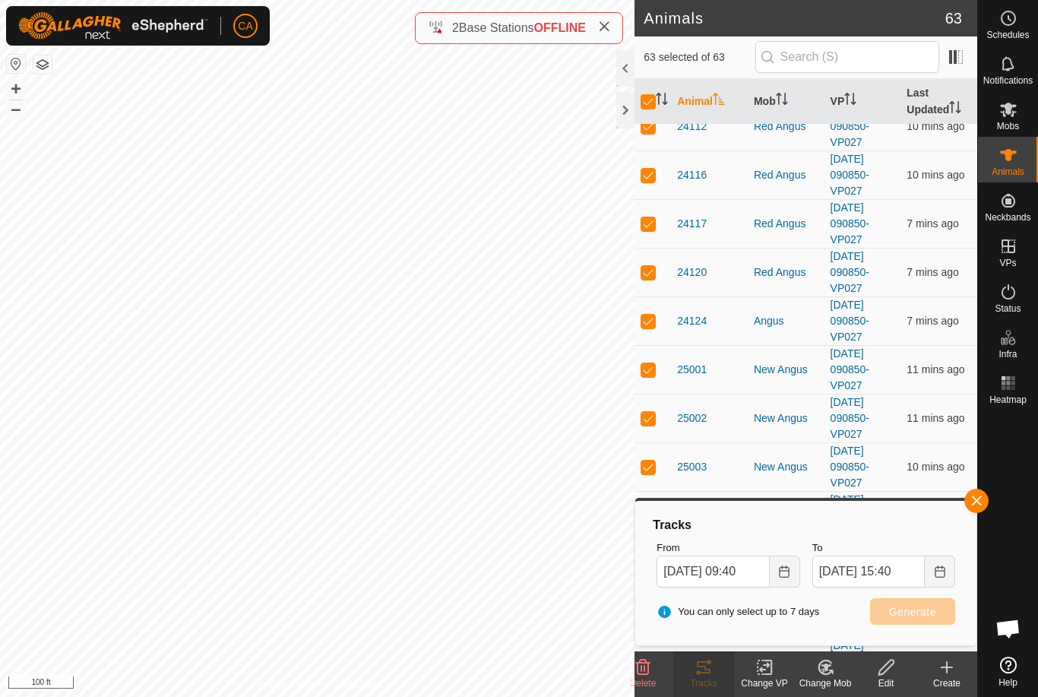
checkbox input "false"
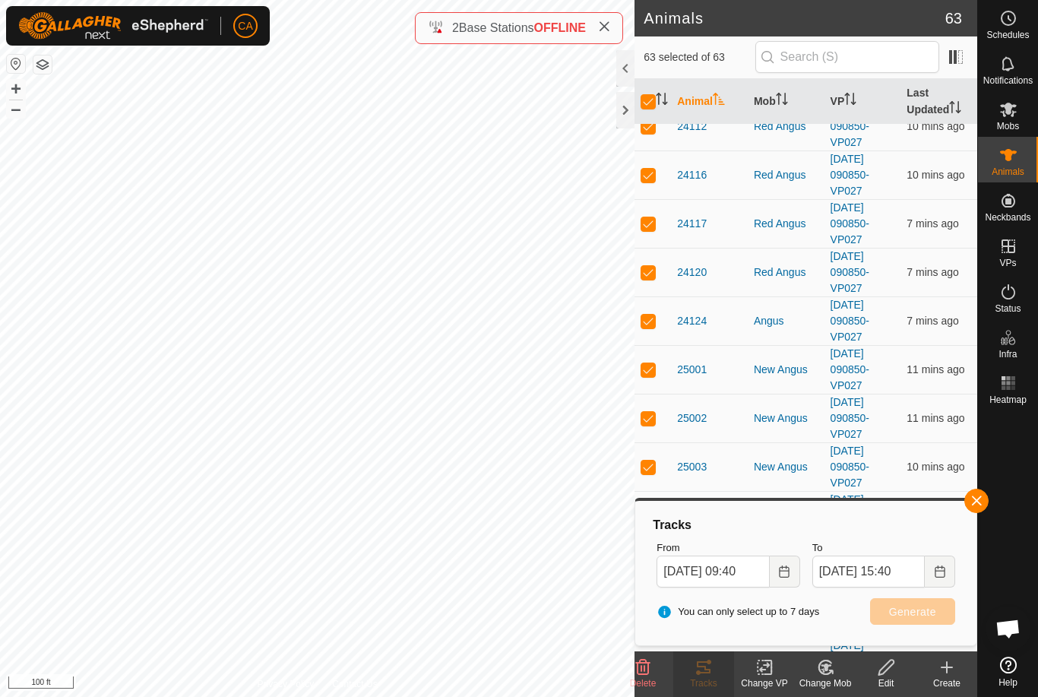
checkbox input "false"
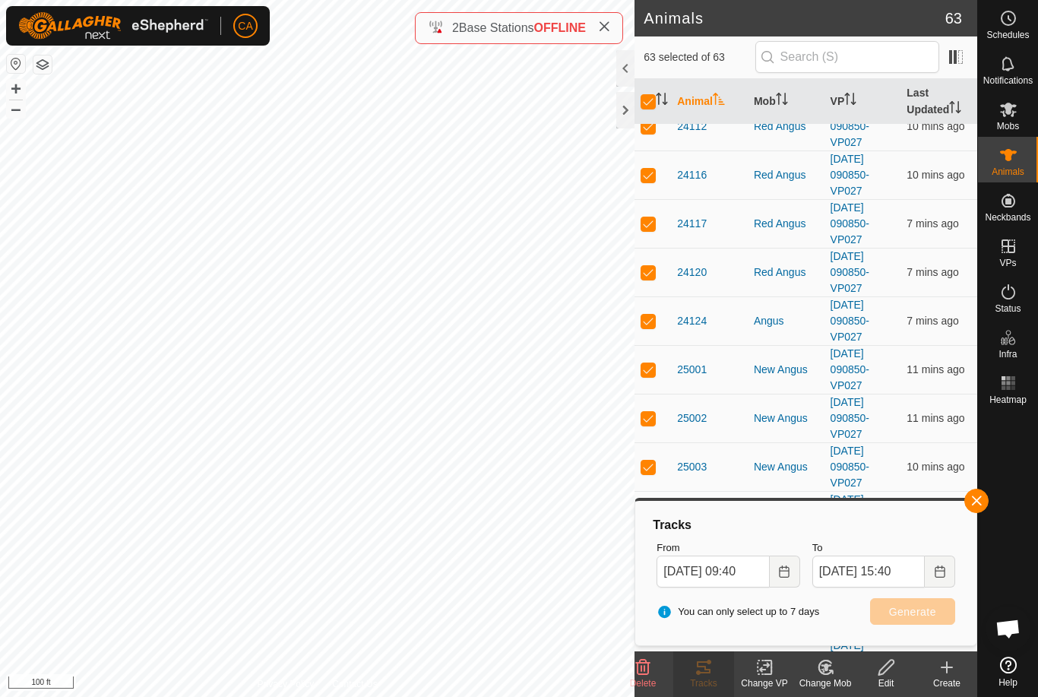
checkbox input "false"
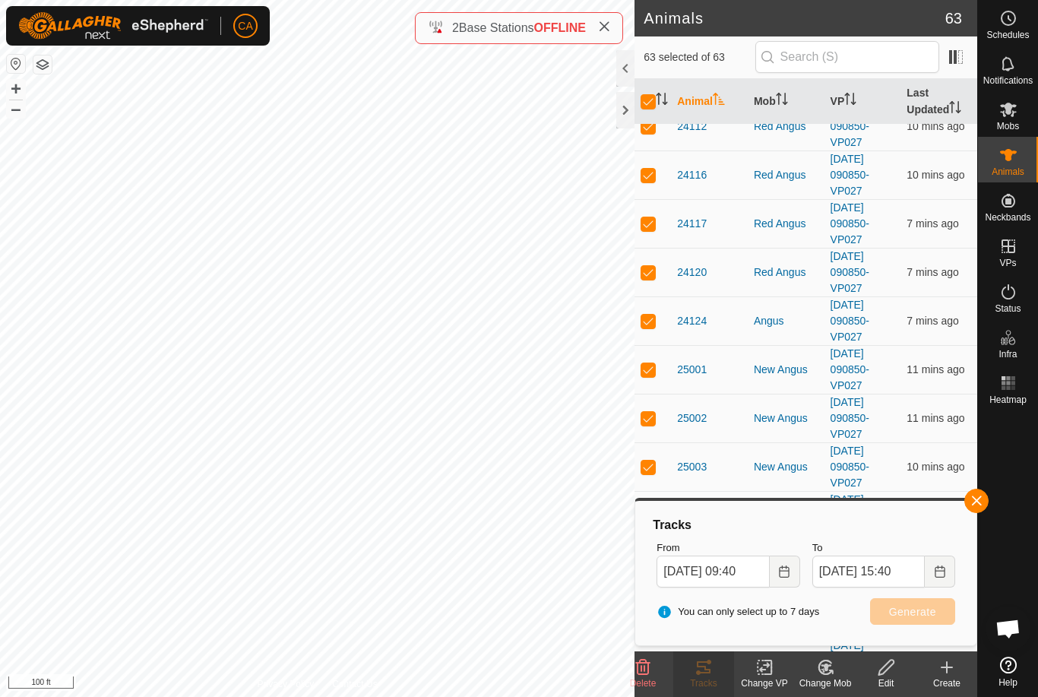
checkbox input "false"
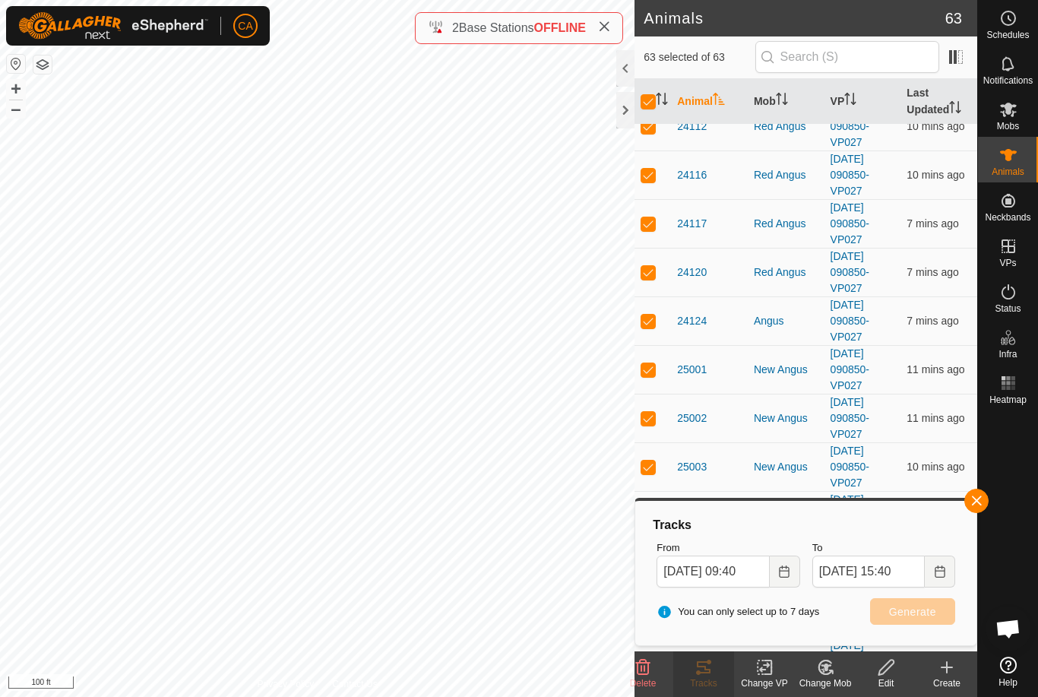
checkbox input "false"
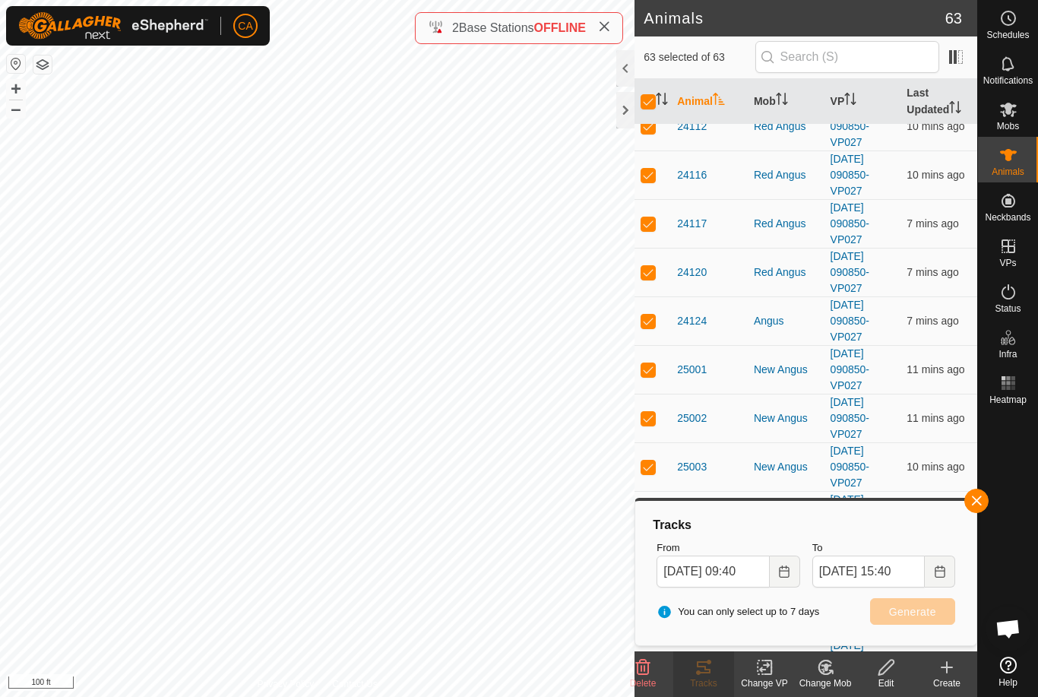
checkbox input "false"
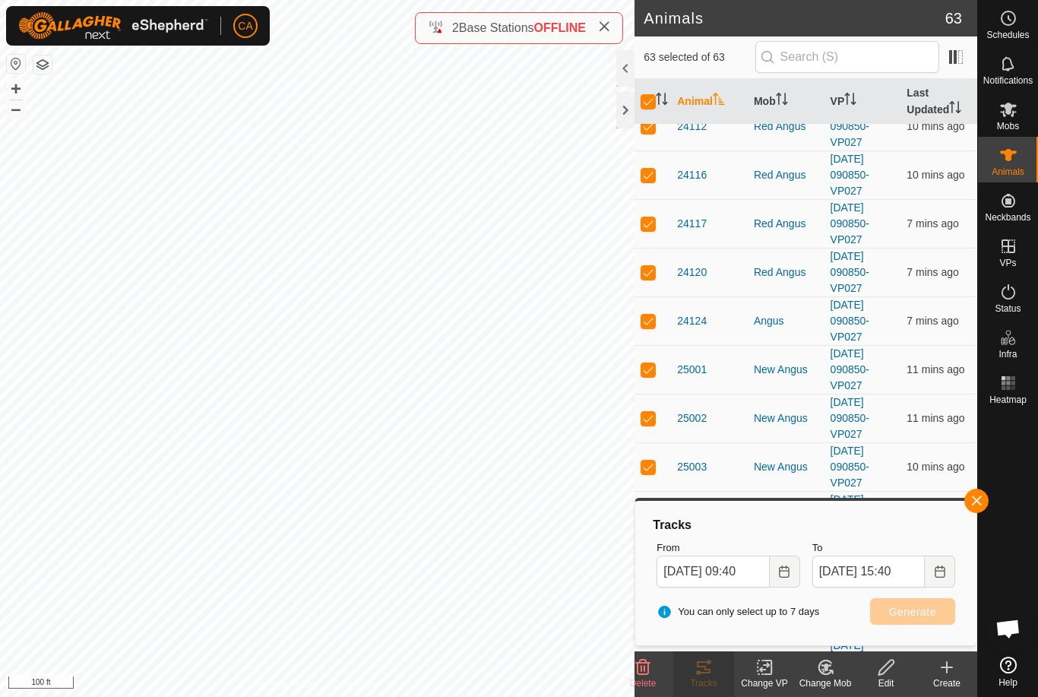
checkbox input "false"
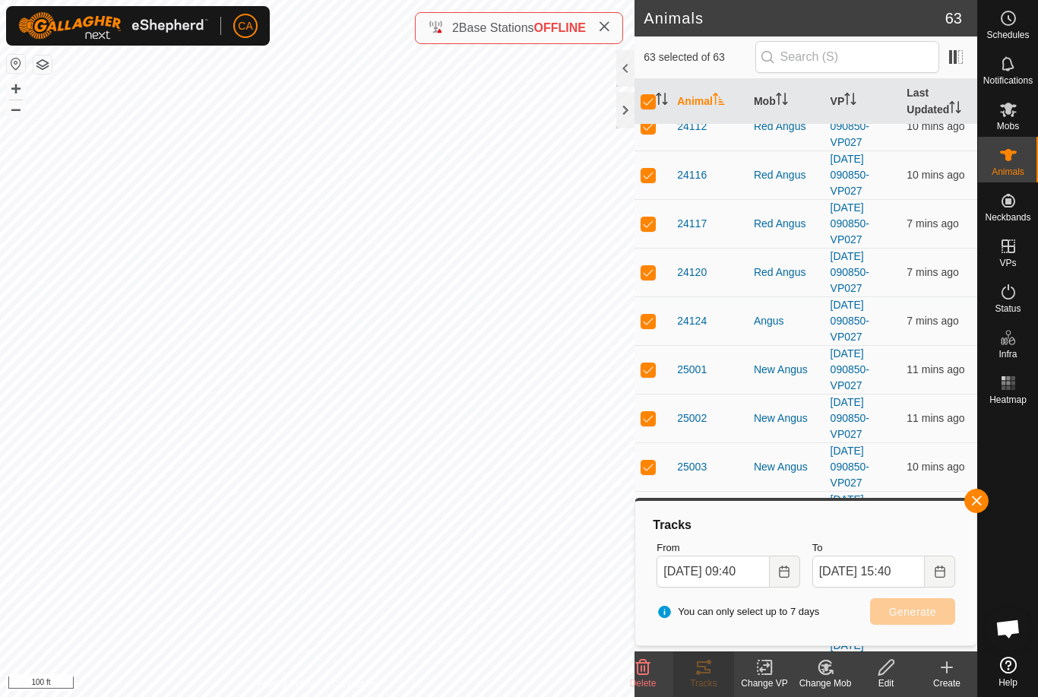
checkbox input "false"
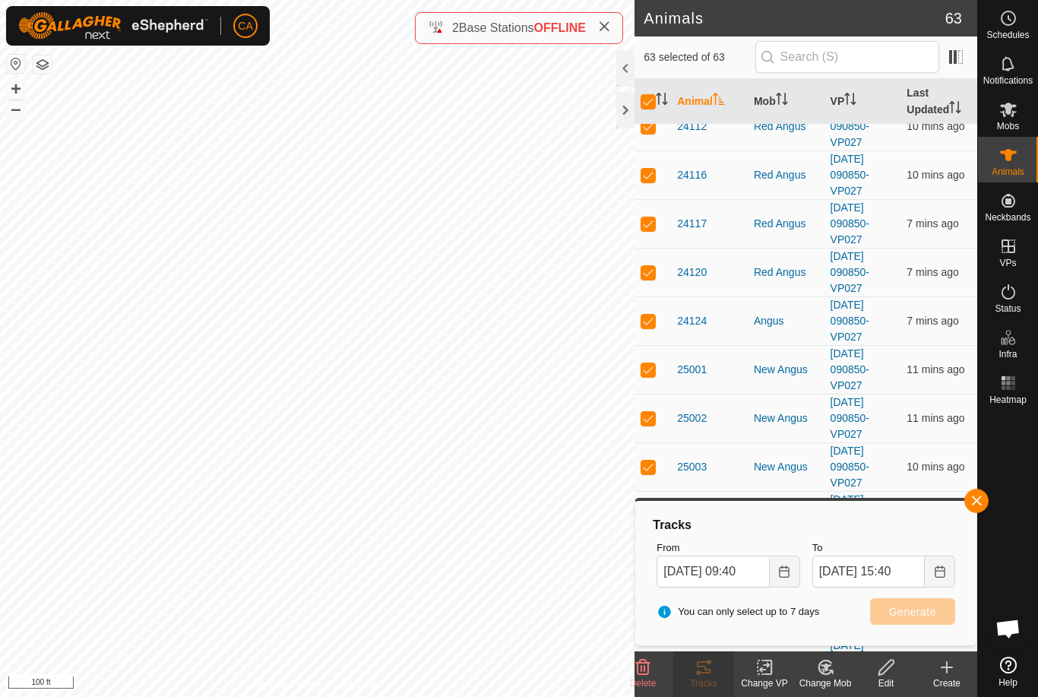
checkbox input "false"
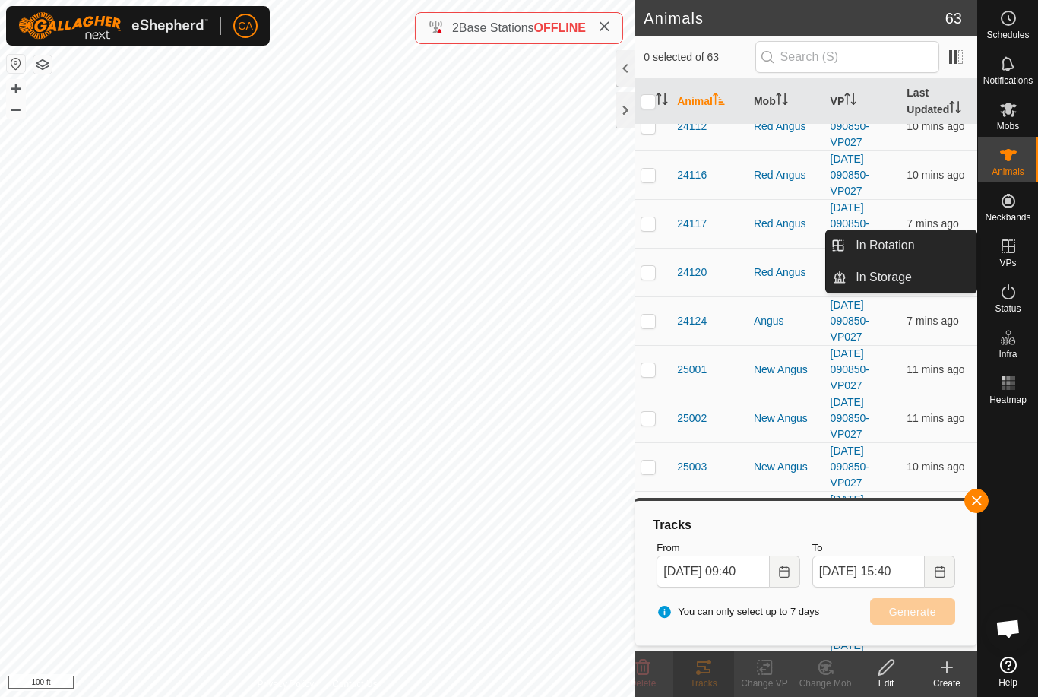
click at [949, 242] on link "In Rotation" at bounding box center [912, 245] width 130 height 30
